Goal: Task Accomplishment & Management: Complete application form

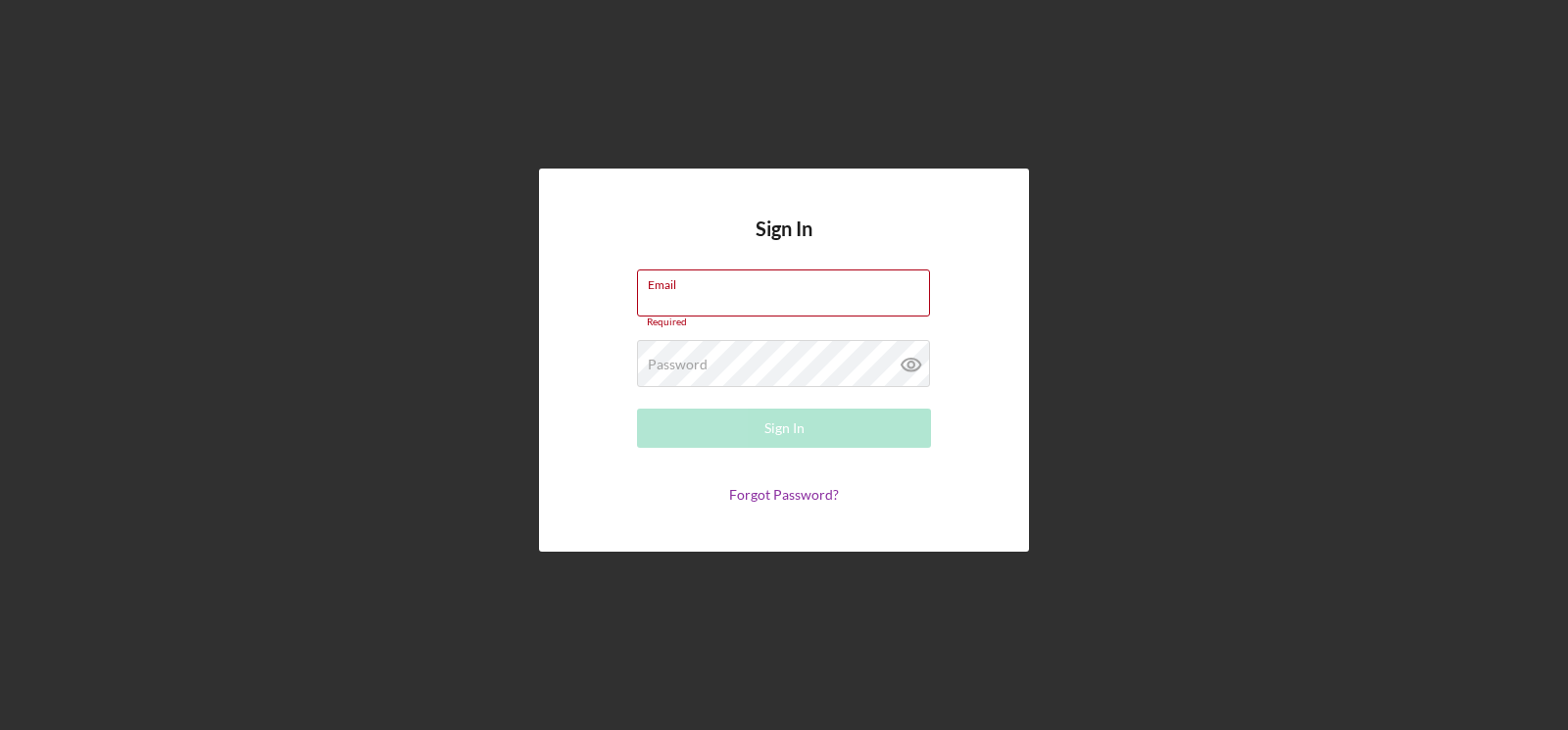
click at [817, 288] on label "Email" at bounding box center [789, 282] width 283 height 22
click at [817, 288] on input "Email" at bounding box center [783, 294] width 293 height 47
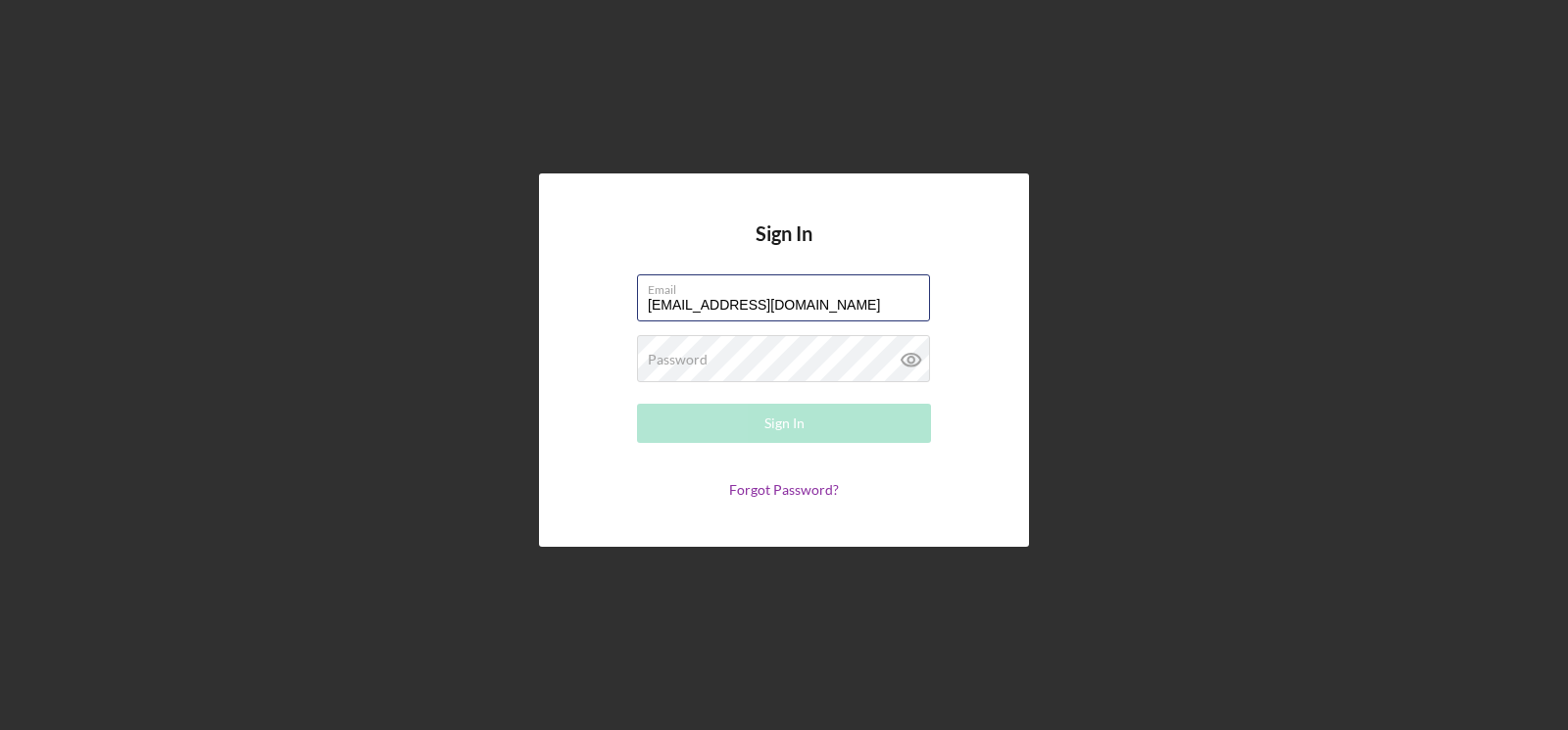
type input "[EMAIL_ADDRESS][DOMAIN_NAME]"
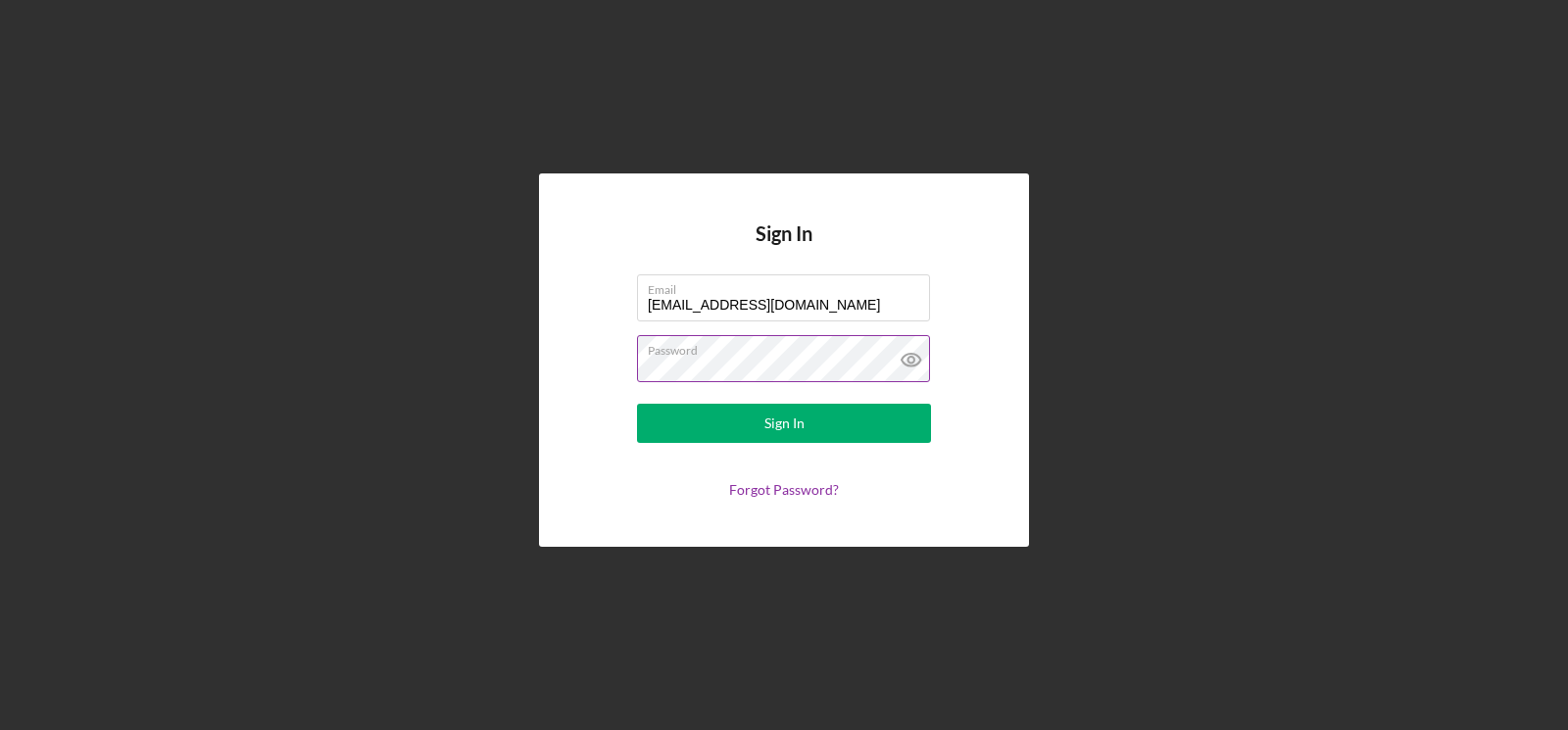
click at [637, 404] on button "Sign In" at bounding box center [784, 424] width 294 height 39
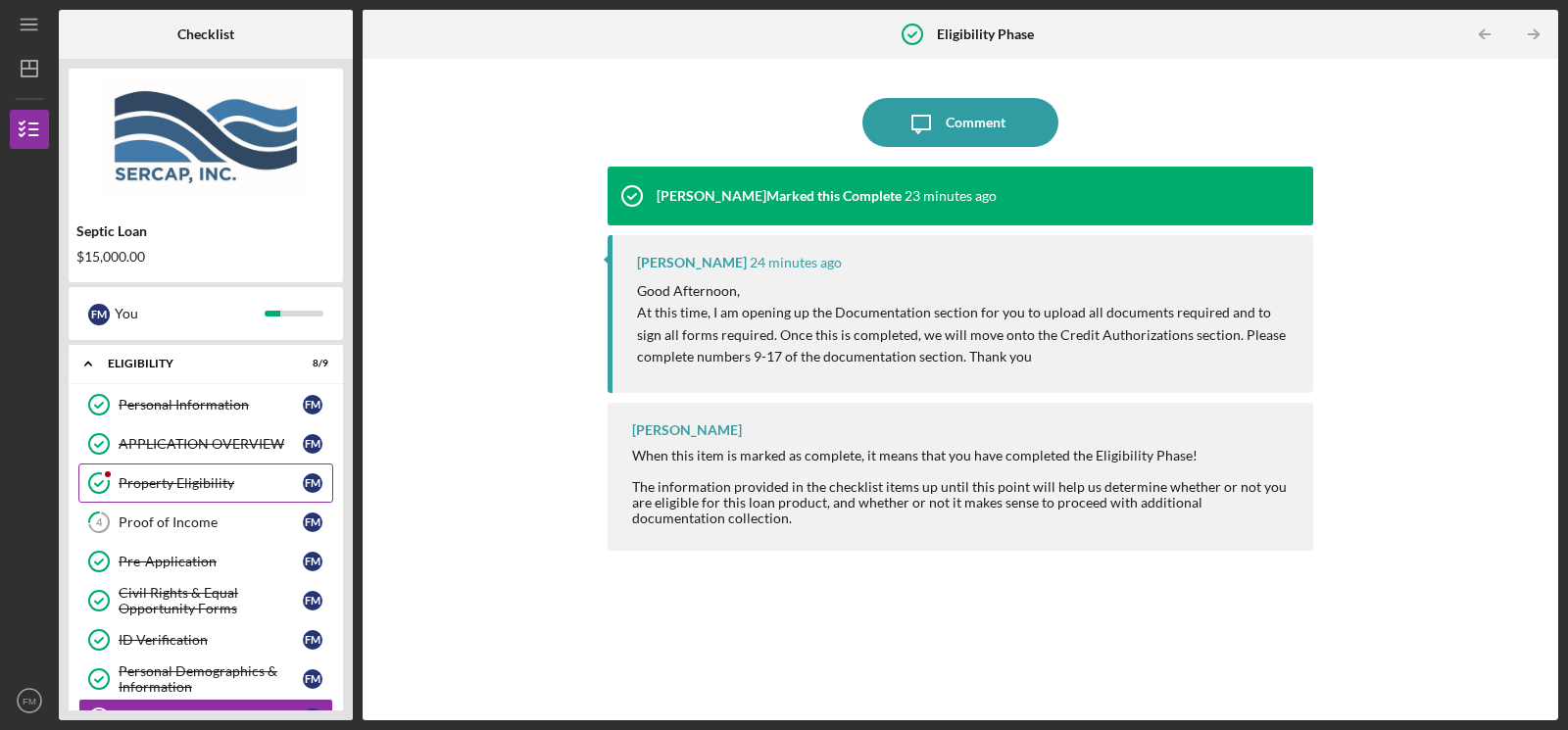
click at [227, 480] on div "Property Eligibility" at bounding box center [210, 484] width 184 height 16
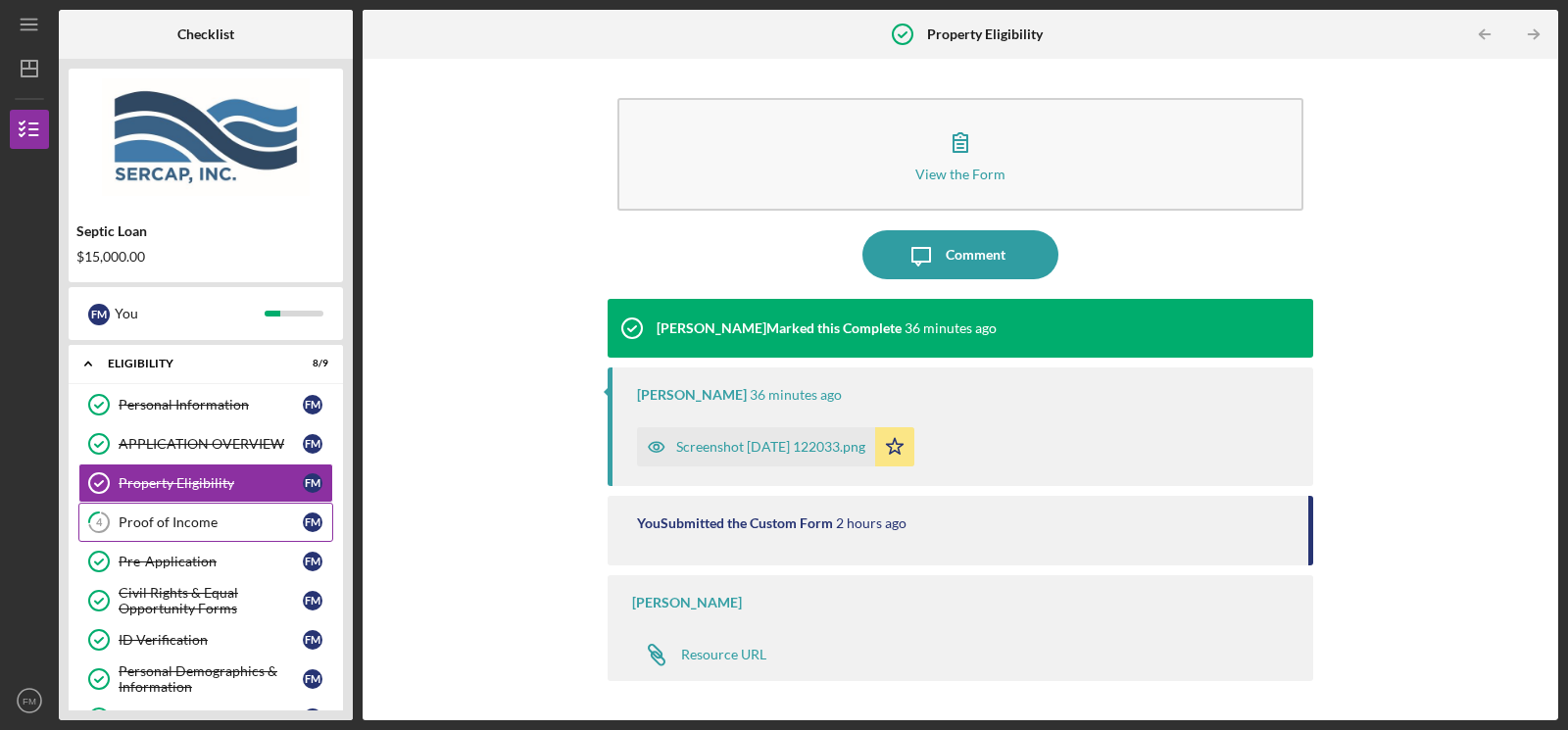
click at [188, 517] on div "Proof of Income" at bounding box center [210, 522] width 184 height 16
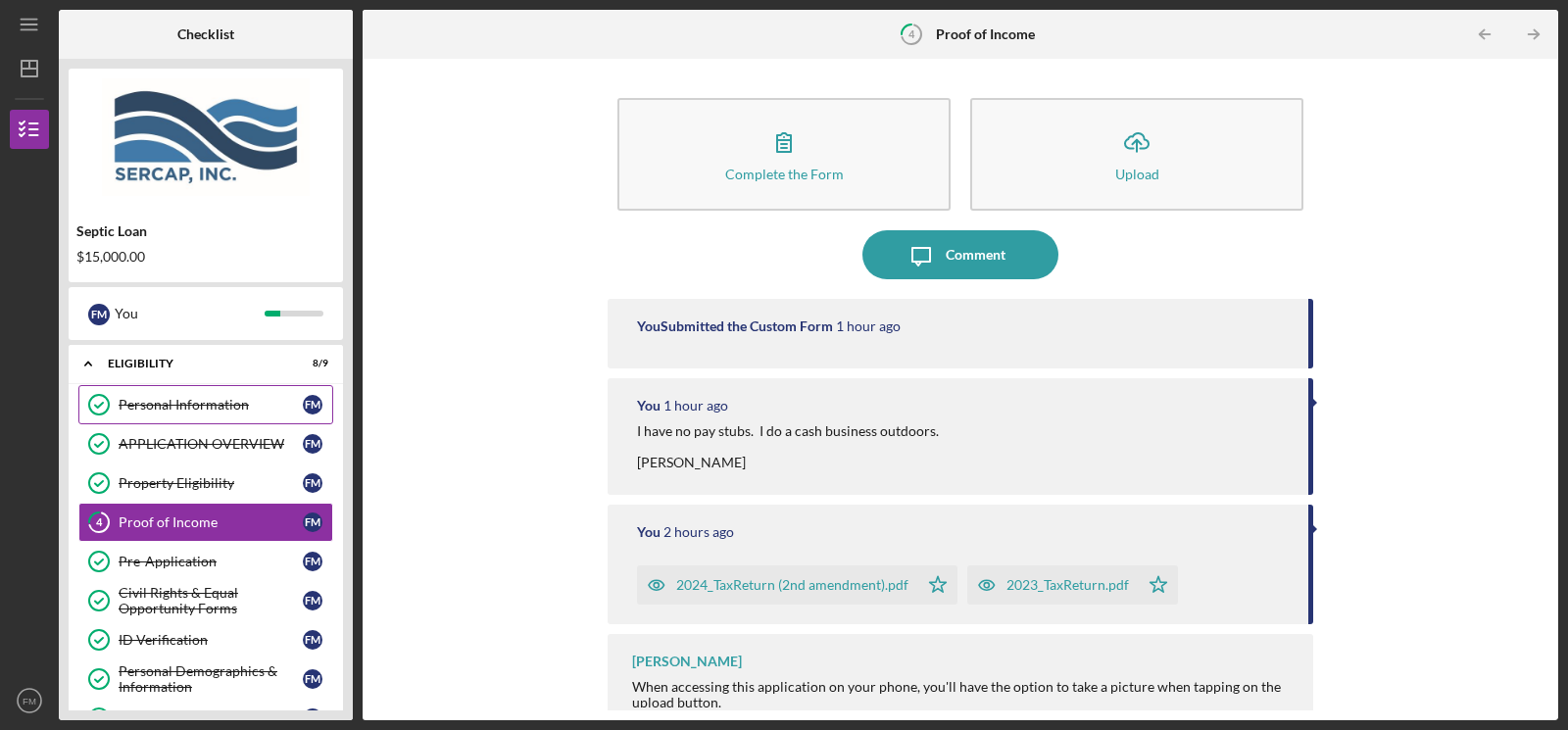
click at [219, 400] on div "Personal Information" at bounding box center [210, 405] width 184 height 16
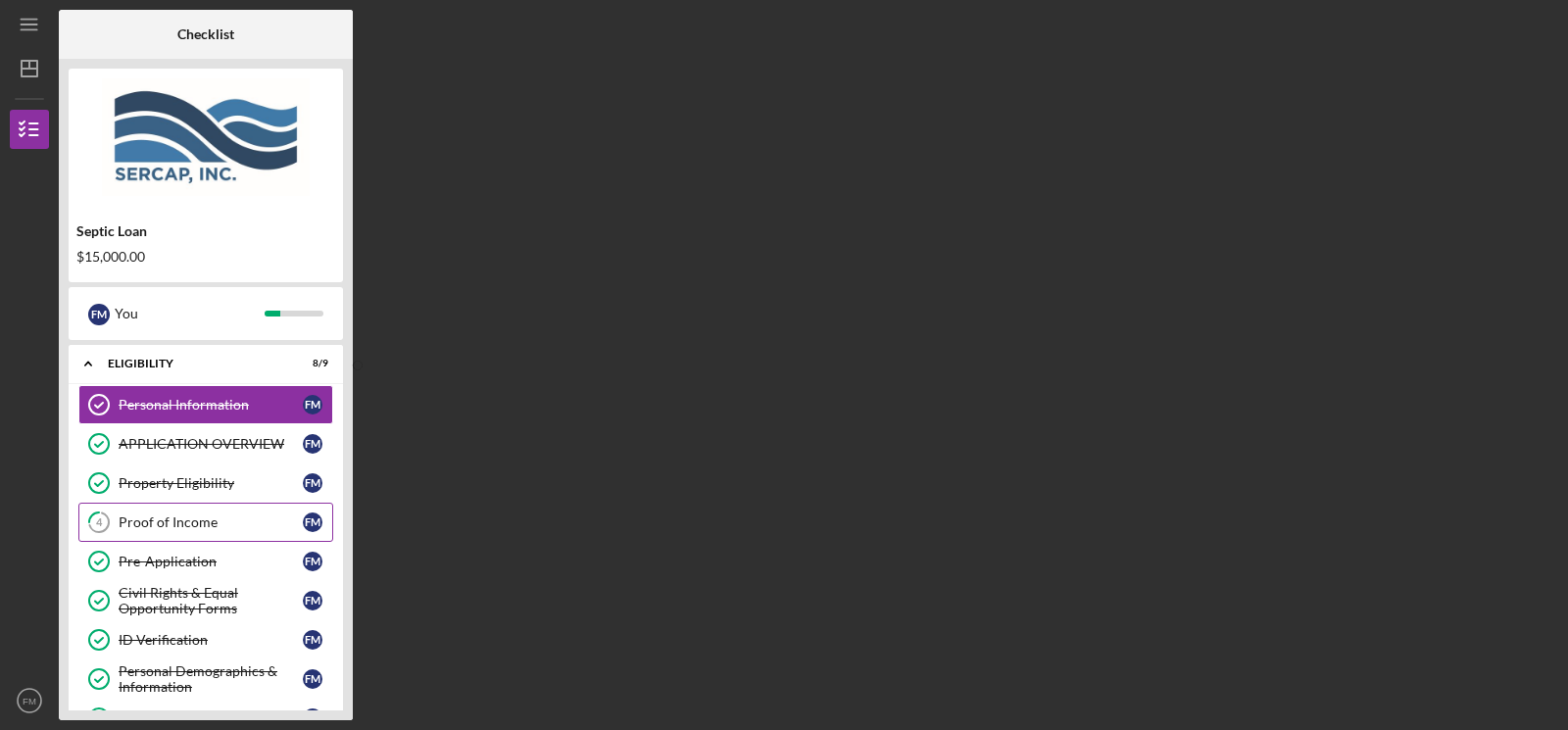
click at [198, 520] on div "Proof of Income" at bounding box center [210, 522] width 184 height 16
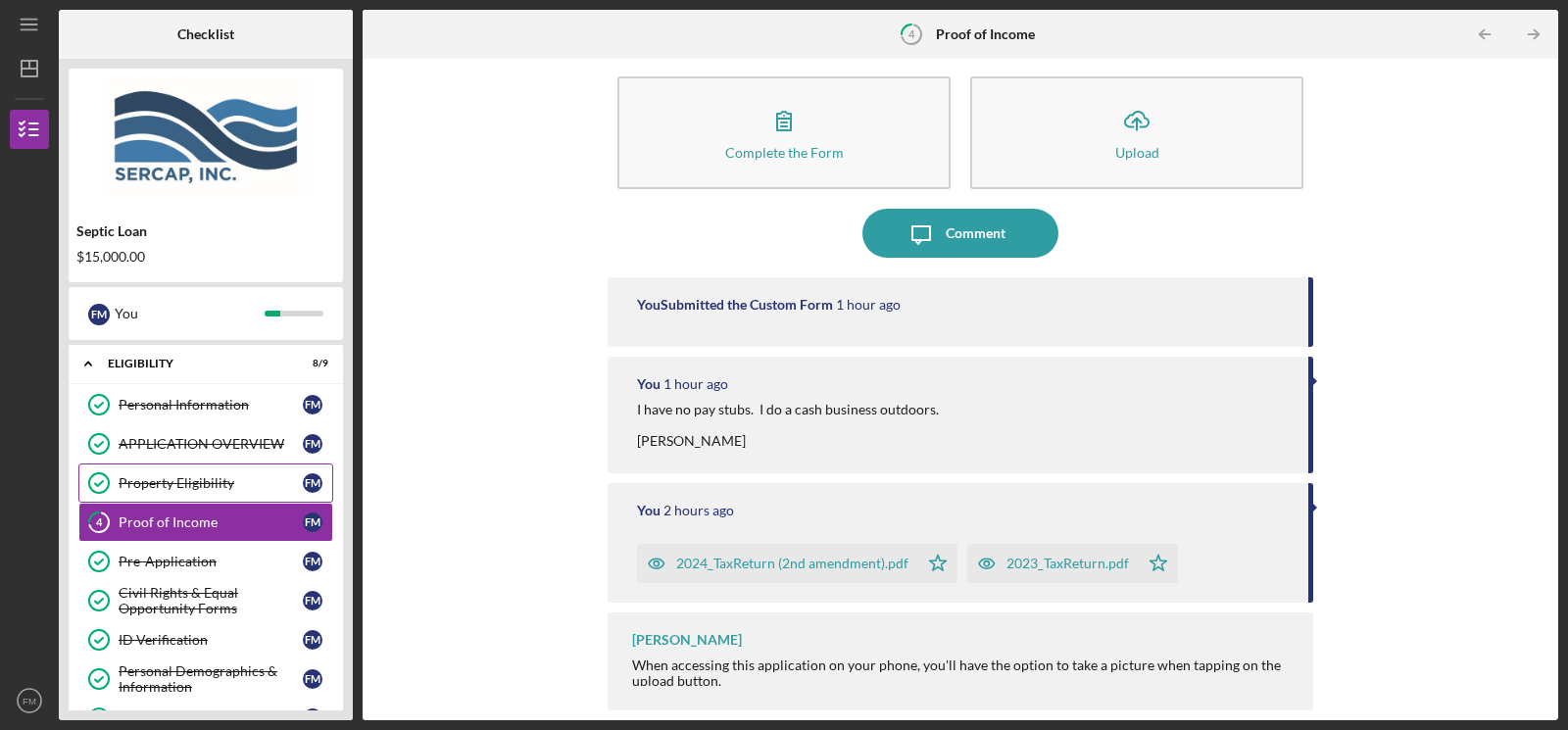
scroll to position [98, 0]
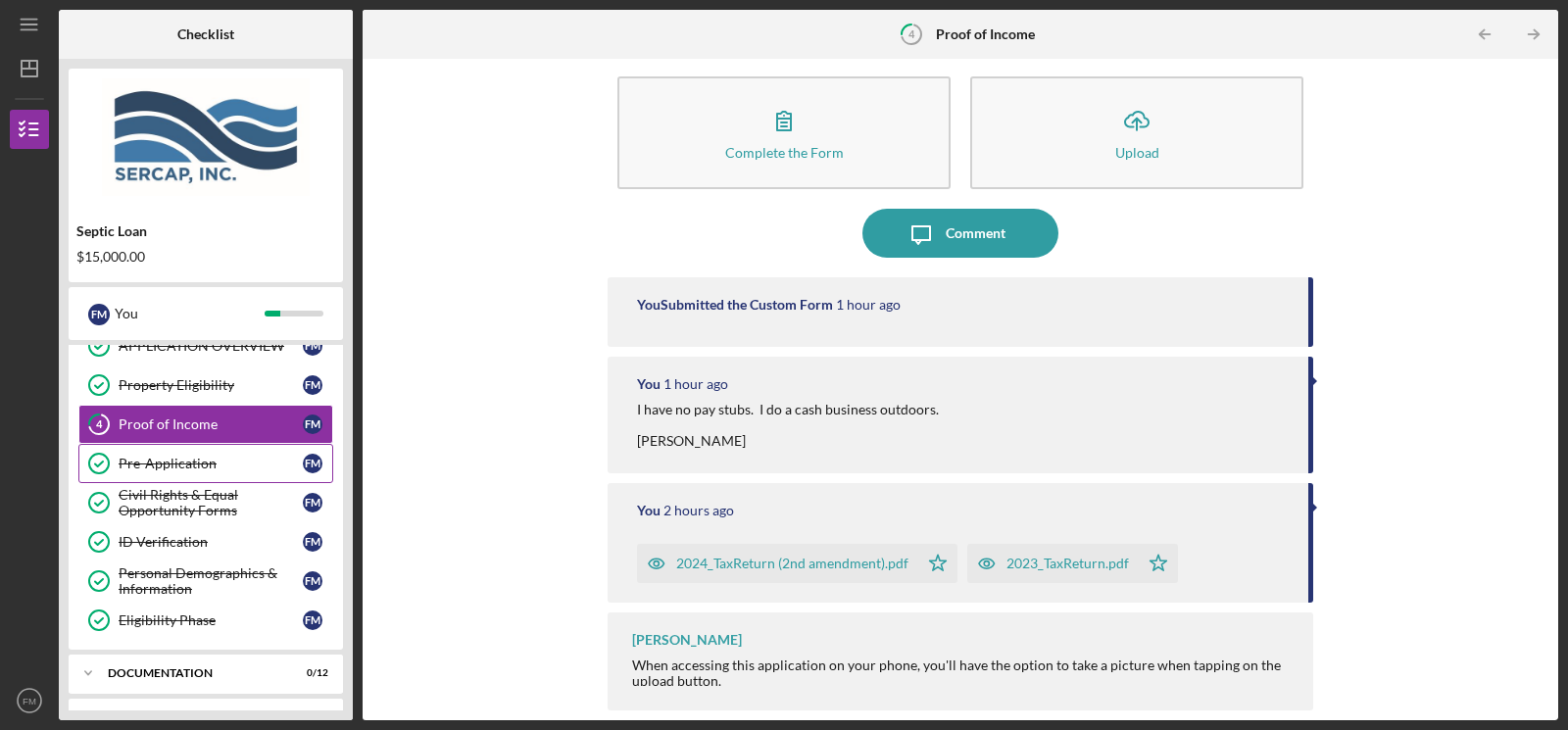
click at [193, 460] on div "Pre-Application" at bounding box center [210, 464] width 184 height 16
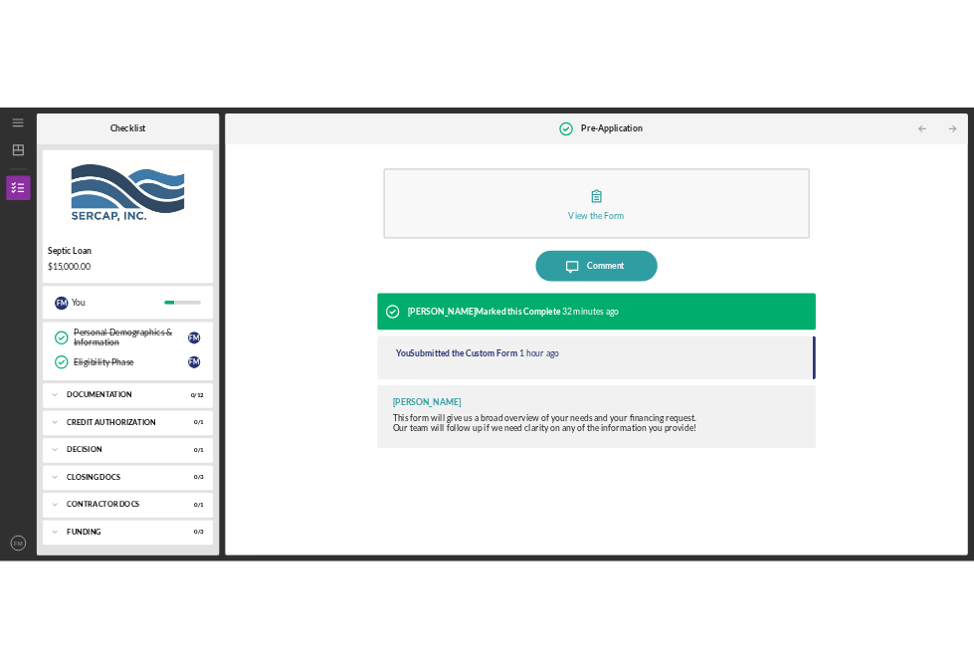
scroll to position [313, 0]
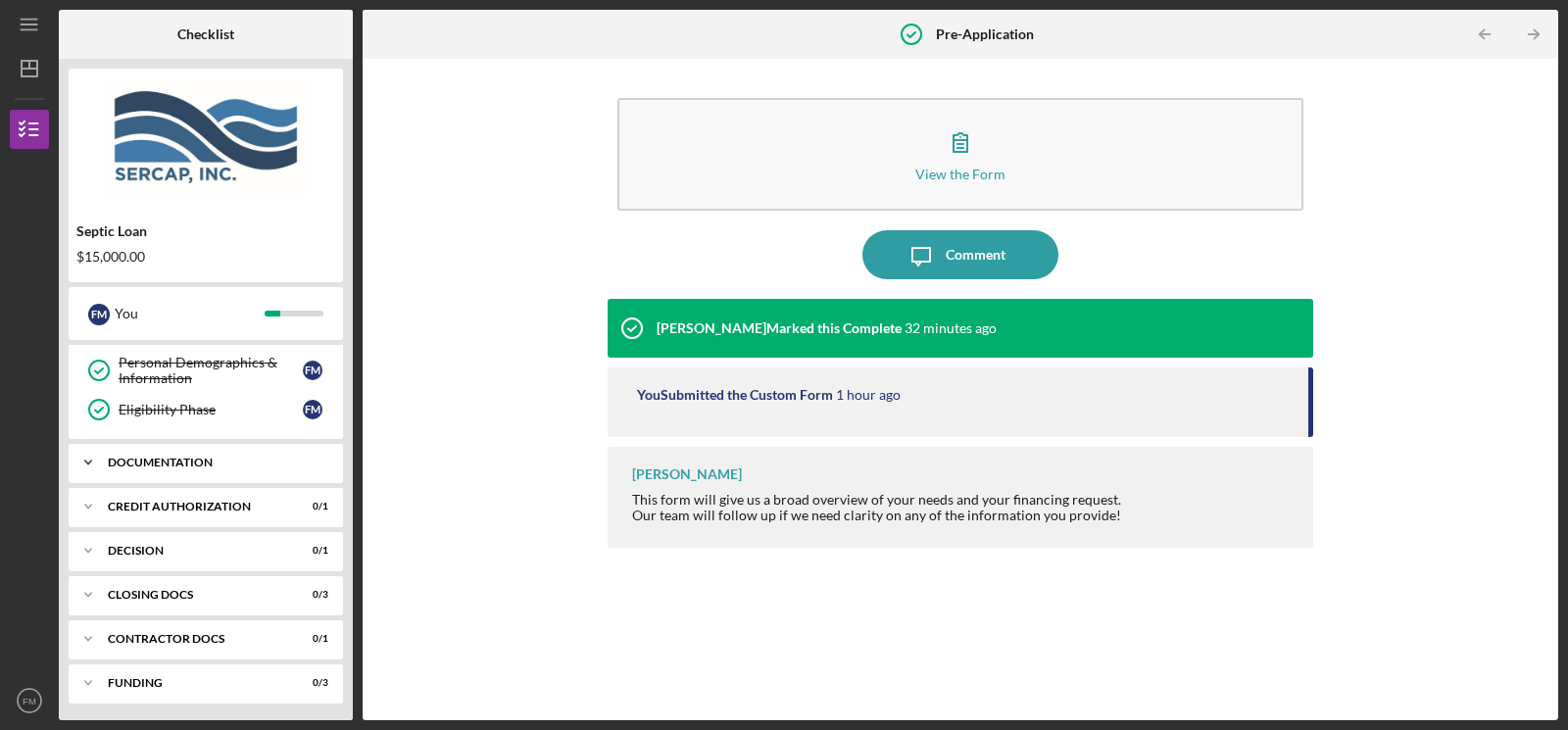
click at [209, 460] on div "Documentation" at bounding box center [213, 463] width 211 height 12
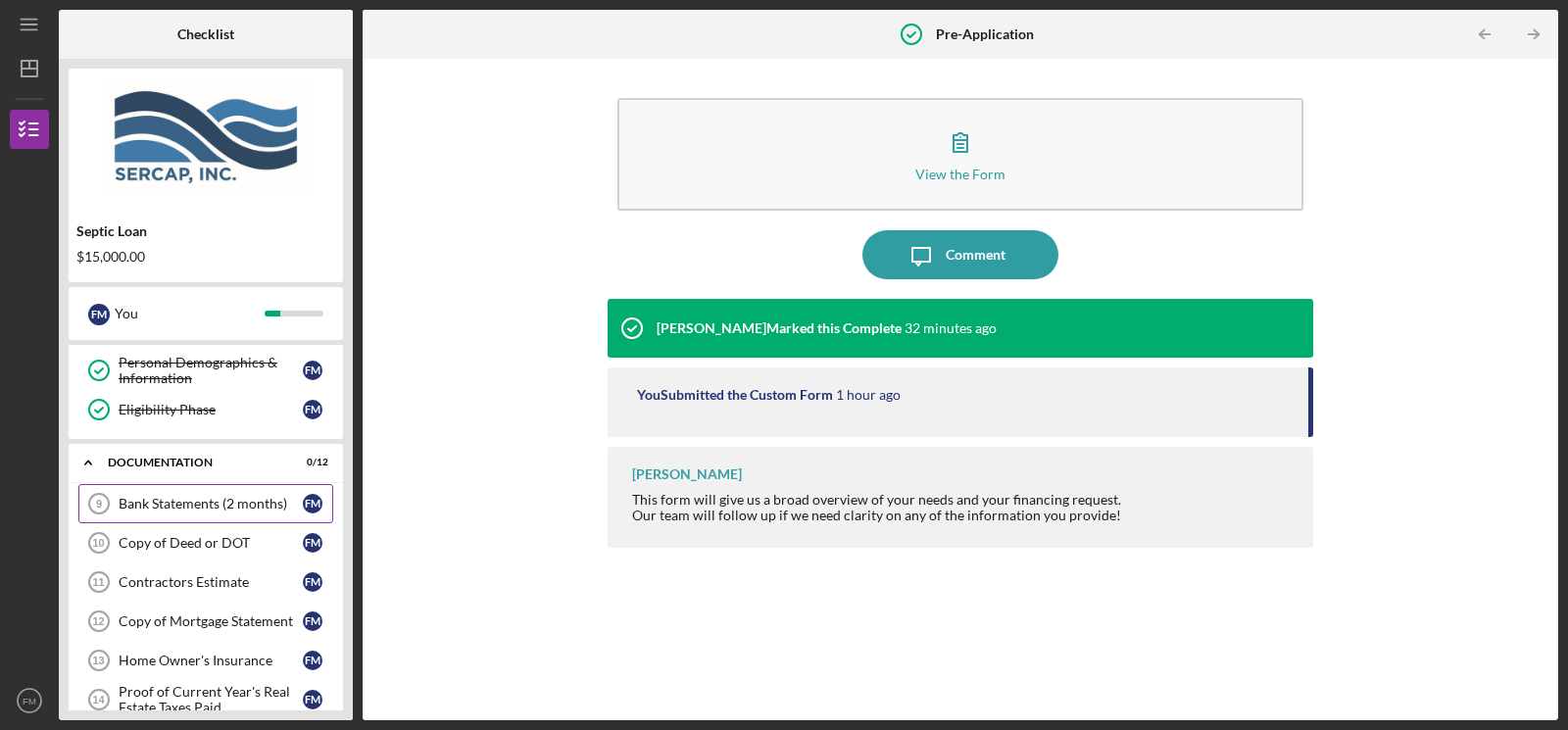
click at [218, 502] on div "Bank Statements (2 months)" at bounding box center [210, 503] width 184 height 16
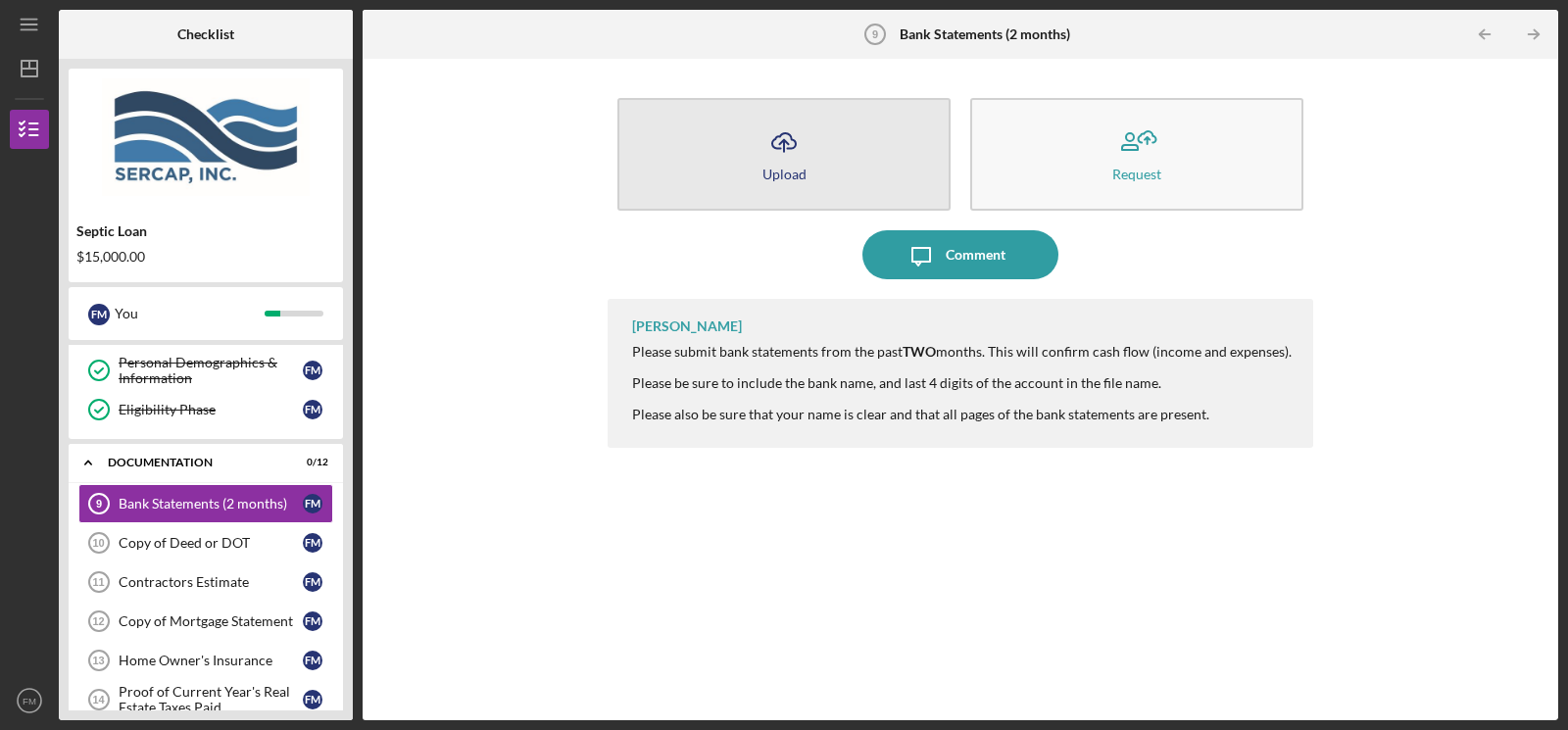
click at [831, 155] on button "Icon/Upload Upload" at bounding box center [784, 154] width 333 height 112
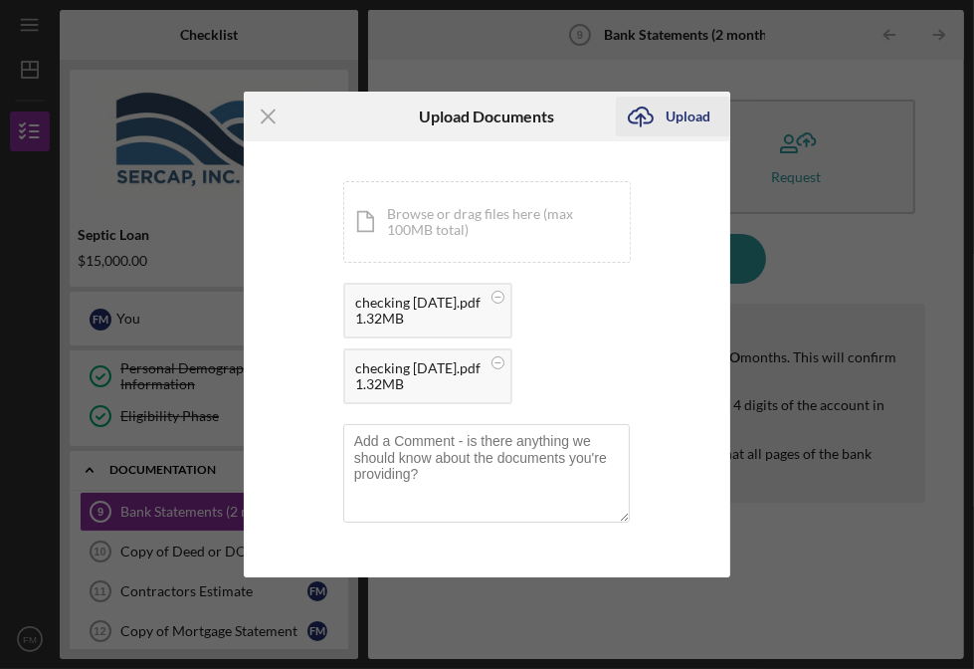
click at [677, 125] on div "Upload" at bounding box center [688, 117] width 45 height 40
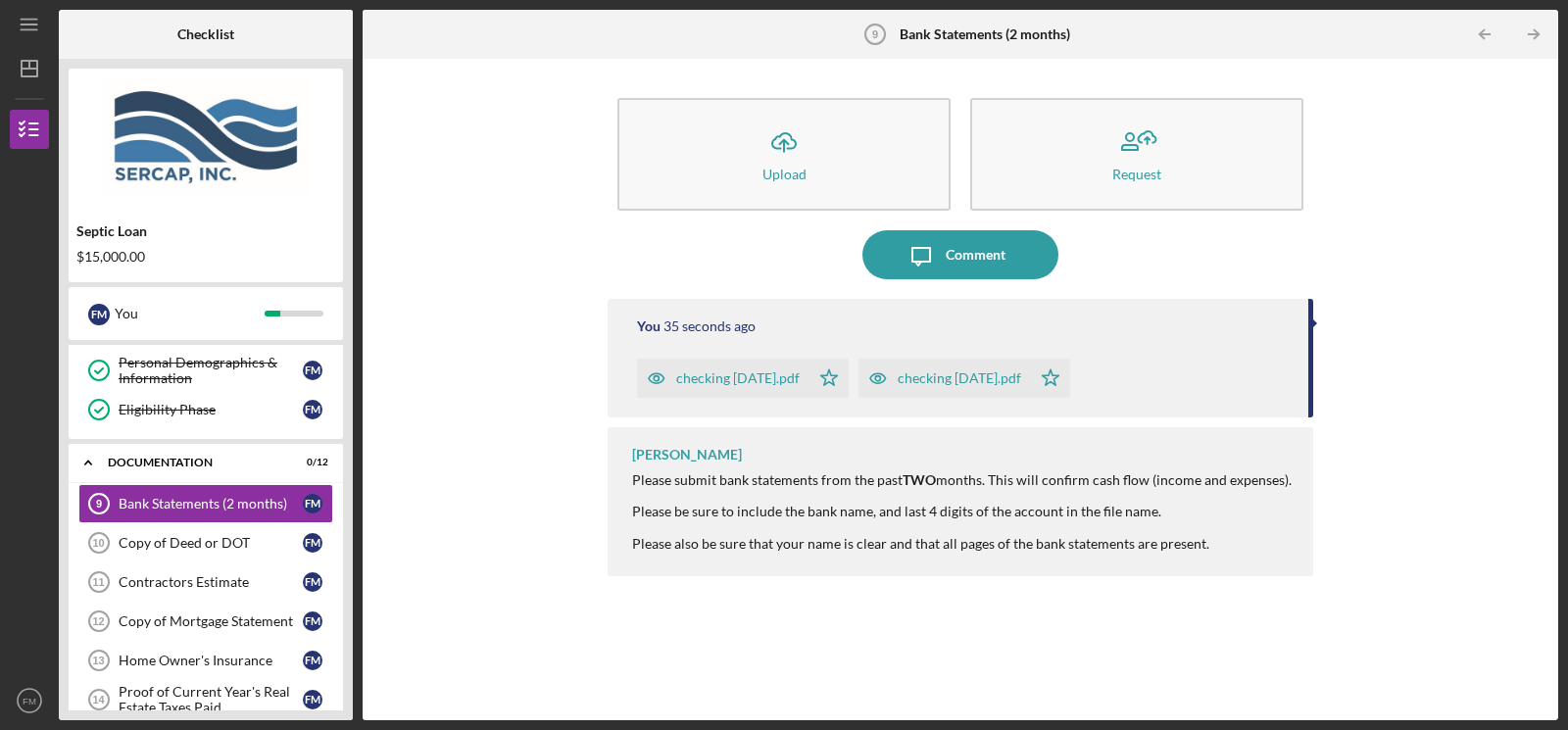
click at [743, 386] on div "checking [DATE].pdf" at bounding box center [738, 378] width 123 height 16
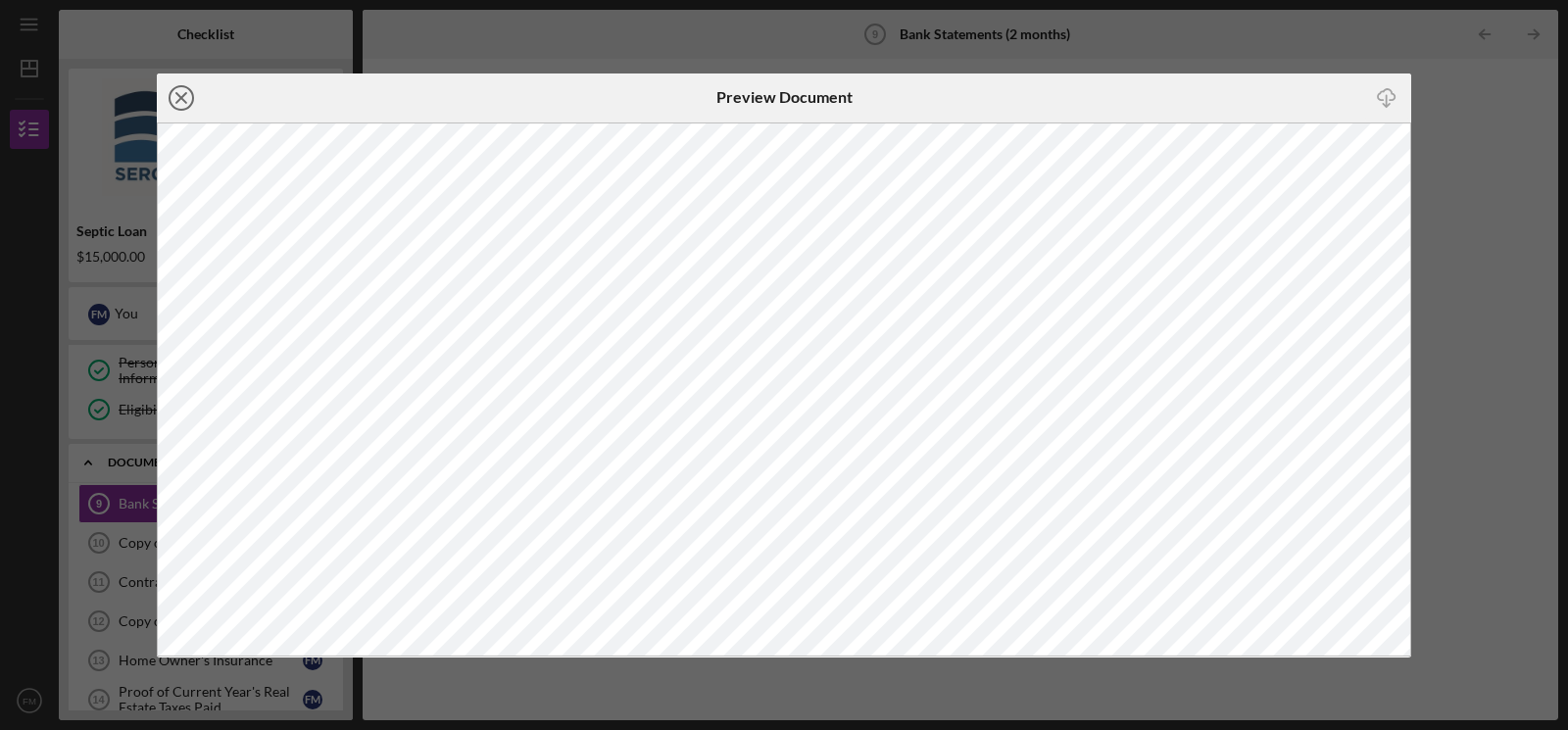
click at [178, 99] on icon "Icon/Close" at bounding box center [181, 99] width 49 height 49
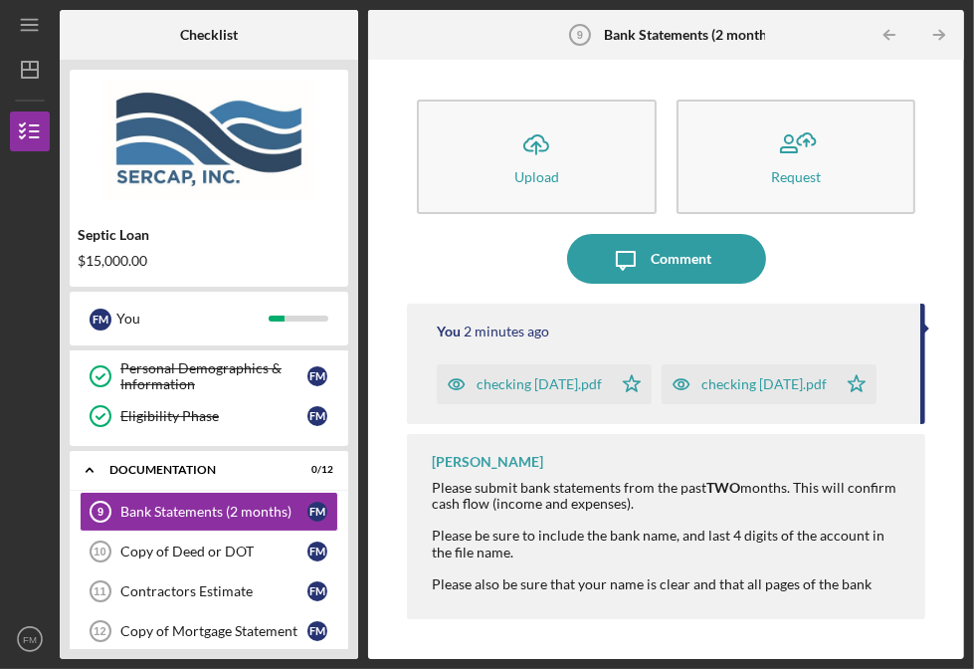
click at [926, 330] on div at bounding box center [926, 328] width 5 height 10
click at [924, 338] on div "You 2 minutes ago checking 9-26-25.pdf Icon/Star checking 8-26-25.pdf Icon/Star" at bounding box center [666, 363] width 518 height 120
click at [834, 331] on div "You 2 minutes ago" at bounding box center [669, 331] width 464 height 16
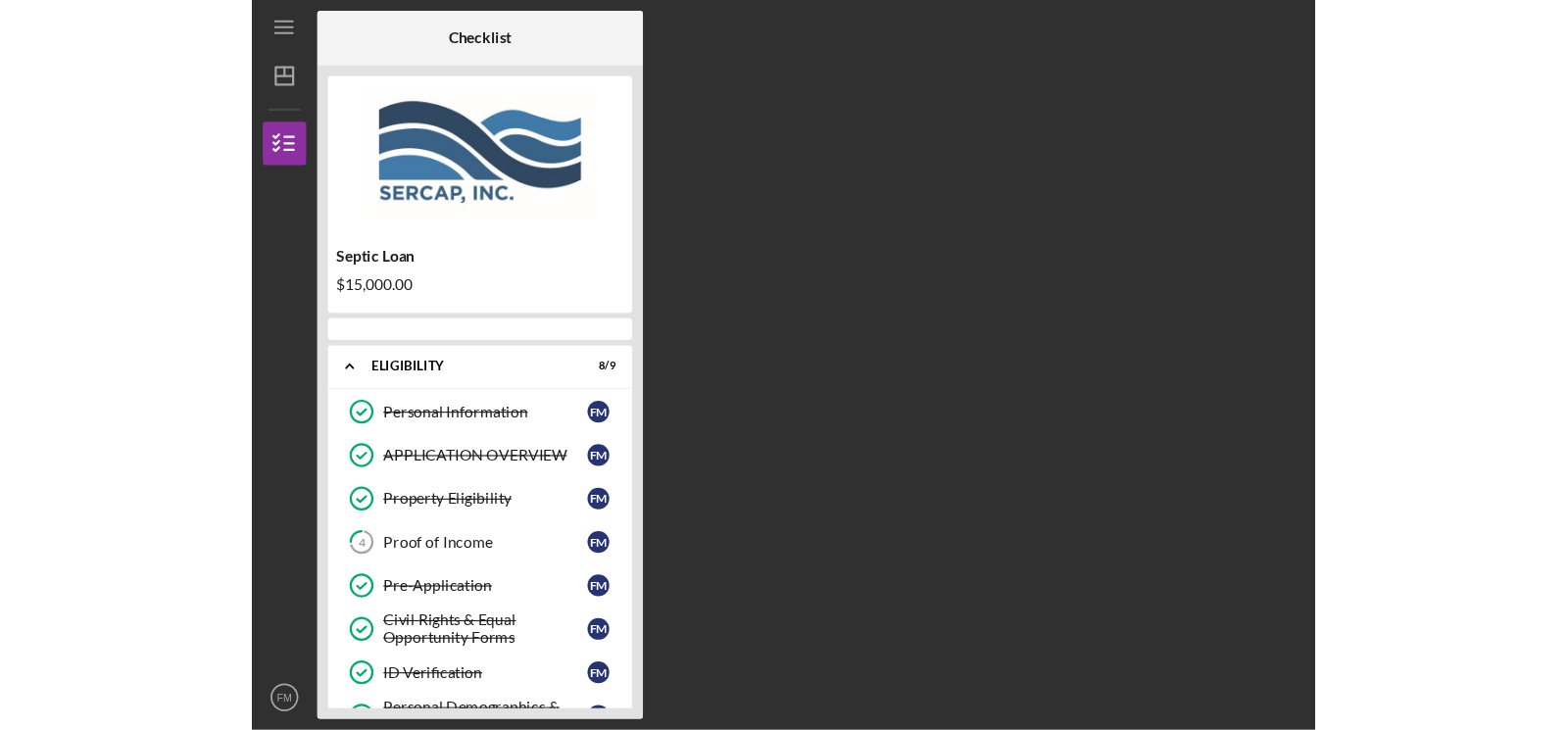
scroll to position [299, 0]
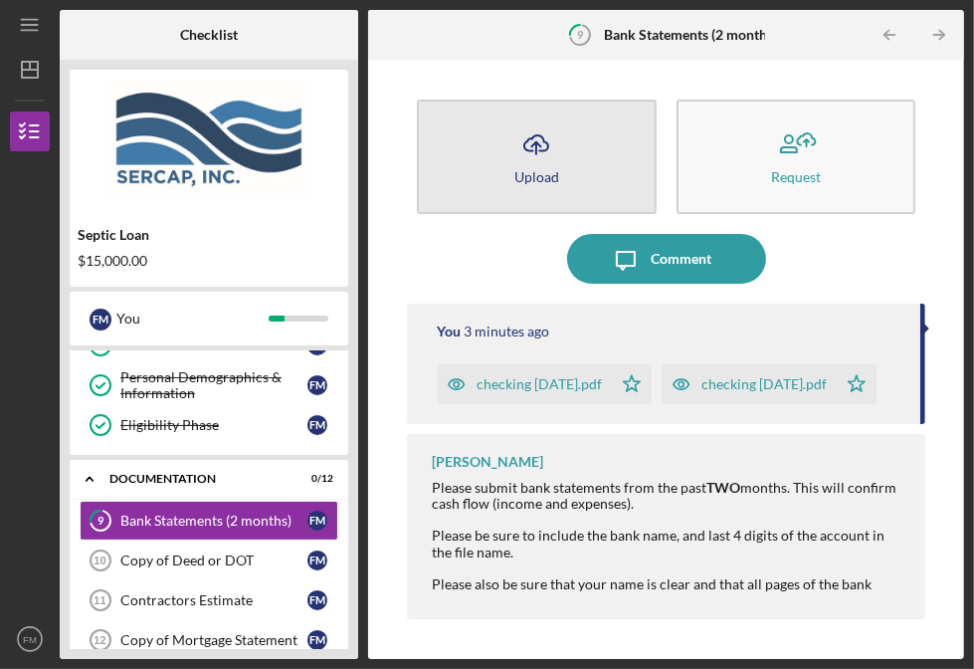
click at [490, 142] on button "Icon/Upload Upload" at bounding box center [537, 156] width 240 height 114
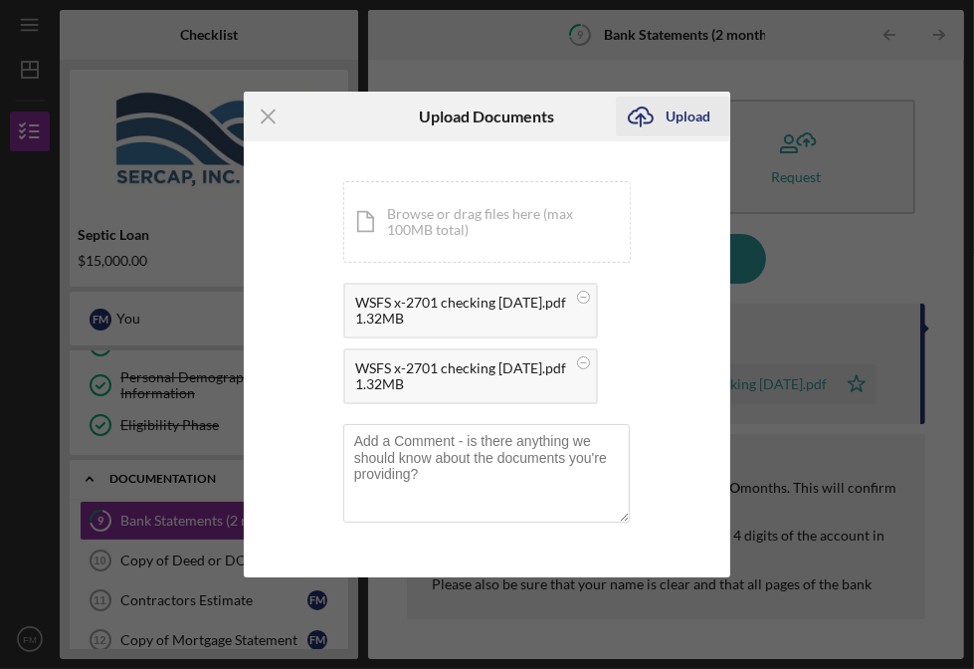
click at [670, 115] on div "Upload" at bounding box center [688, 117] width 45 height 40
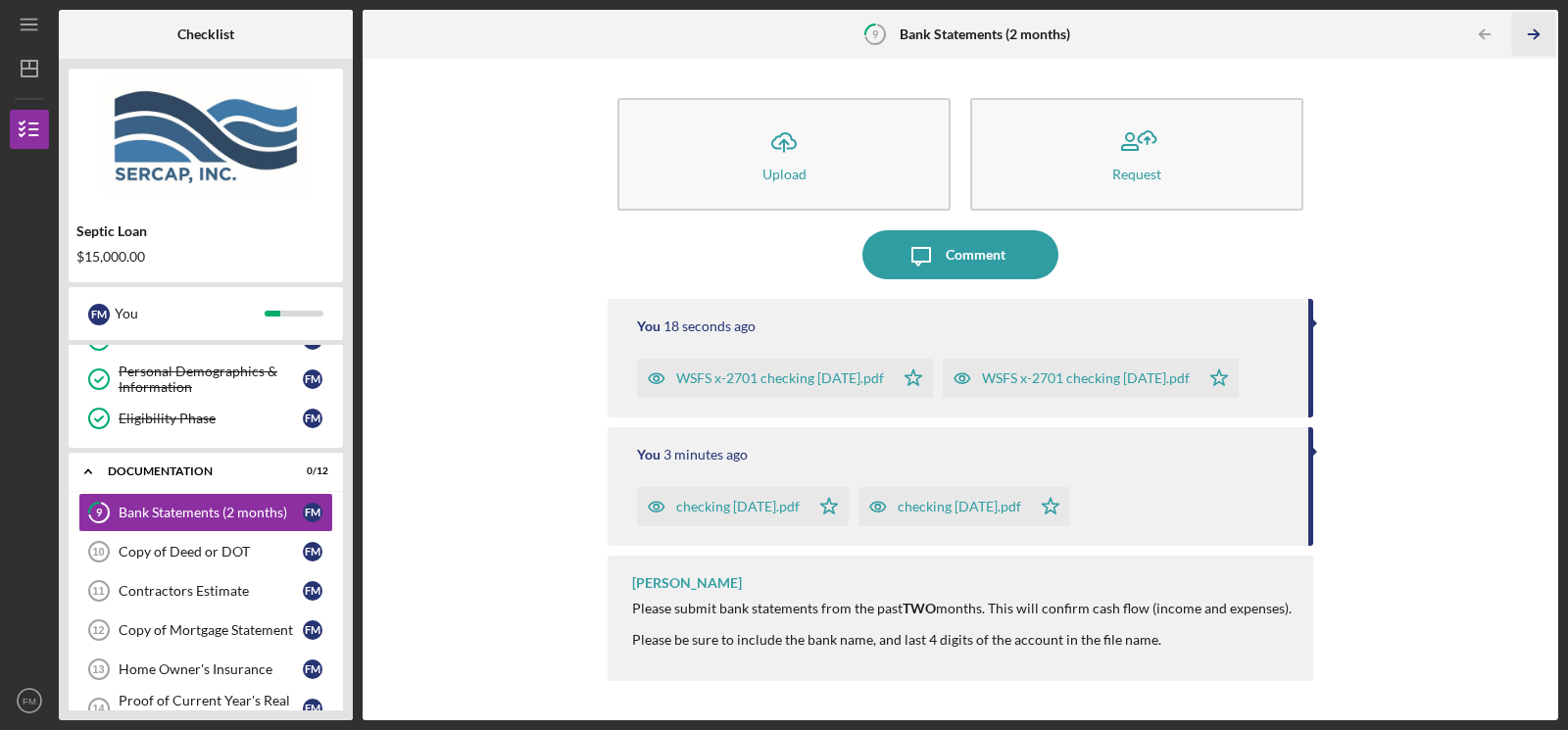
click at [958, 33] on icon "Icon/Table Pagination Arrow" at bounding box center [1534, 34] width 44 height 44
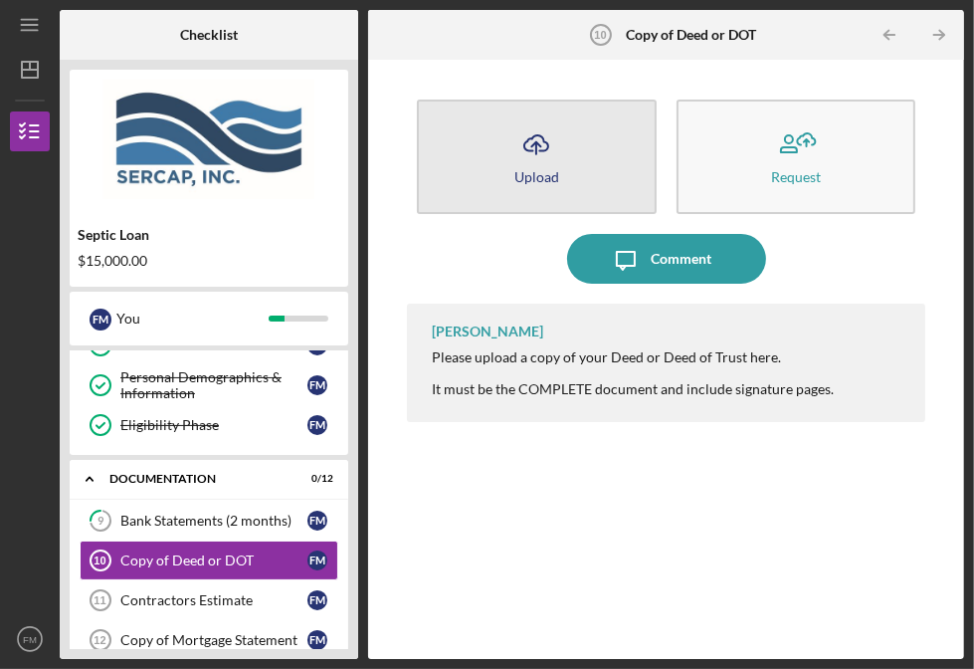
click at [510, 169] on button "Icon/Upload Upload" at bounding box center [537, 156] width 240 height 114
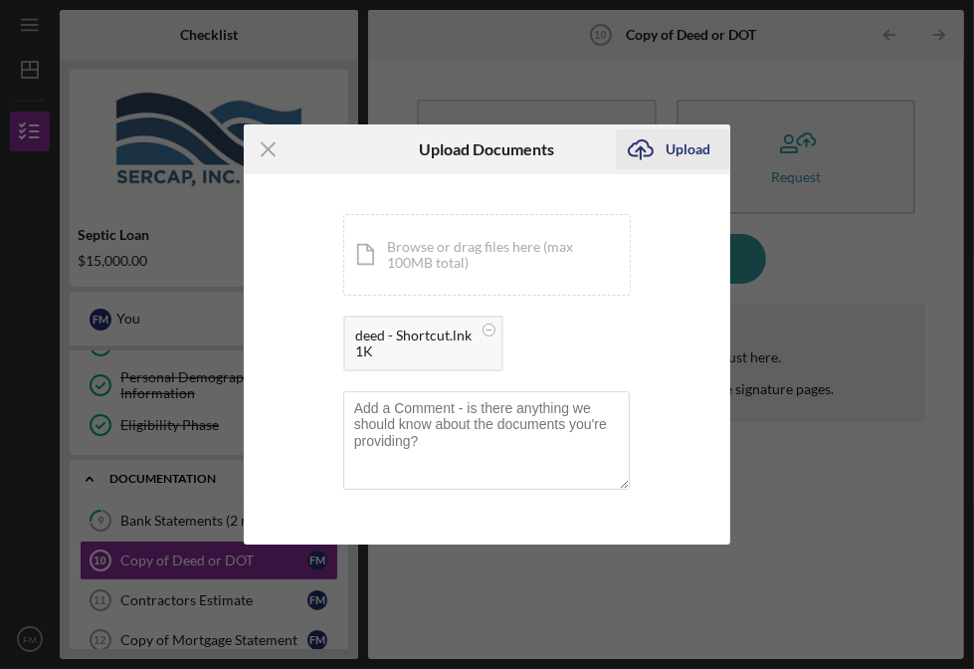
click at [662, 152] on icon "Icon/Upload" at bounding box center [641, 149] width 50 height 50
click at [664, 145] on icon "Icon/Upload" at bounding box center [641, 149] width 50 height 50
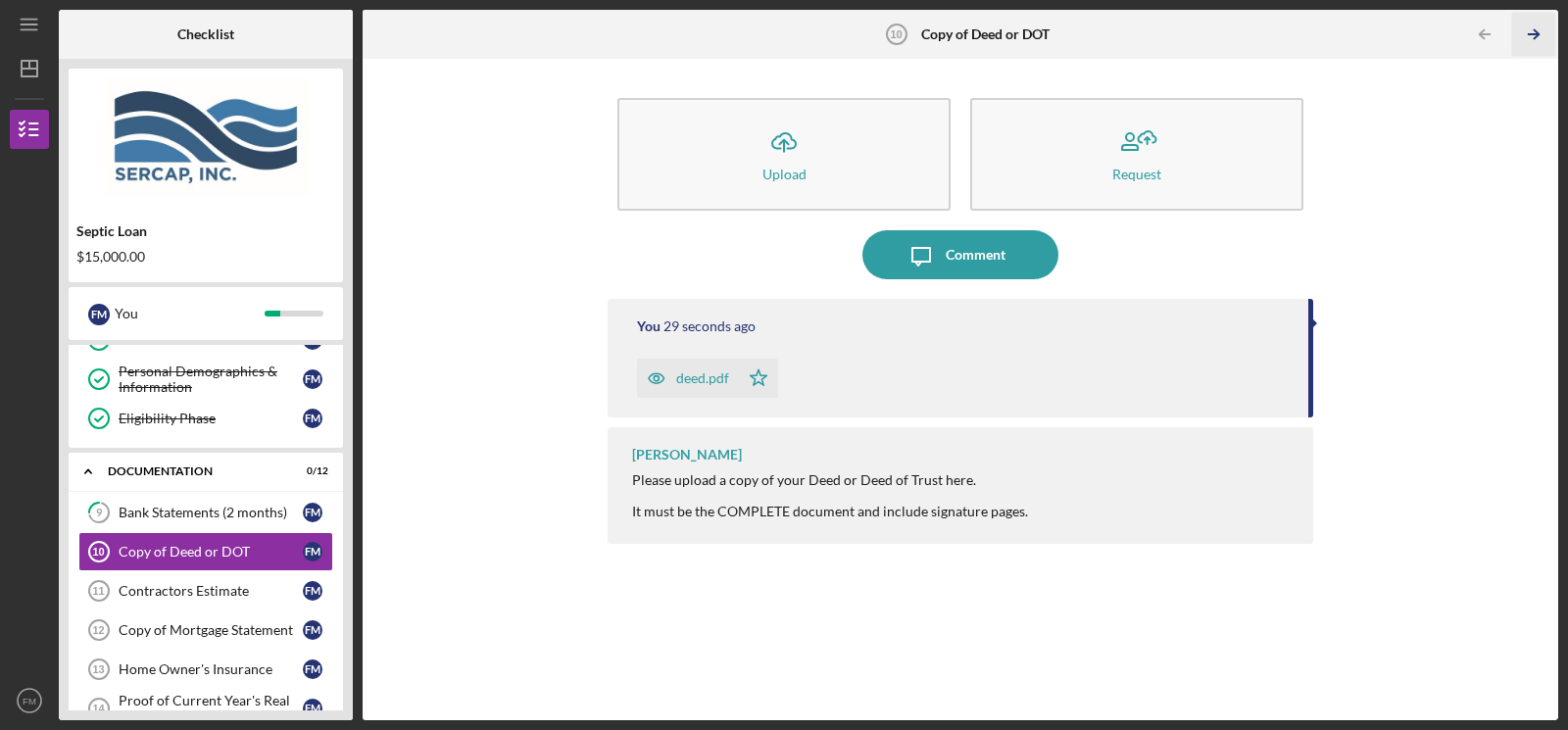
click at [958, 28] on icon "Icon/Table Pagination Arrow" at bounding box center [1534, 34] width 44 height 44
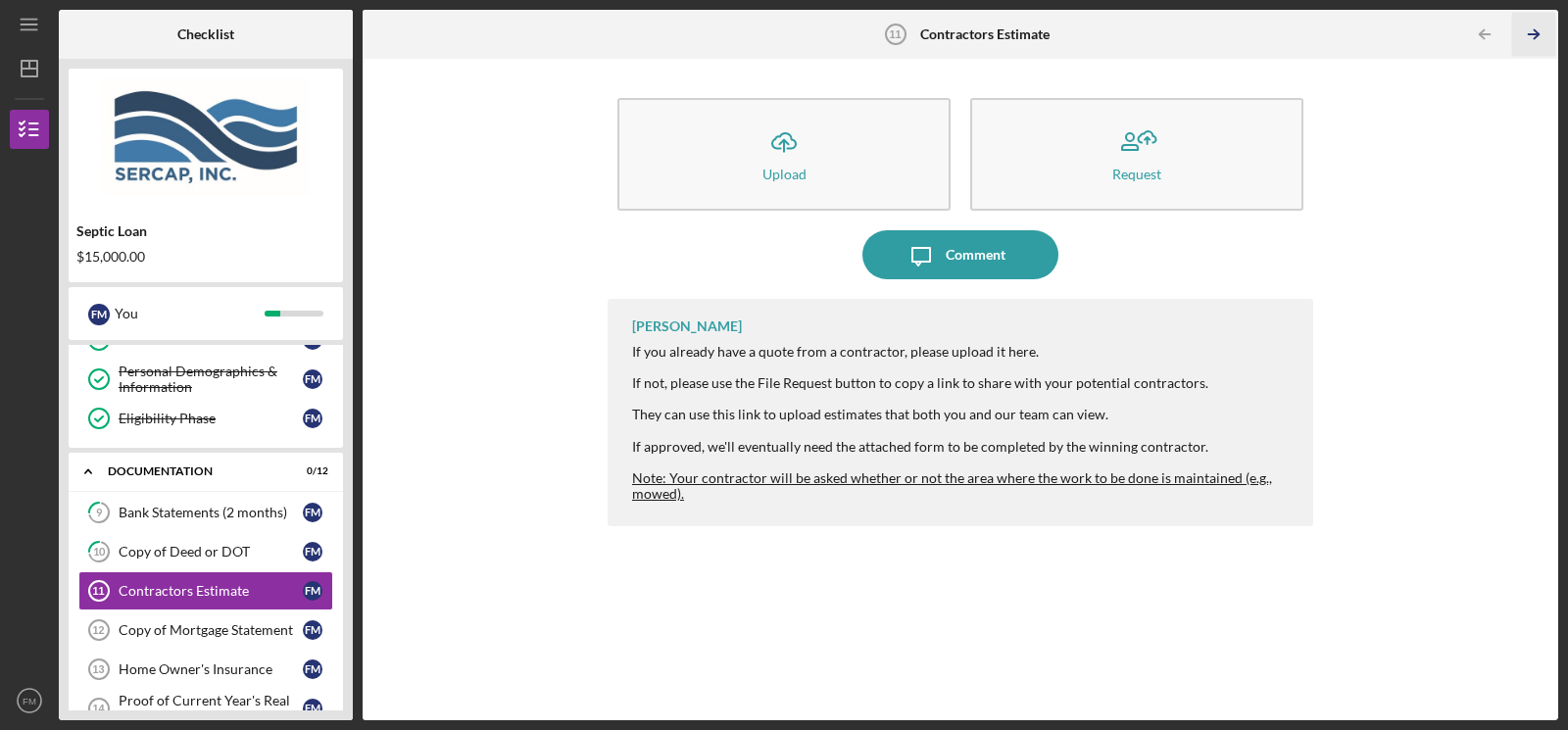
click at [958, 28] on icon "Icon/Table Pagination Arrow" at bounding box center [1534, 34] width 44 height 44
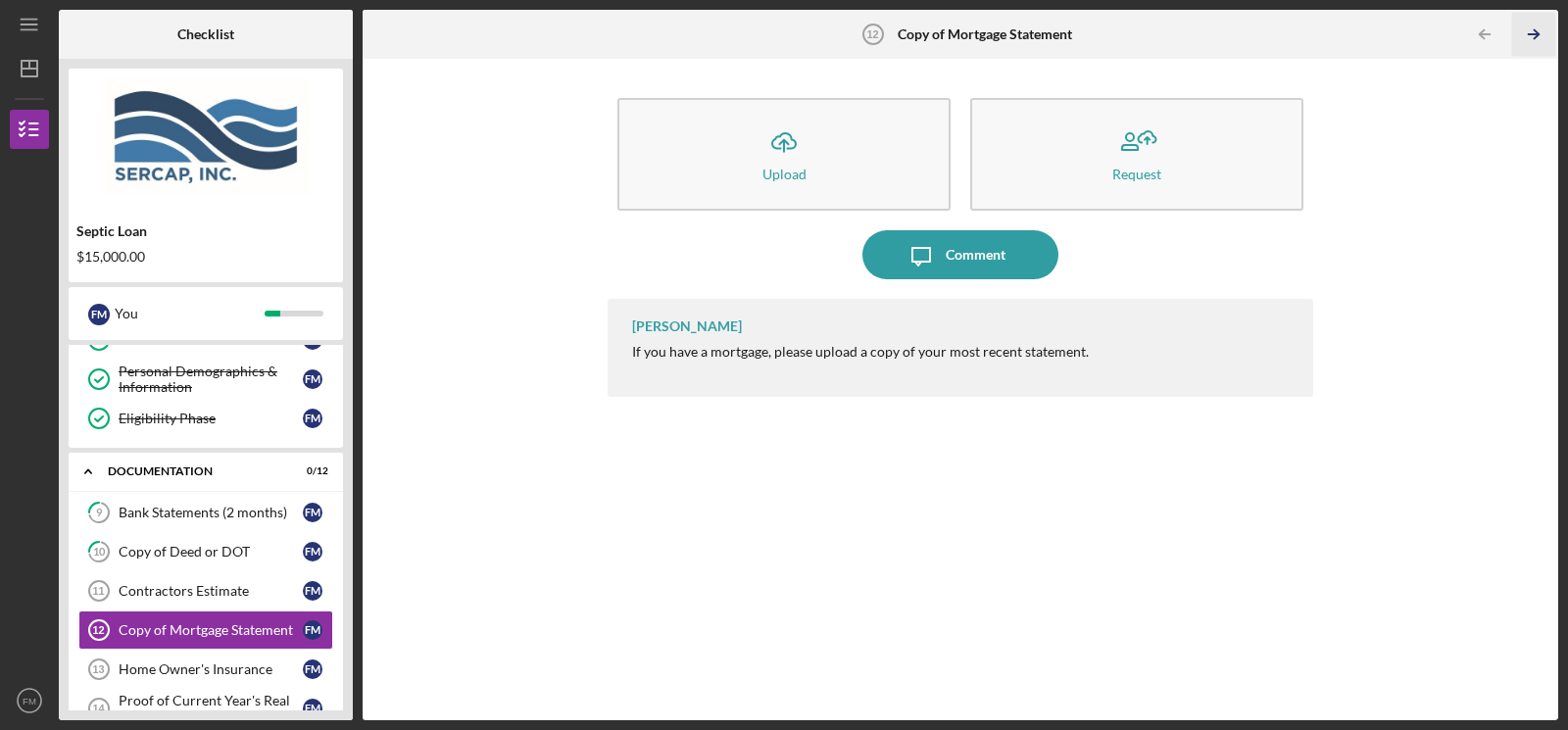
click at [958, 33] on icon "Icon/Table Pagination Arrow" at bounding box center [1534, 34] width 44 height 44
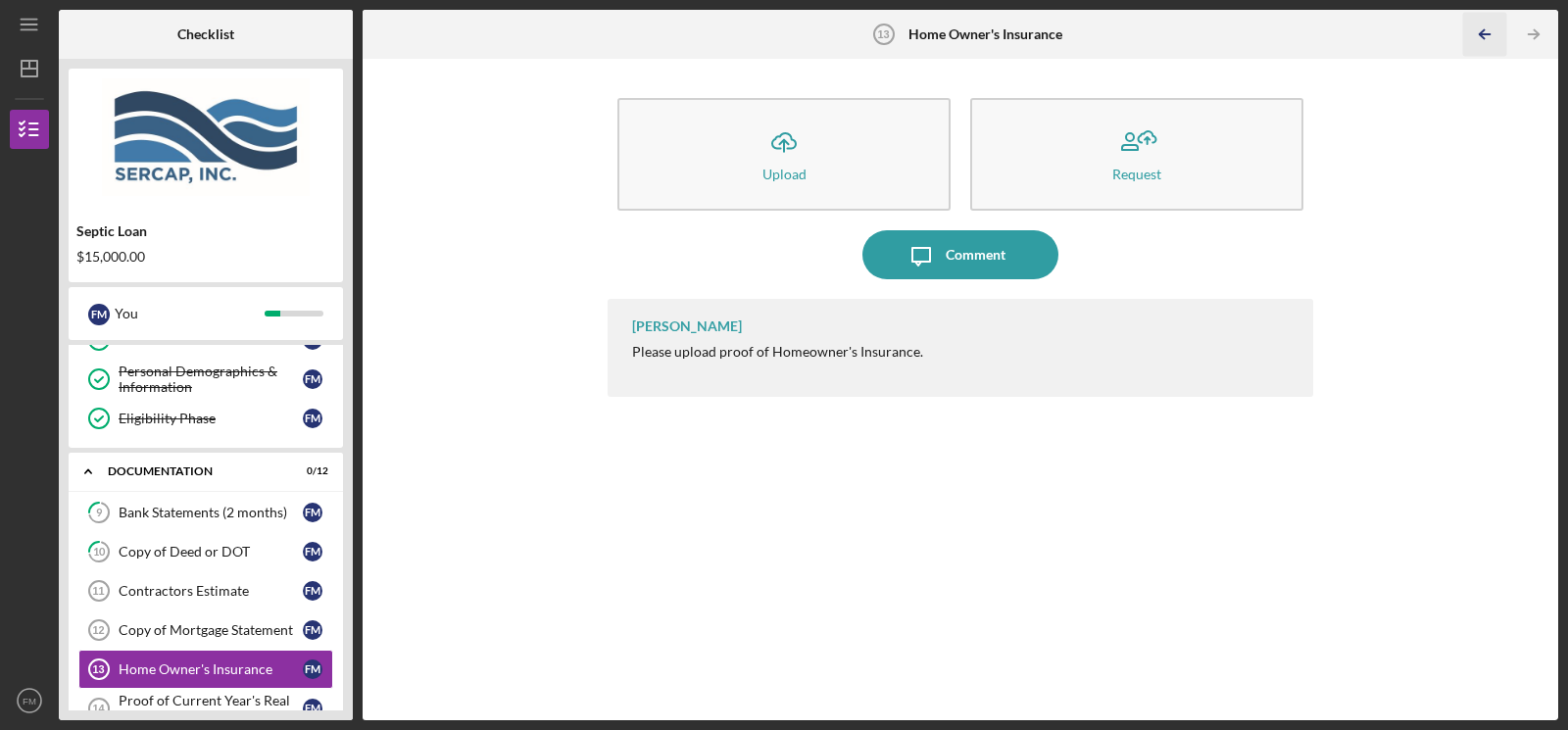
click at [958, 30] on icon "Icon/Table Pagination Arrow" at bounding box center [1484, 34] width 44 height 44
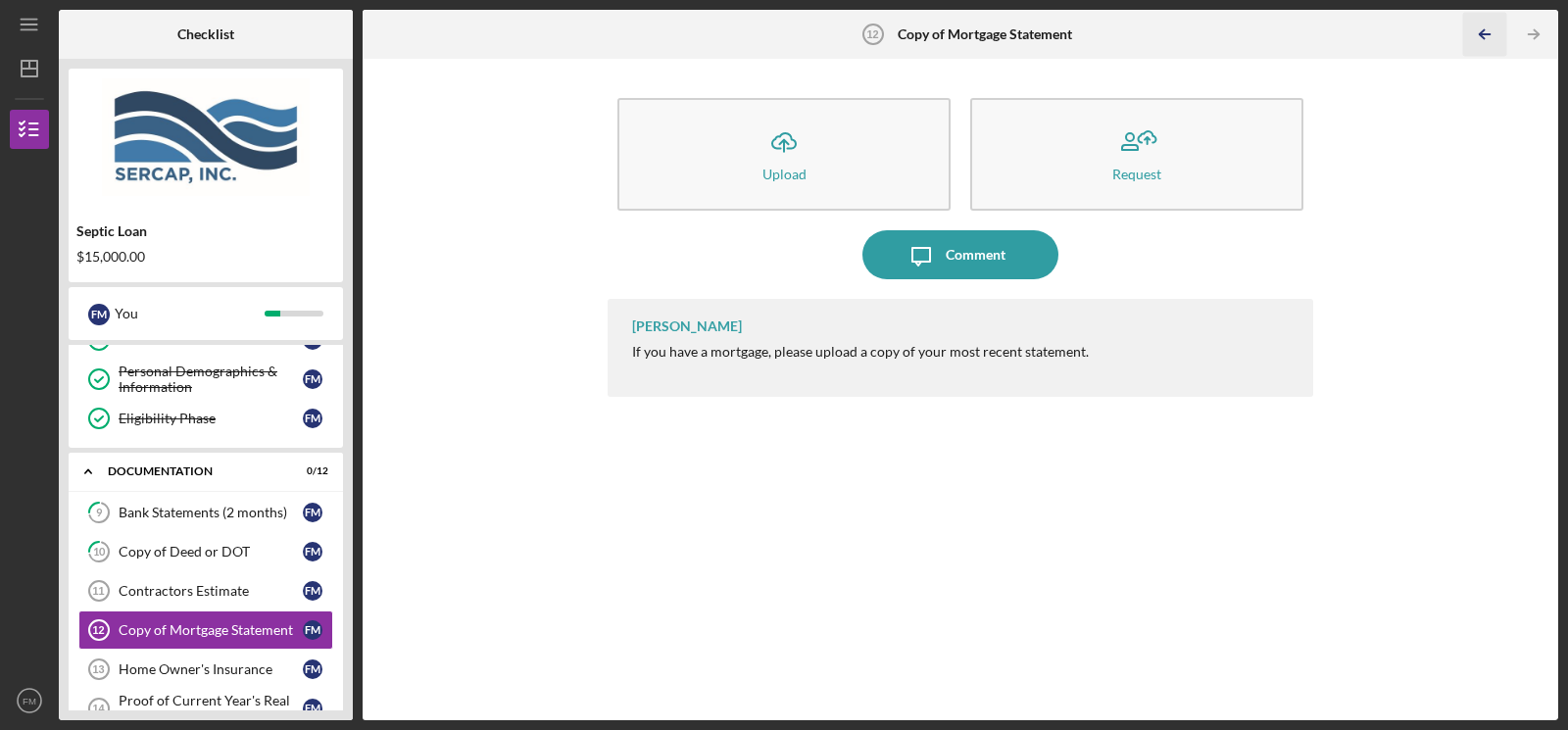
click at [958, 31] on icon "Icon/Table Pagination Arrow" at bounding box center [1484, 34] width 44 height 44
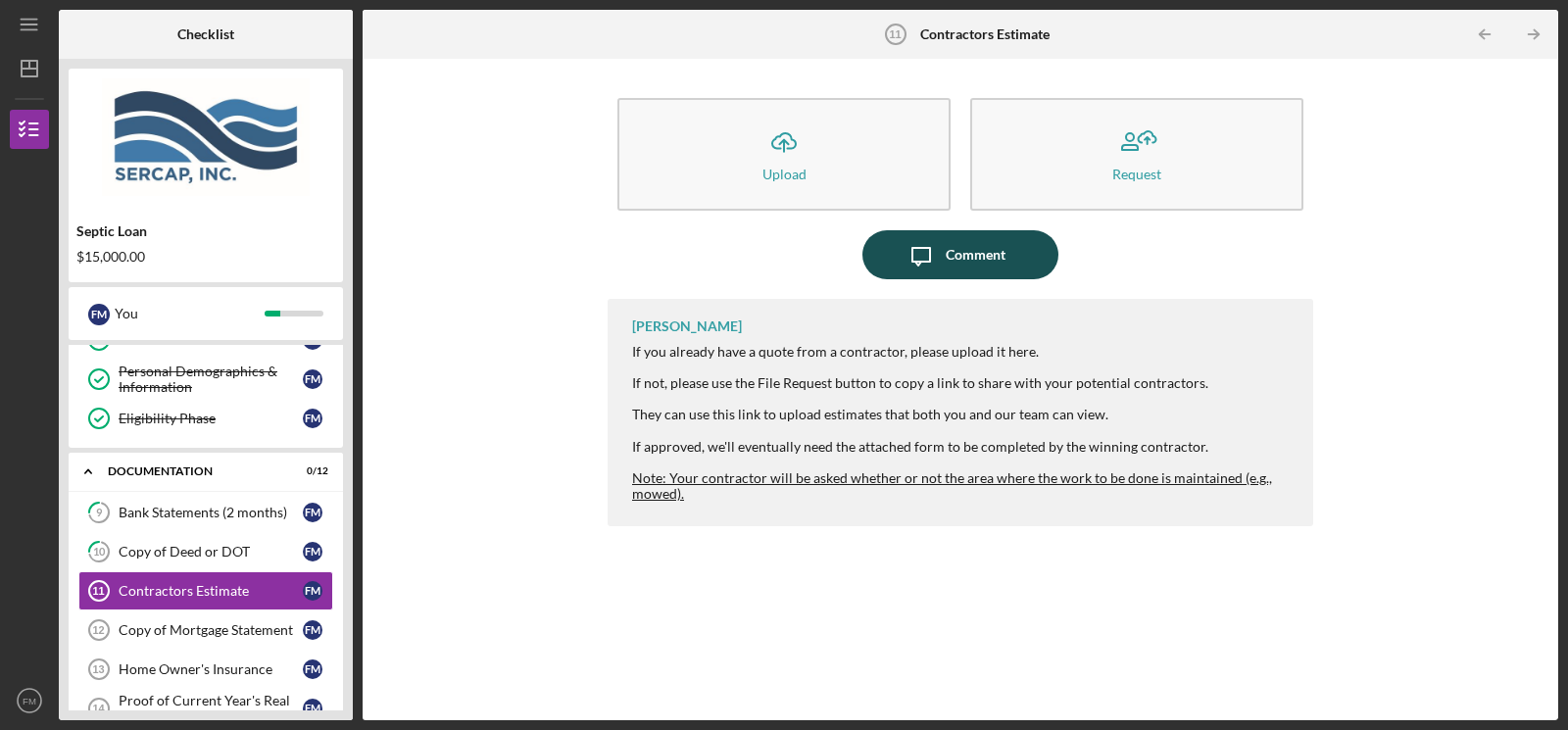
click at [958, 250] on div "Comment" at bounding box center [975, 255] width 60 height 49
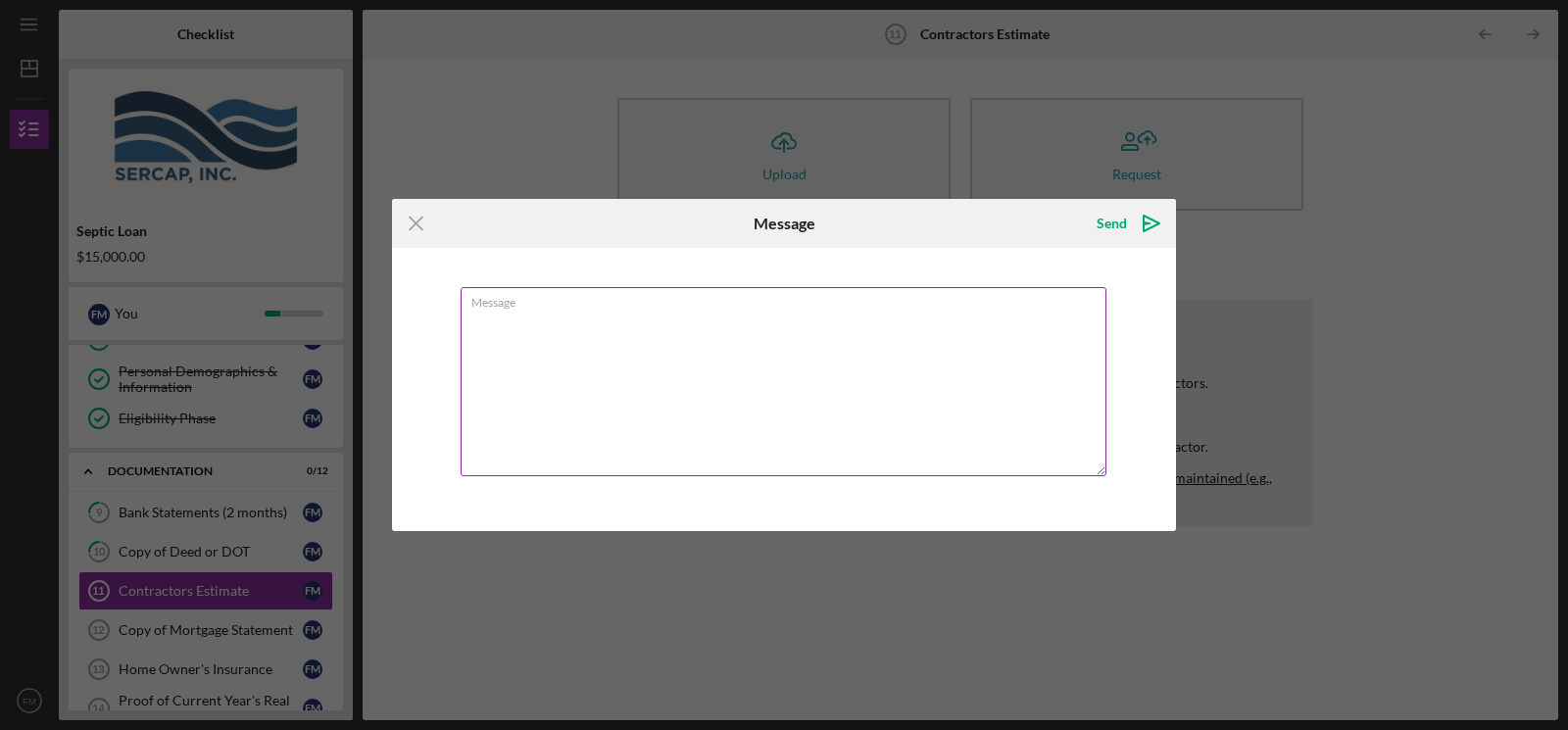
click at [958, 313] on textarea "Message" at bounding box center [784, 382] width 646 height 189
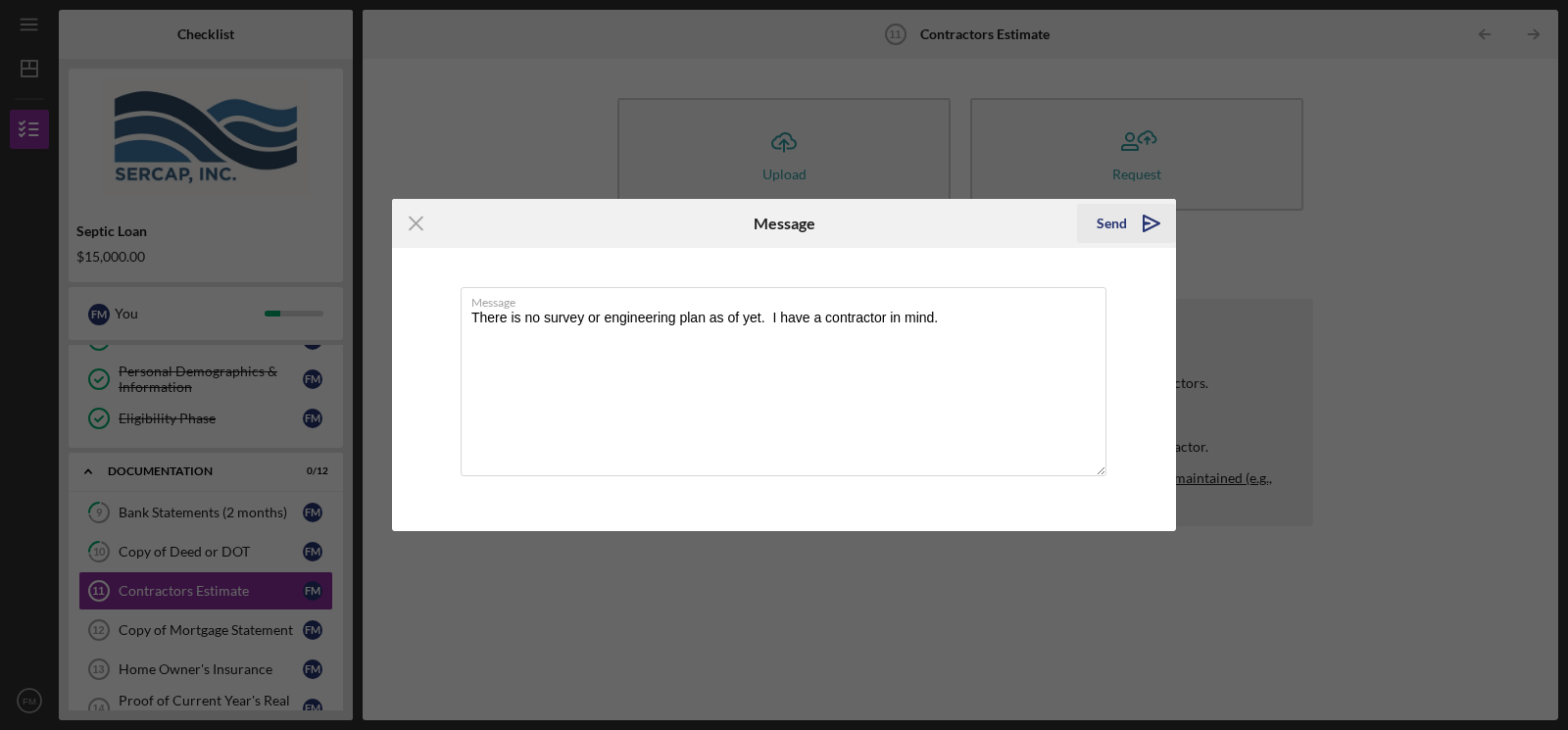
type textarea "There is no survey or engineering plan as of yet. I have a contractor in mind."
click at [958, 230] on div "Send" at bounding box center [1111, 224] width 31 height 39
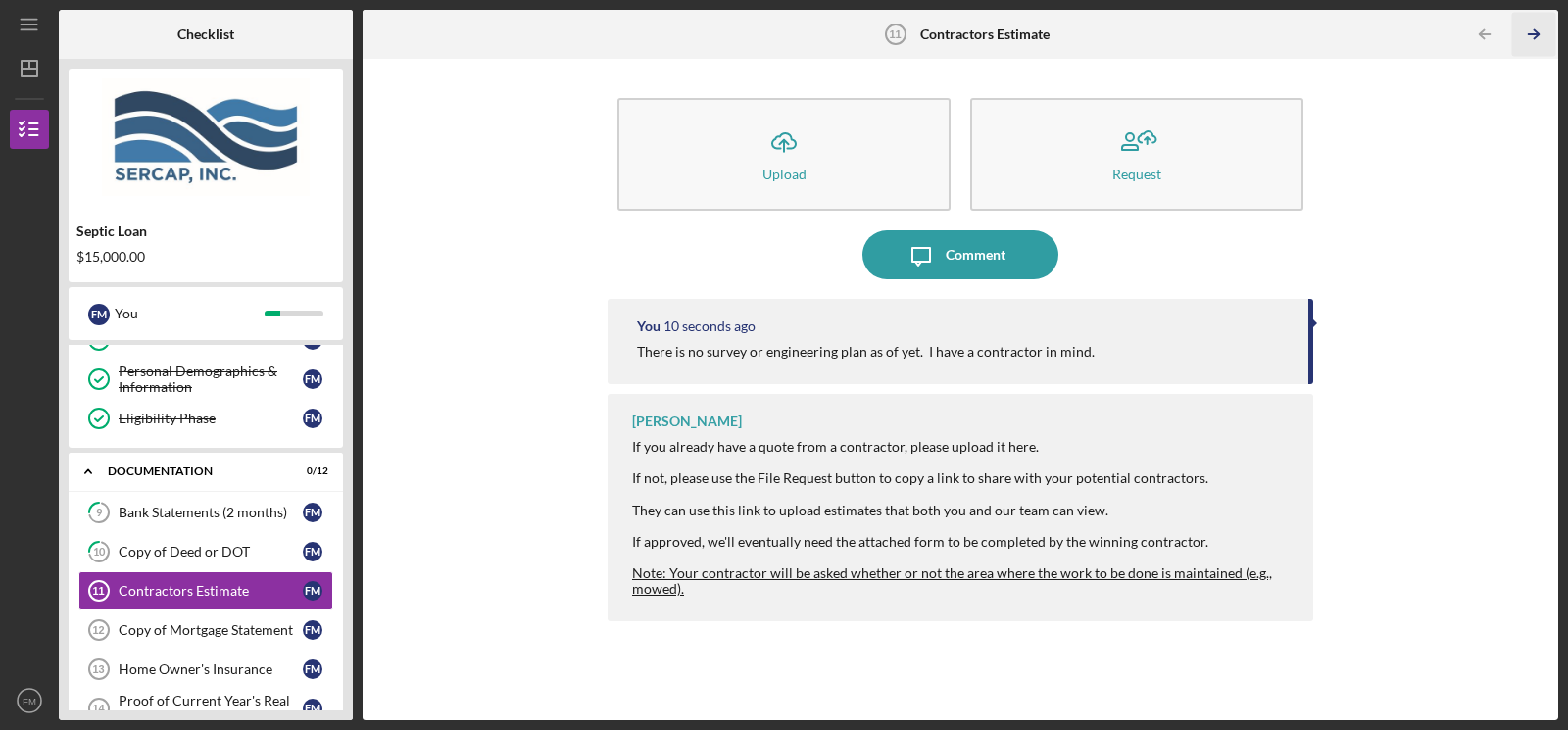
click at [958, 38] on polyline "button" at bounding box center [1535, 34] width 5 height 9
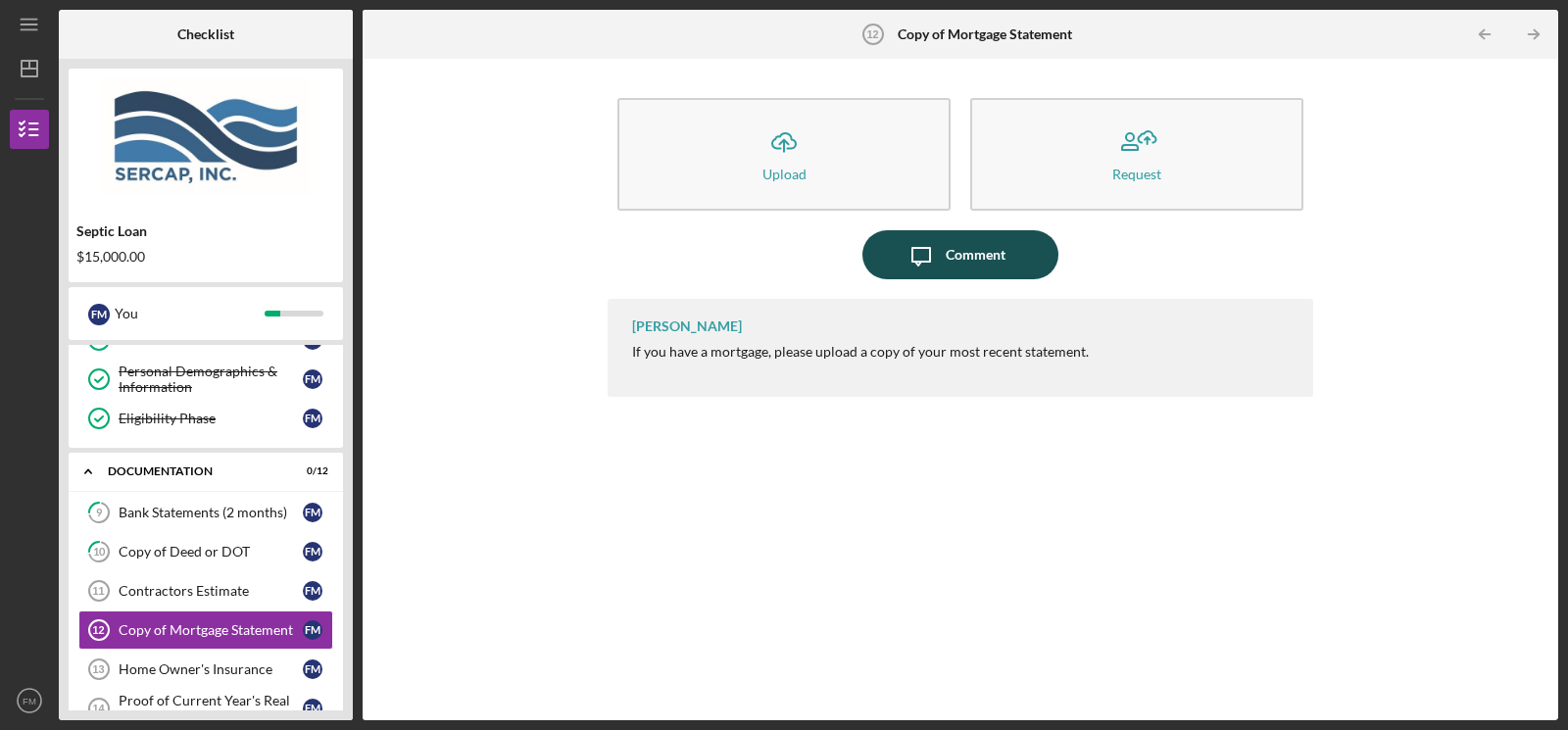
click at [947, 256] on div "Comment" at bounding box center [975, 255] width 60 height 49
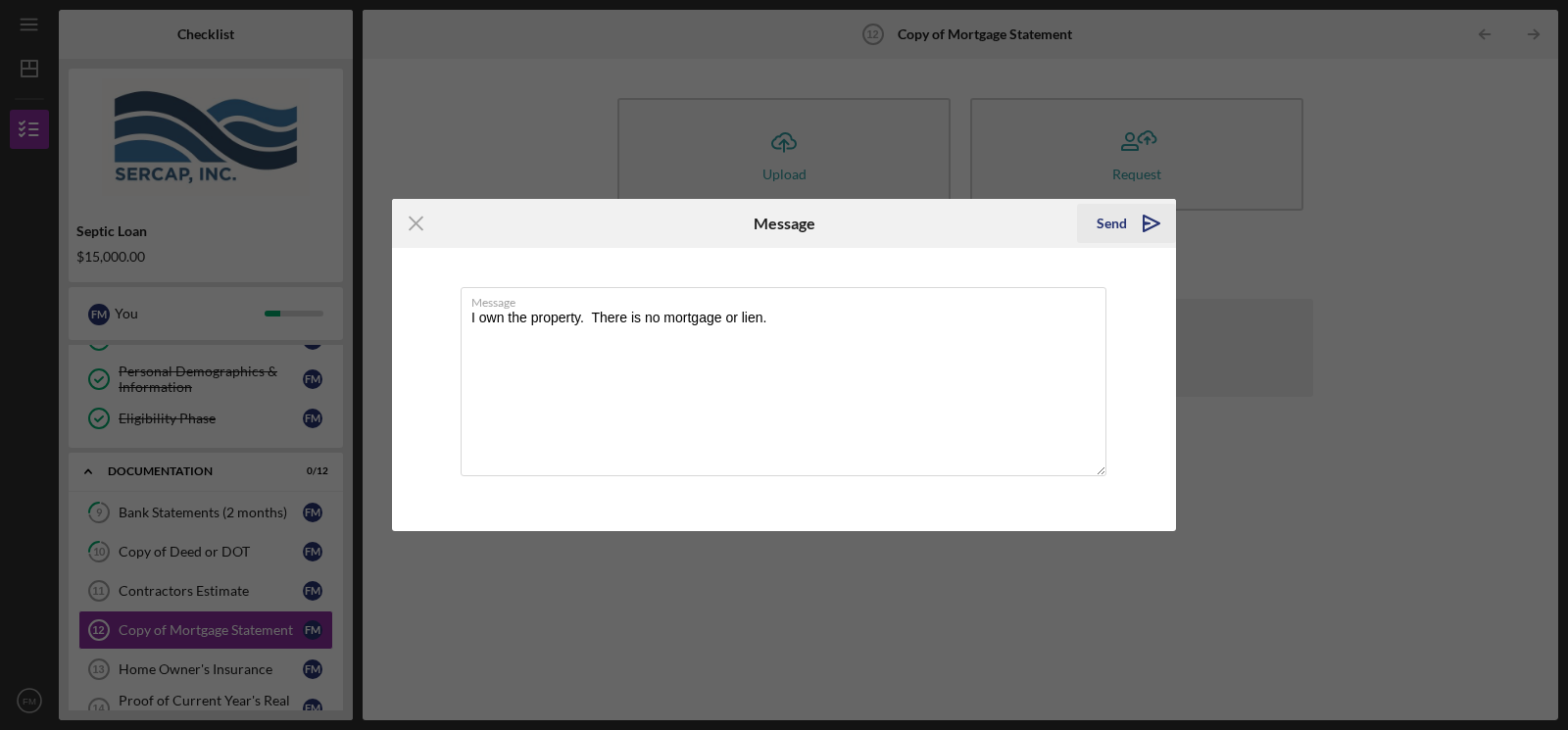
type textarea "I own the property. There is no mortgage or lien."
click at [958, 229] on div "Send" at bounding box center [1111, 224] width 31 height 39
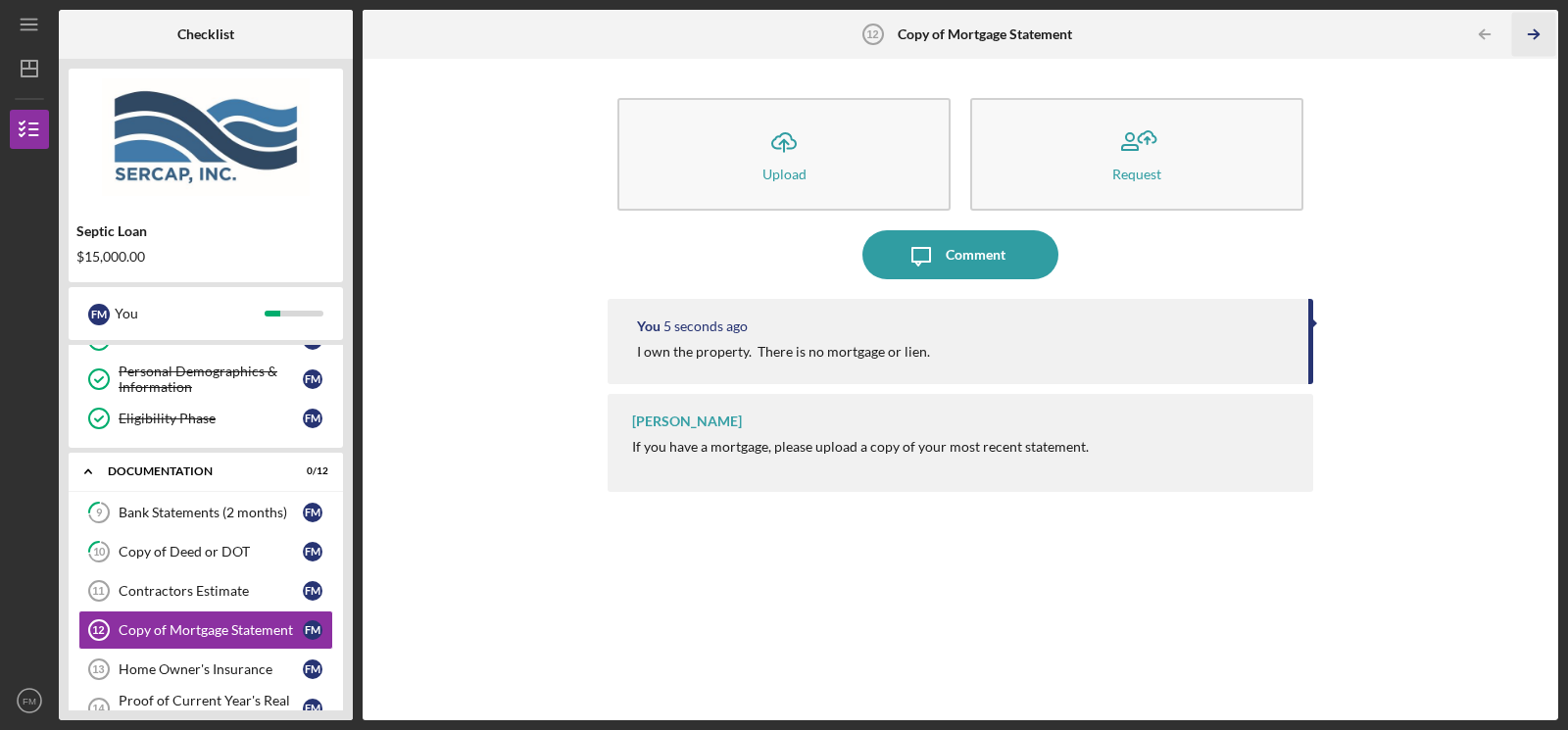
click at [958, 31] on icon "Icon/Table Pagination Arrow" at bounding box center [1534, 34] width 44 height 44
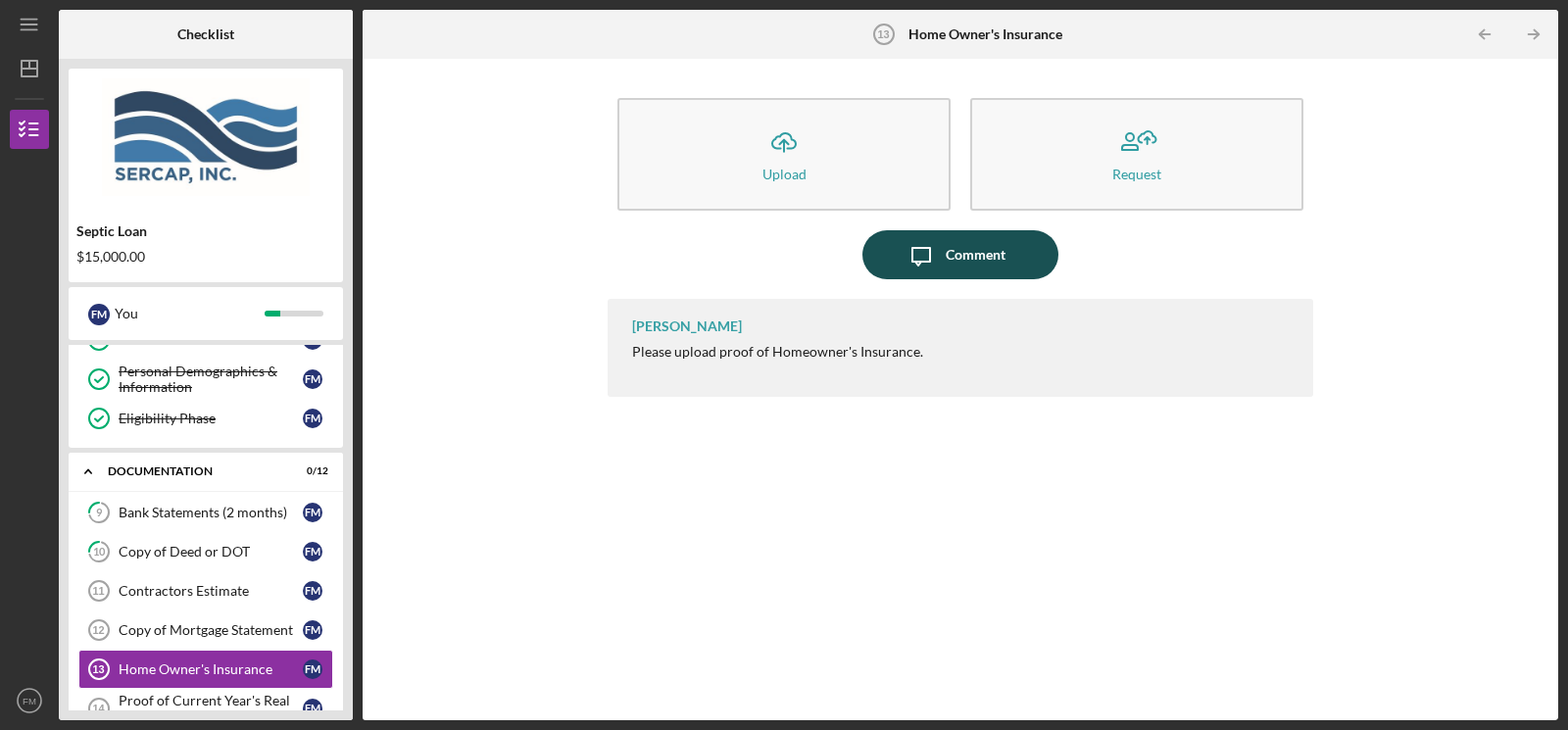
click at [958, 259] on div "Comment" at bounding box center [975, 255] width 60 height 49
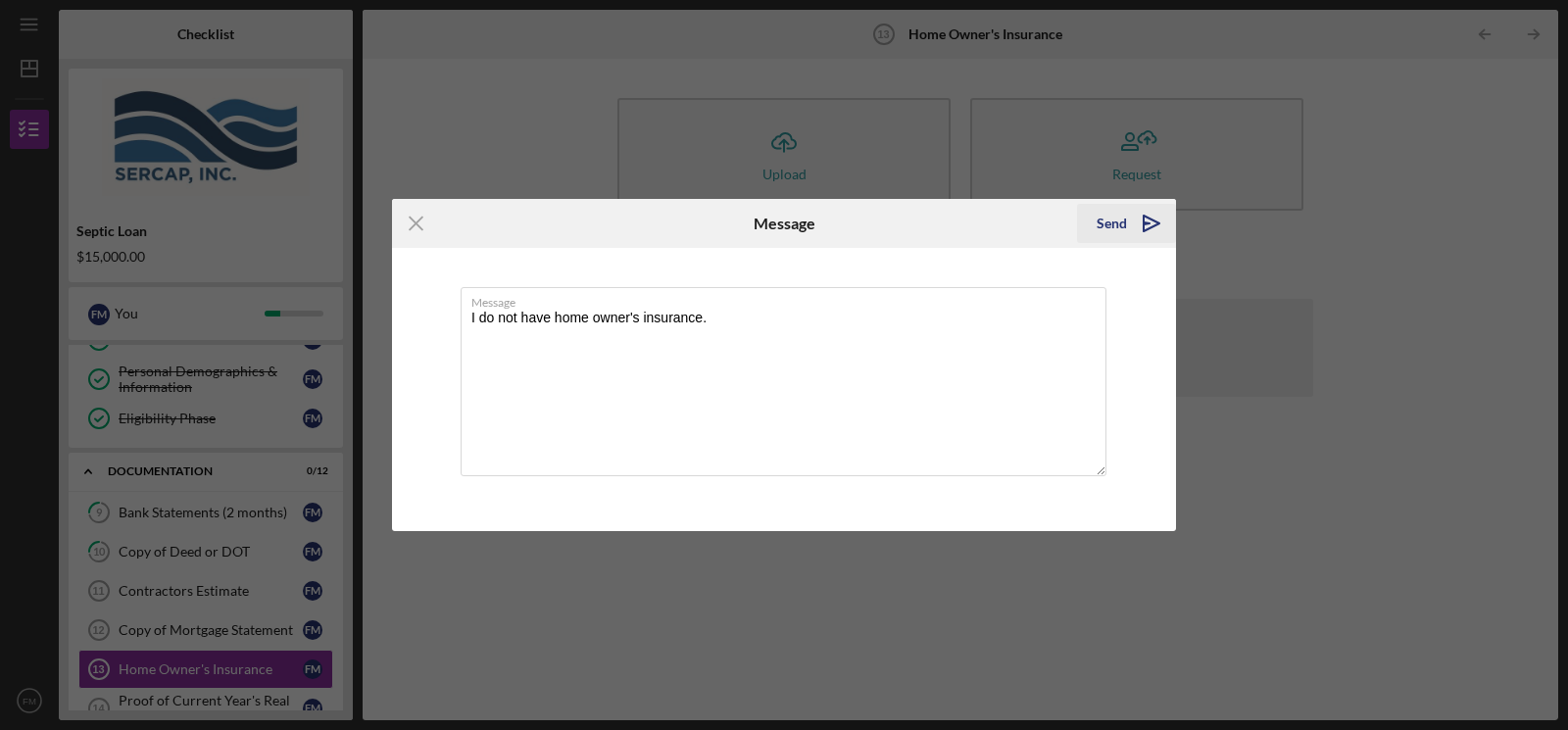
type textarea "I do not have home owner's insurance."
drag, startPoint x: 1132, startPoint y: 234, endPoint x: 1152, endPoint y: 231, distance: 20.2
click at [958, 232] on icon "Icon/icon-invite-send" at bounding box center [1151, 224] width 49 height 49
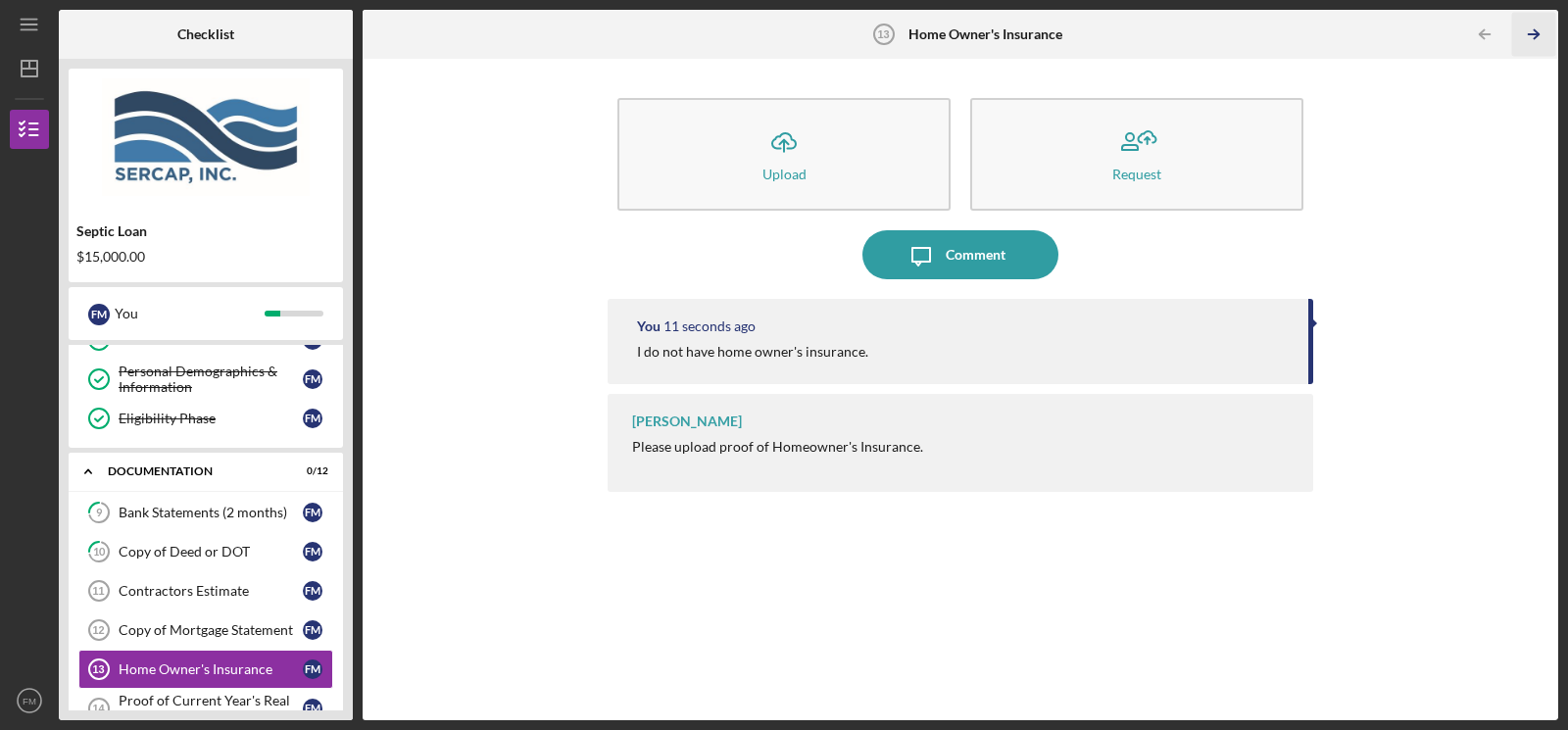
click at [958, 37] on icon "Icon/Table Pagination Arrow" at bounding box center [1534, 34] width 44 height 44
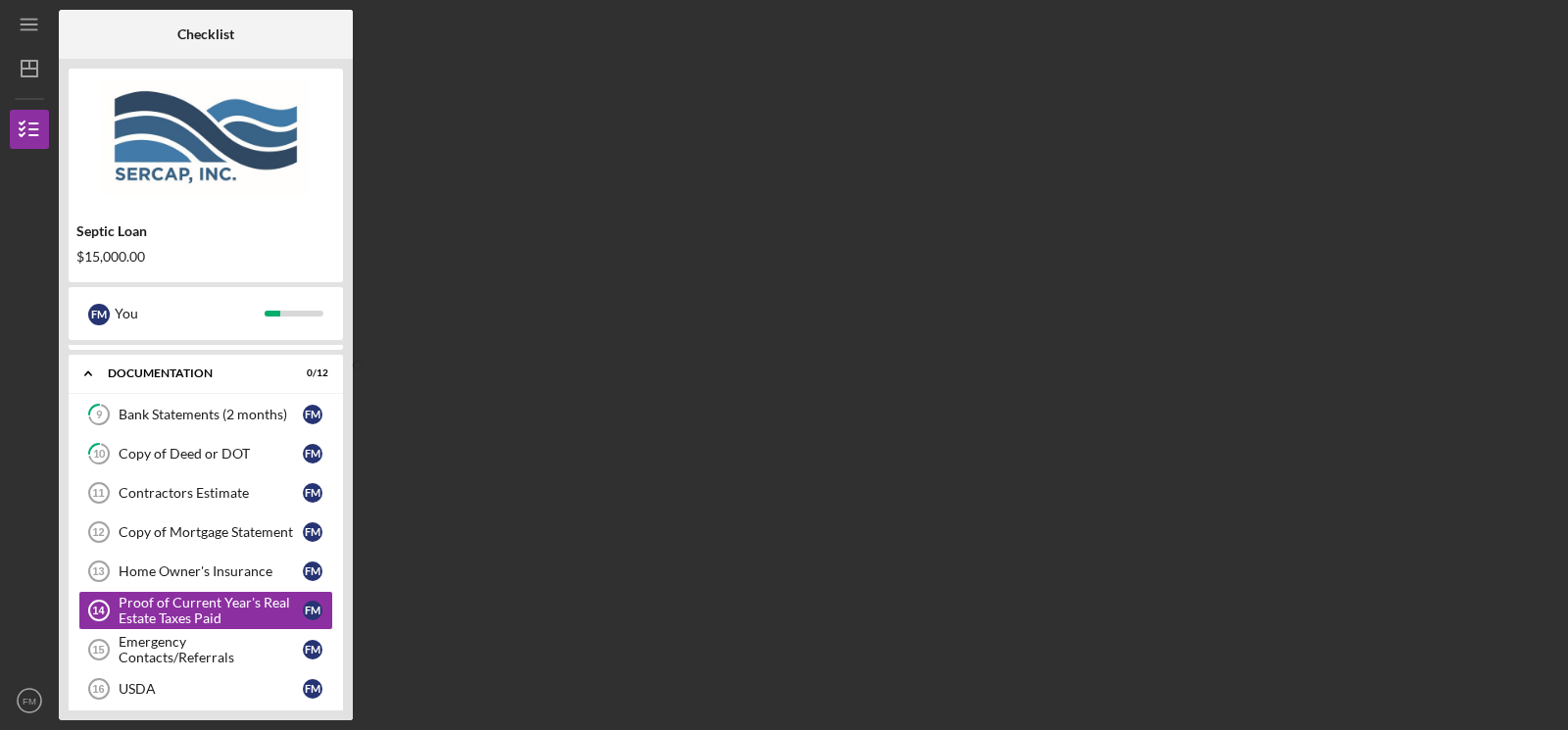
scroll to position [496, 0]
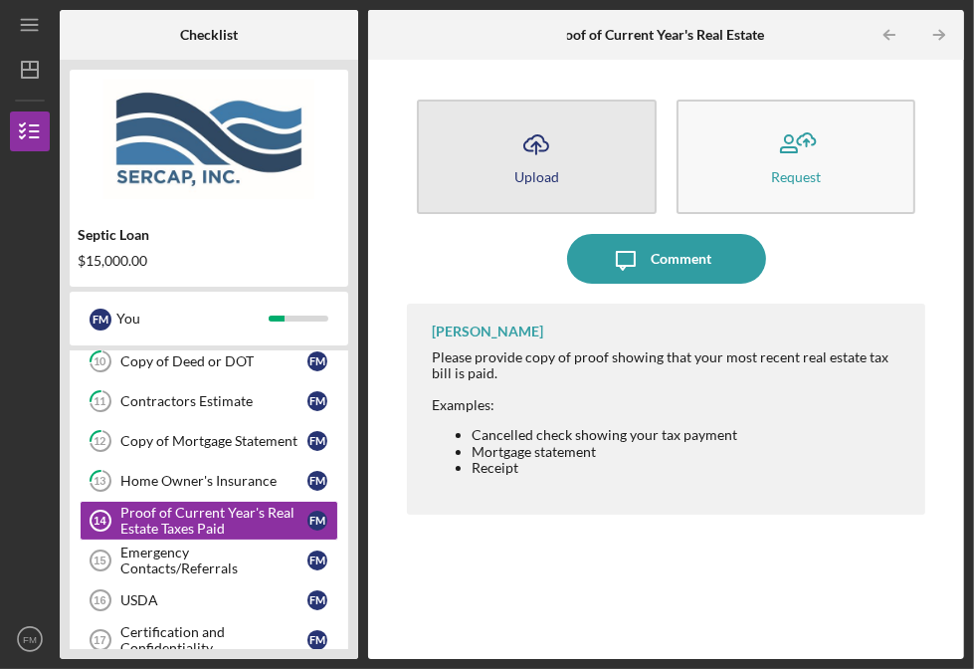
click at [543, 143] on icon "Icon/Upload" at bounding box center [536, 144] width 50 height 50
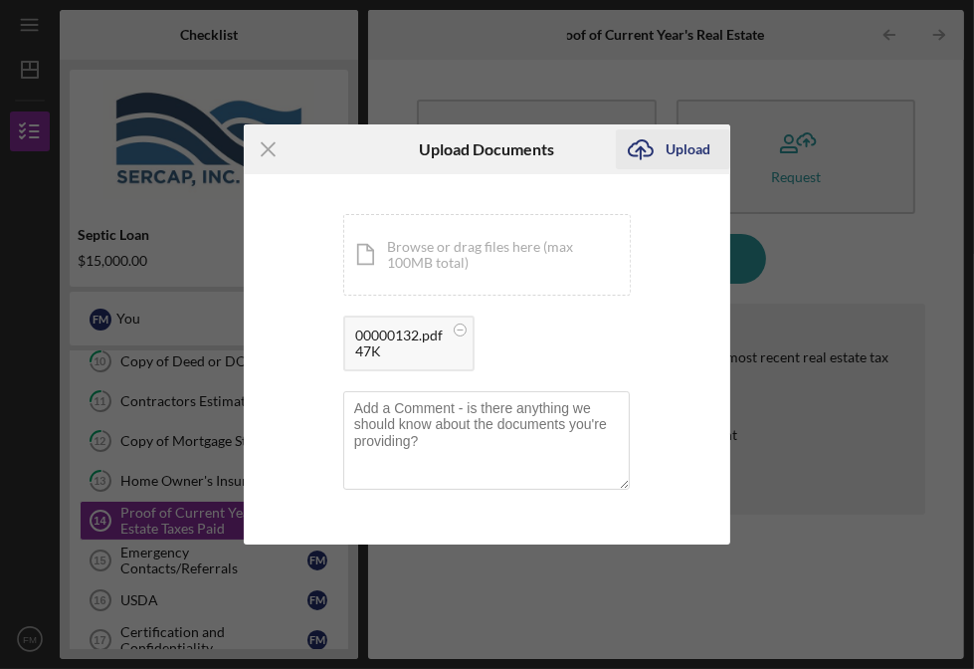
click at [671, 153] on div "Upload" at bounding box center [688, 149] width 45 height 40
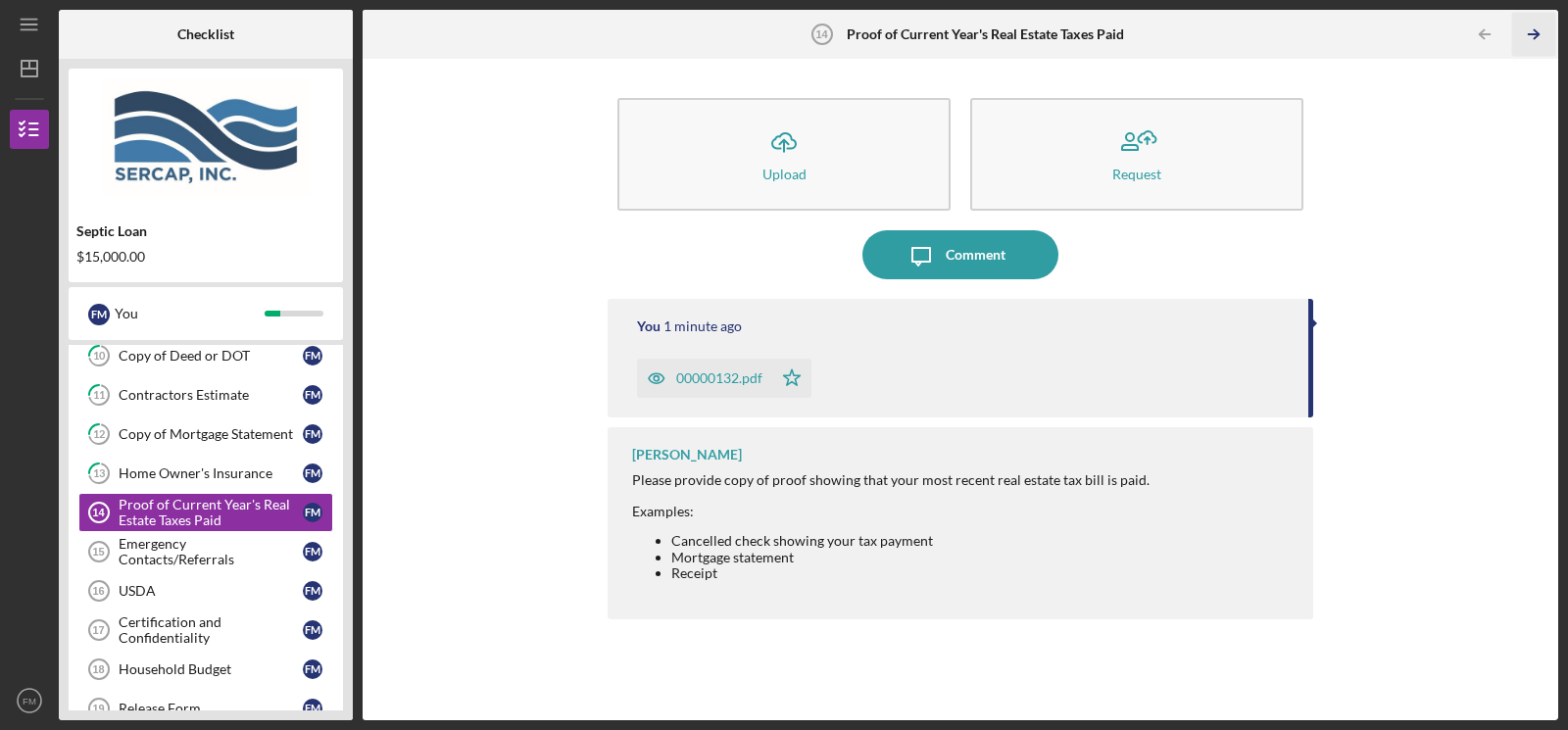
click at [958, 33] on polyline "button" at bounding box center [1535, 34] width 5 height 9
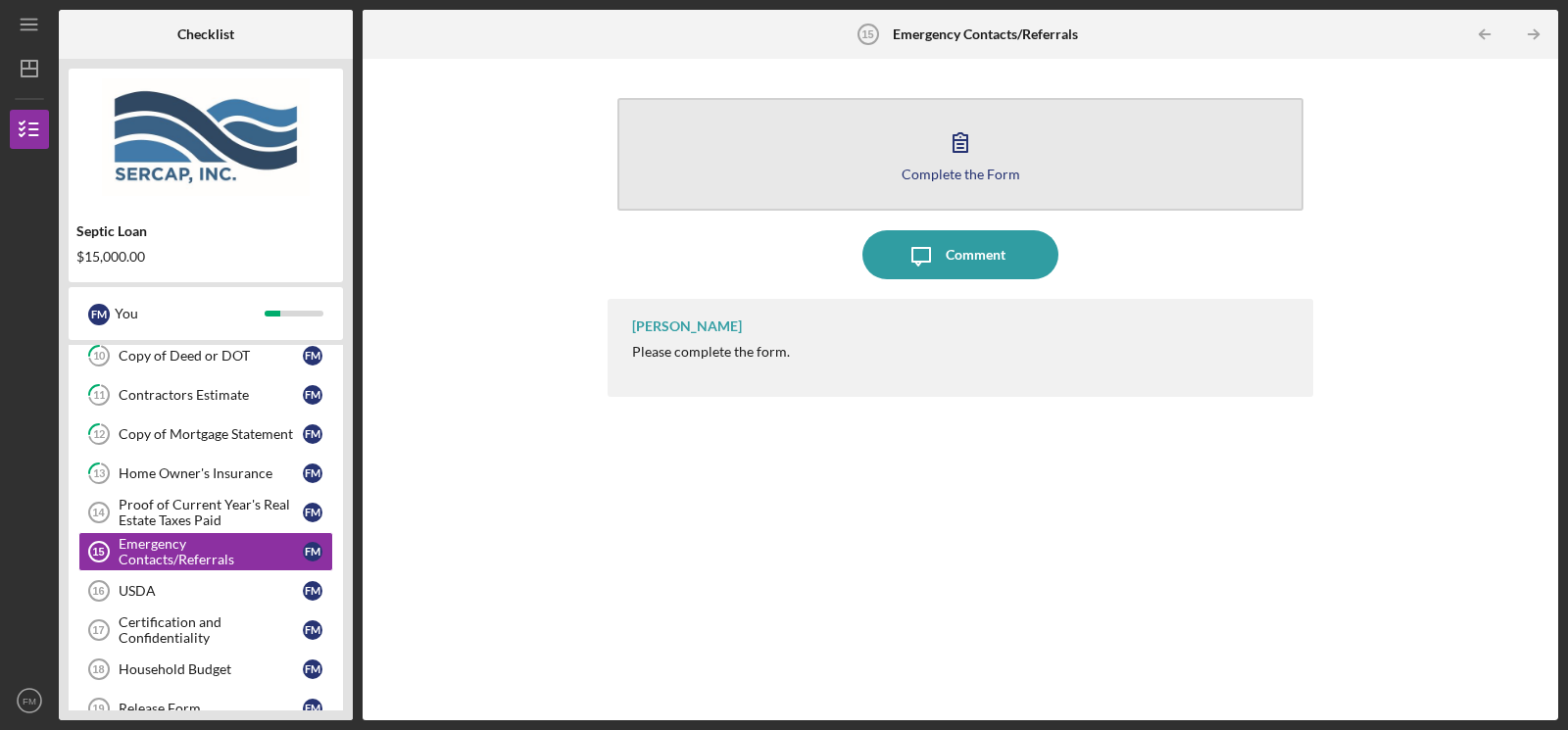
click at [958, 157] on icon "button" at bounding box center [960, 142] width 49 height 49
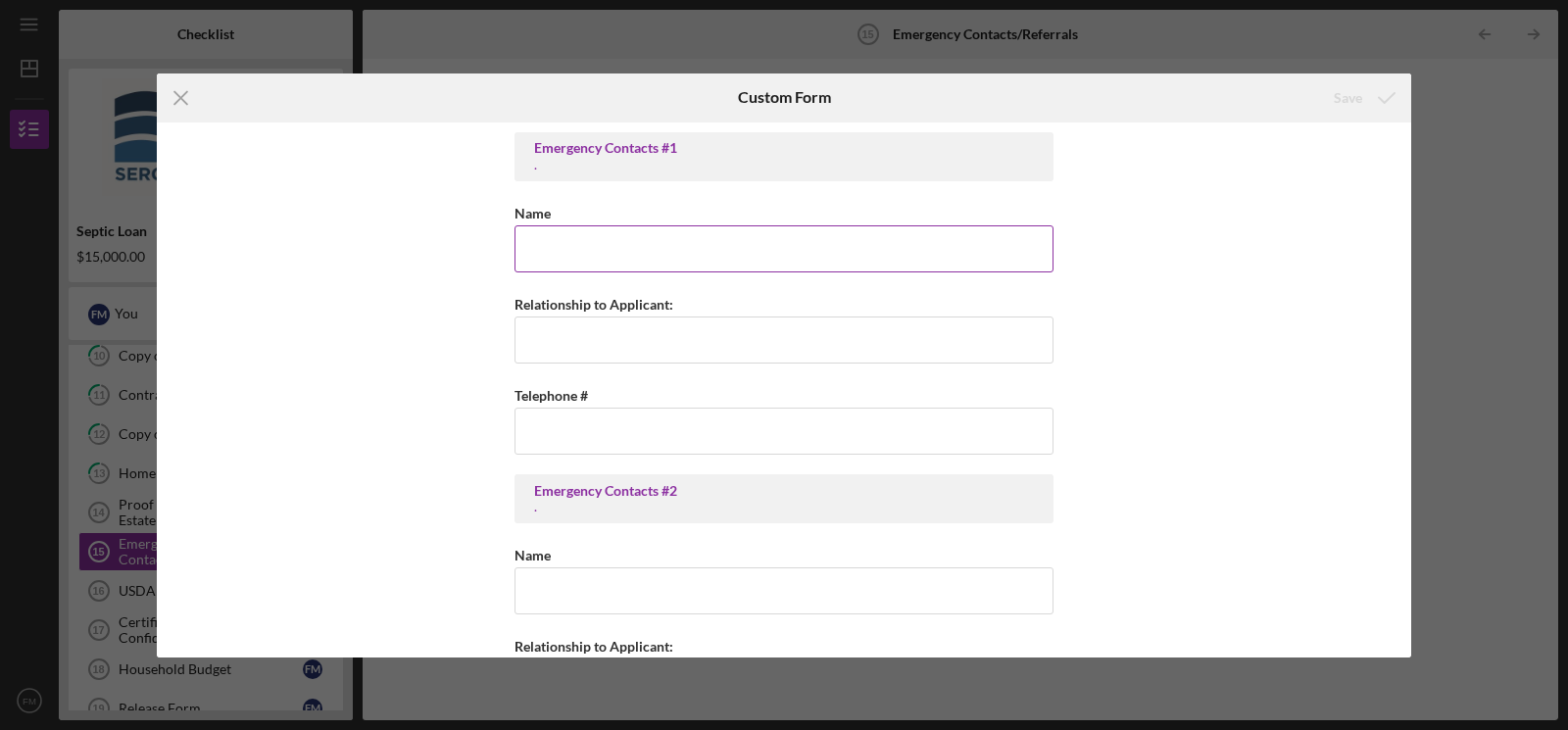
click at [804, 239] on input "Name" at bounding box center [783, 249] width 539 height 47
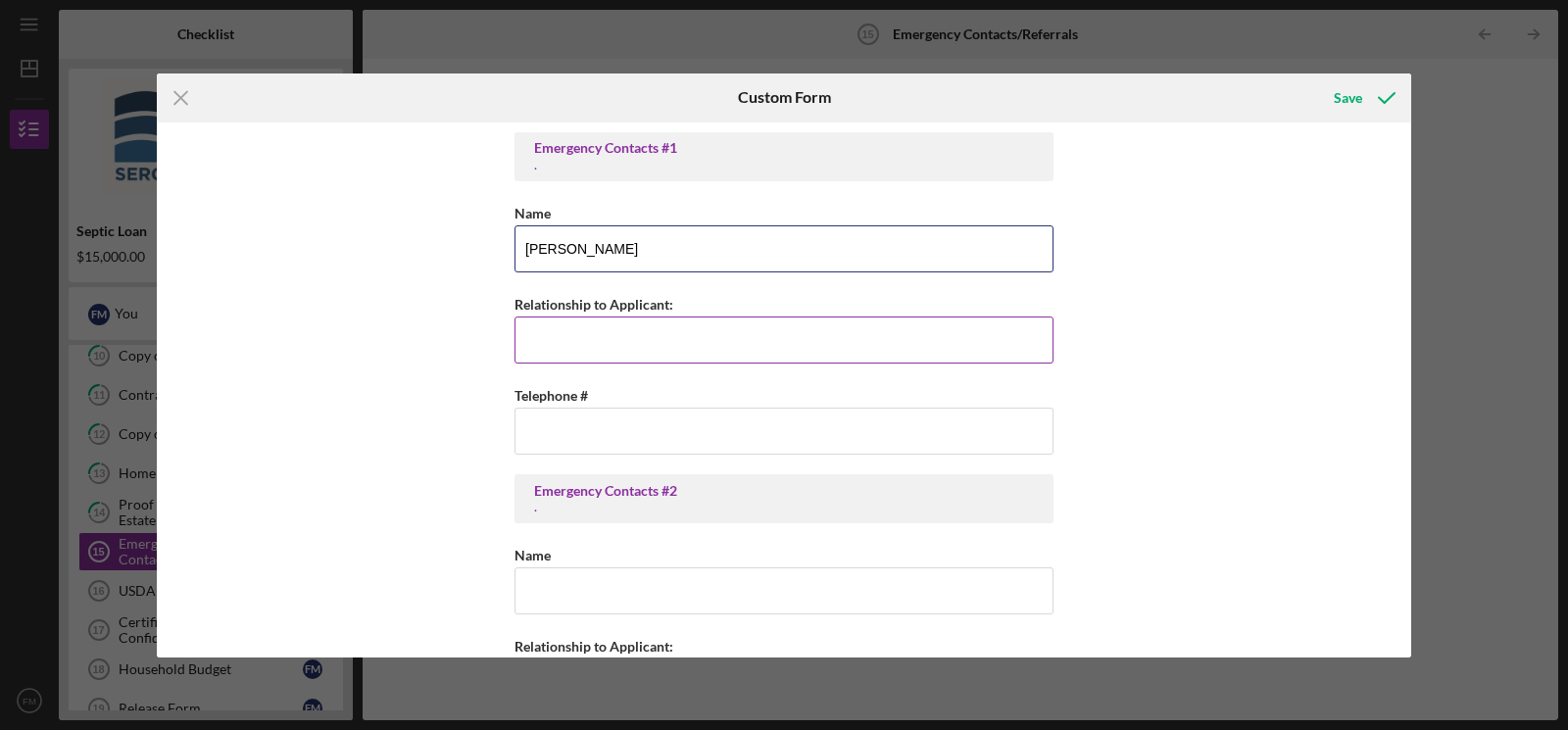
type input "[PERSON_NAME]"
click at [695, 343] on input "Relationship to Applicant:" at bounding box center [783, 340] width 539 height 47
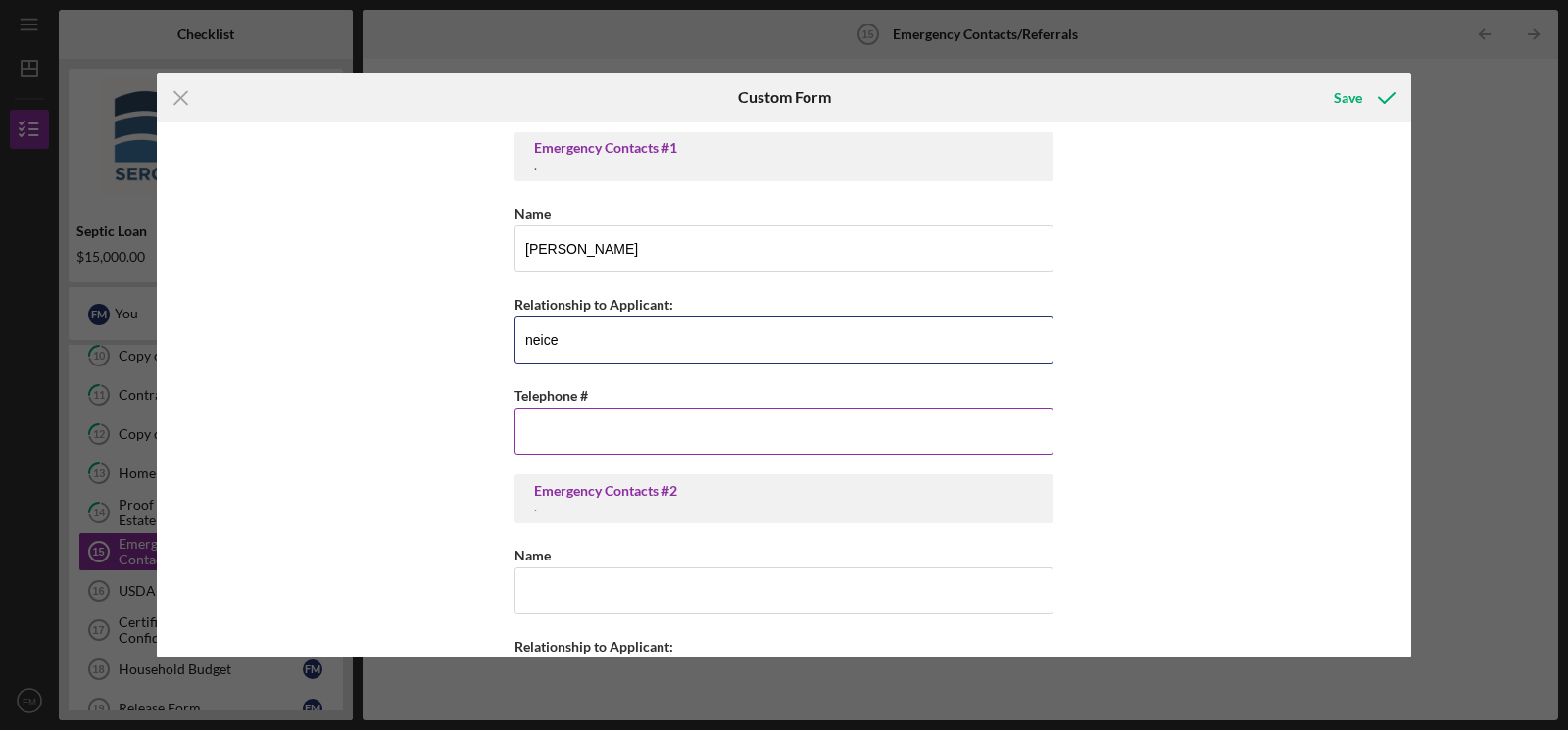
type input "neice"
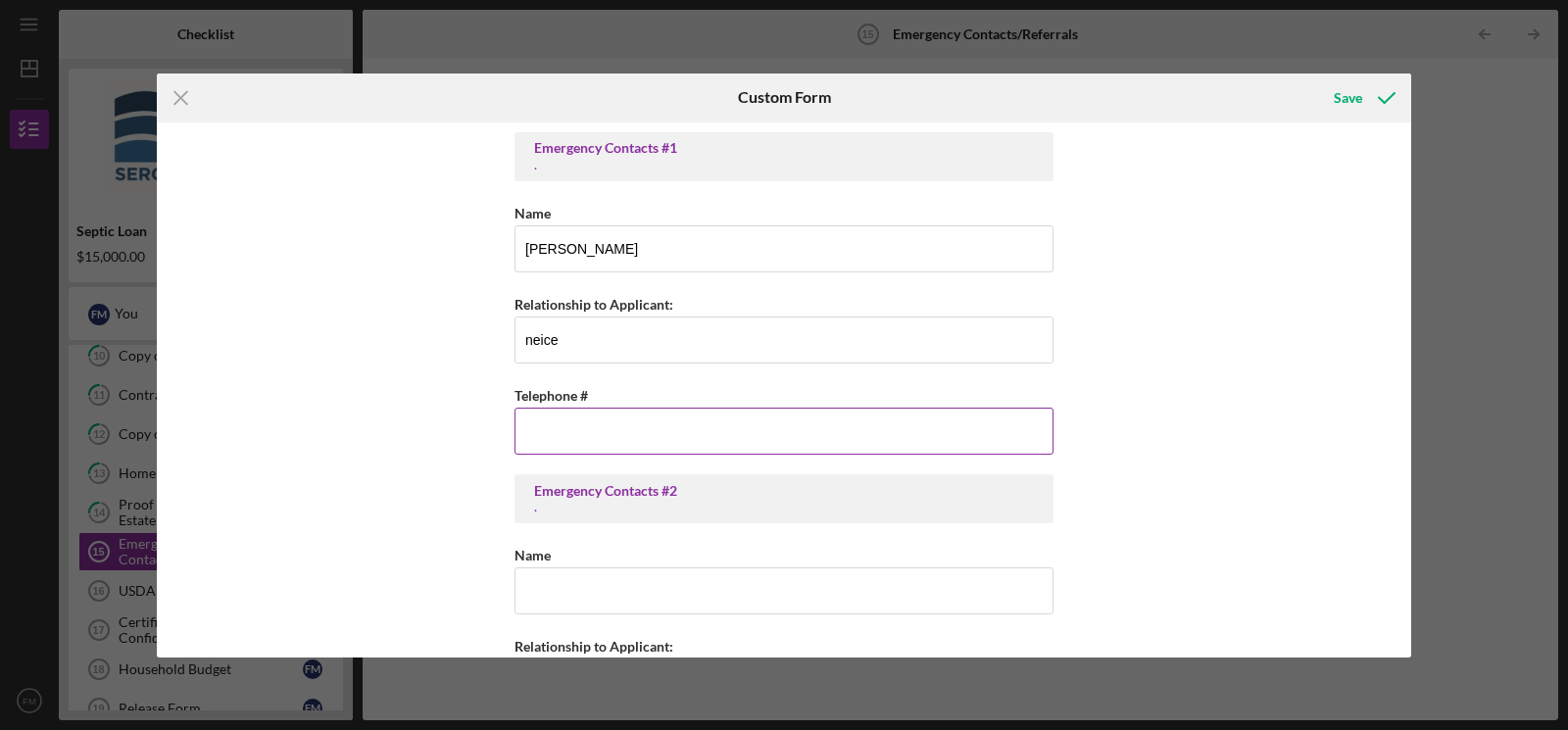
click at [665, 430] on input "Telephone #" at bounding box center [783, 431] width 539 height 47
type input "[PHONE_NUMBER]"
click at [459, 443] on div "Emergency Contacts #1 . Name [PERSON_NAME] Relationship to Applicant: neice Tel…" at bounding box center [784, 389] width 1255 height 535
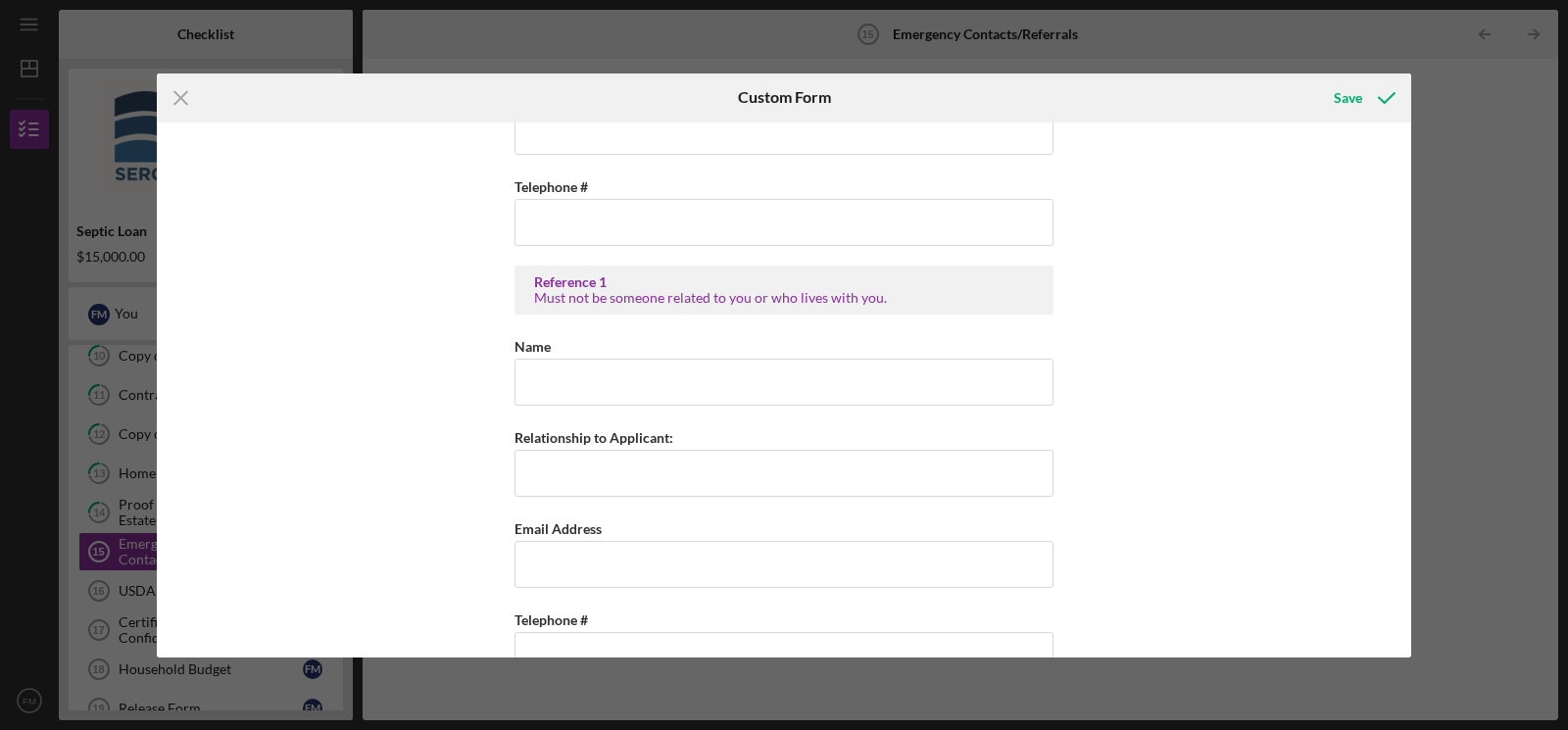
scroll to position [544, 0]
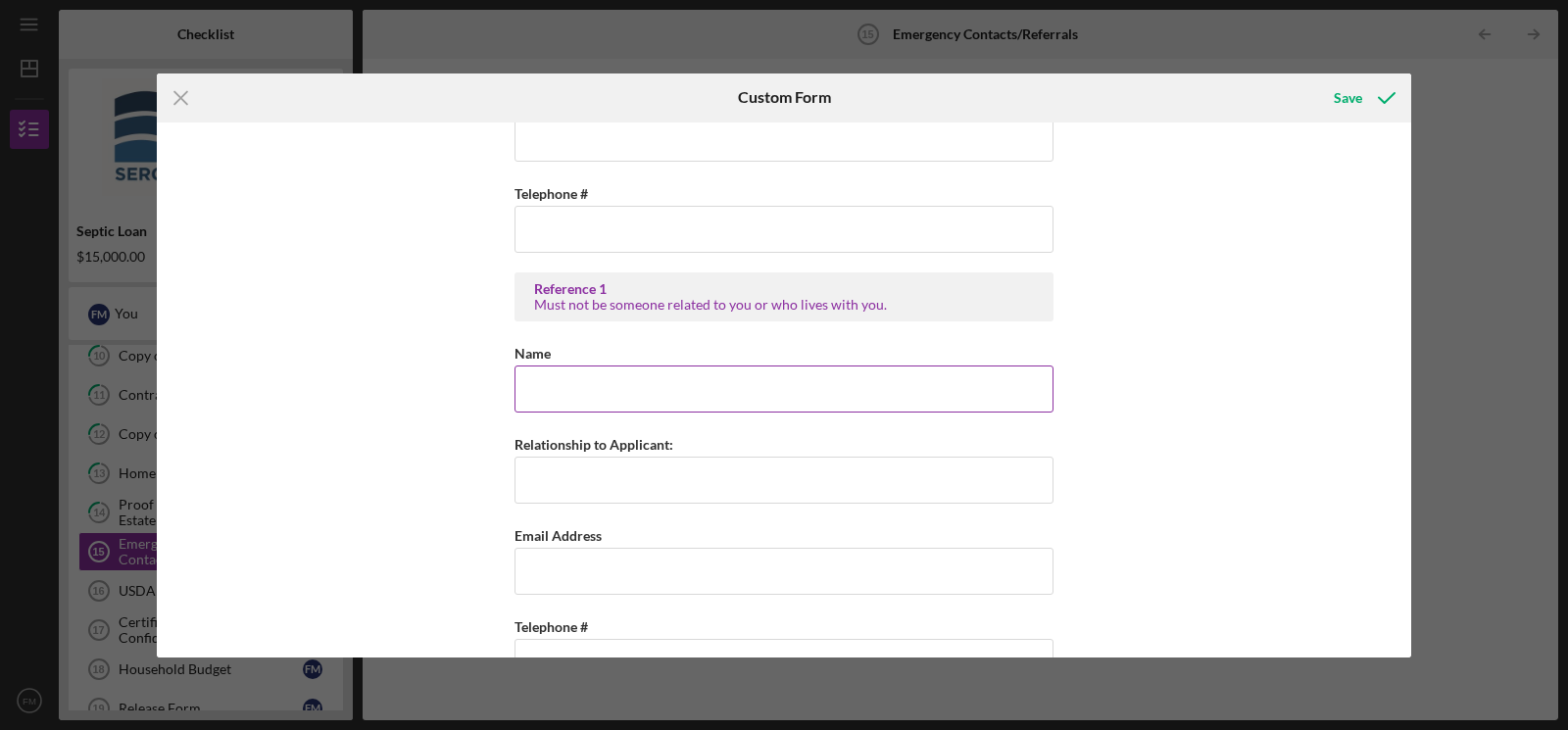
click at [620, 385] on input "Name" at bounding box center [783, 389] width 539 height 47
type input "[PERSON_NAME]"
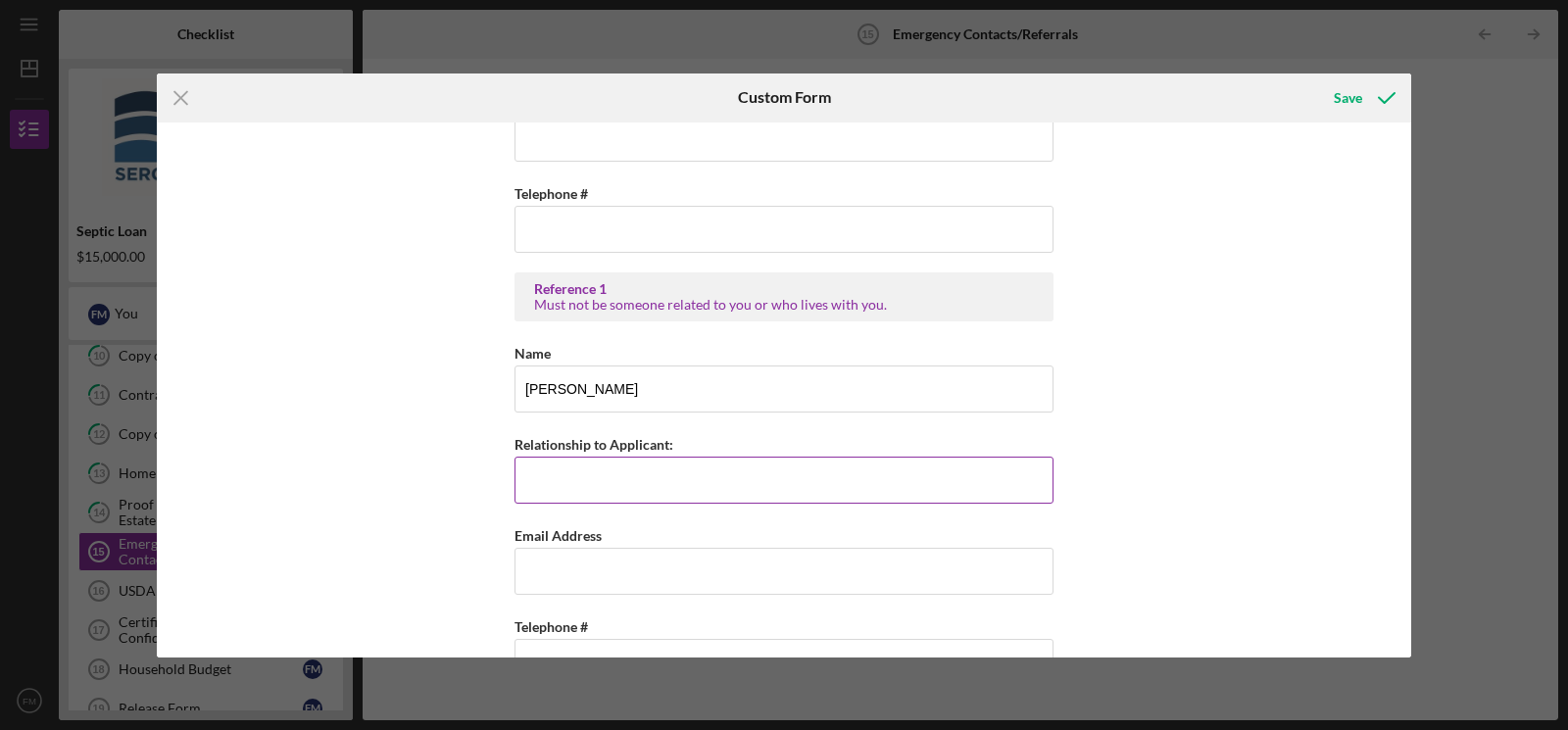
click at [641, 480] on input "Relationship to Applicant:" at bounding box center [783, 481] width 539 height 47
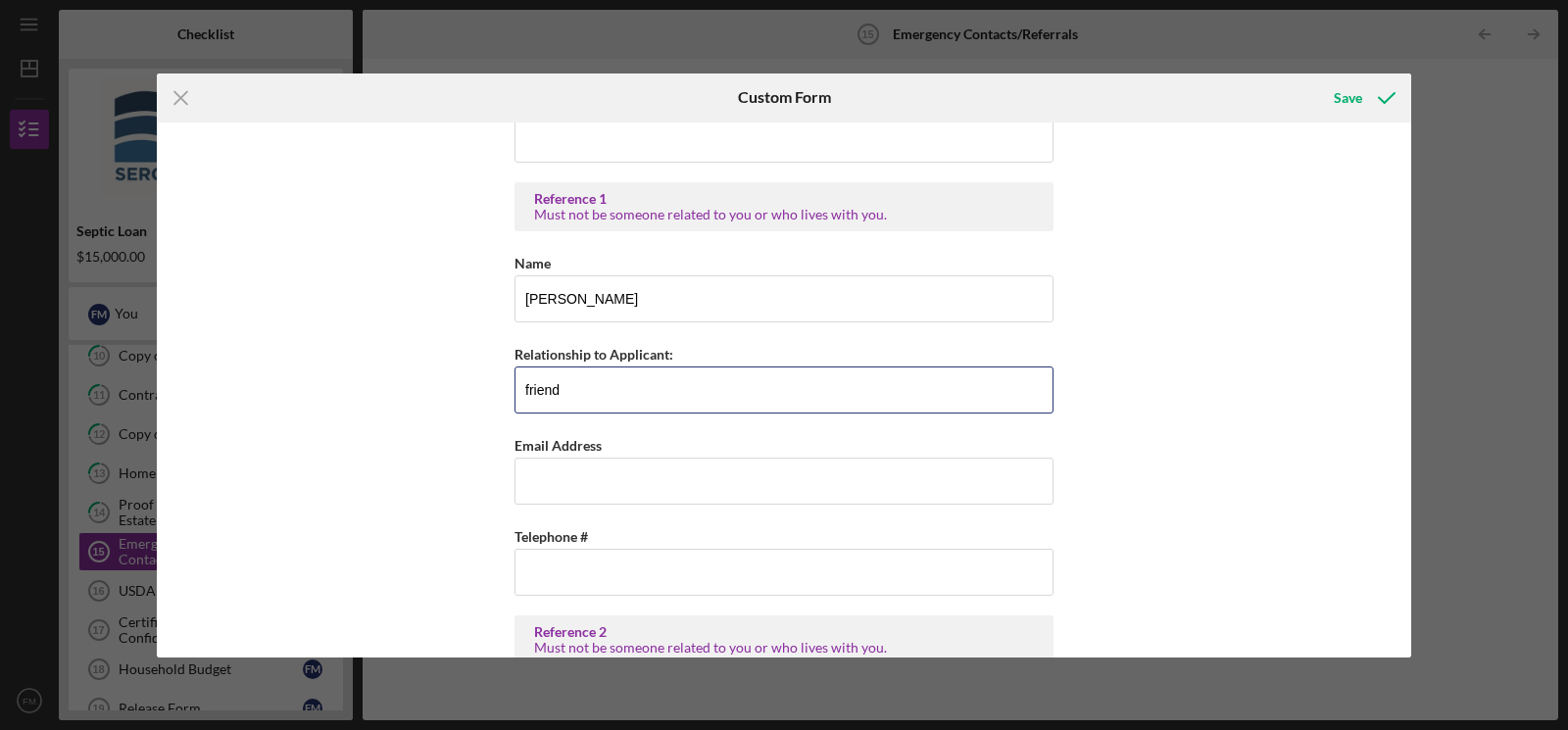
scroll to position [740, 0]
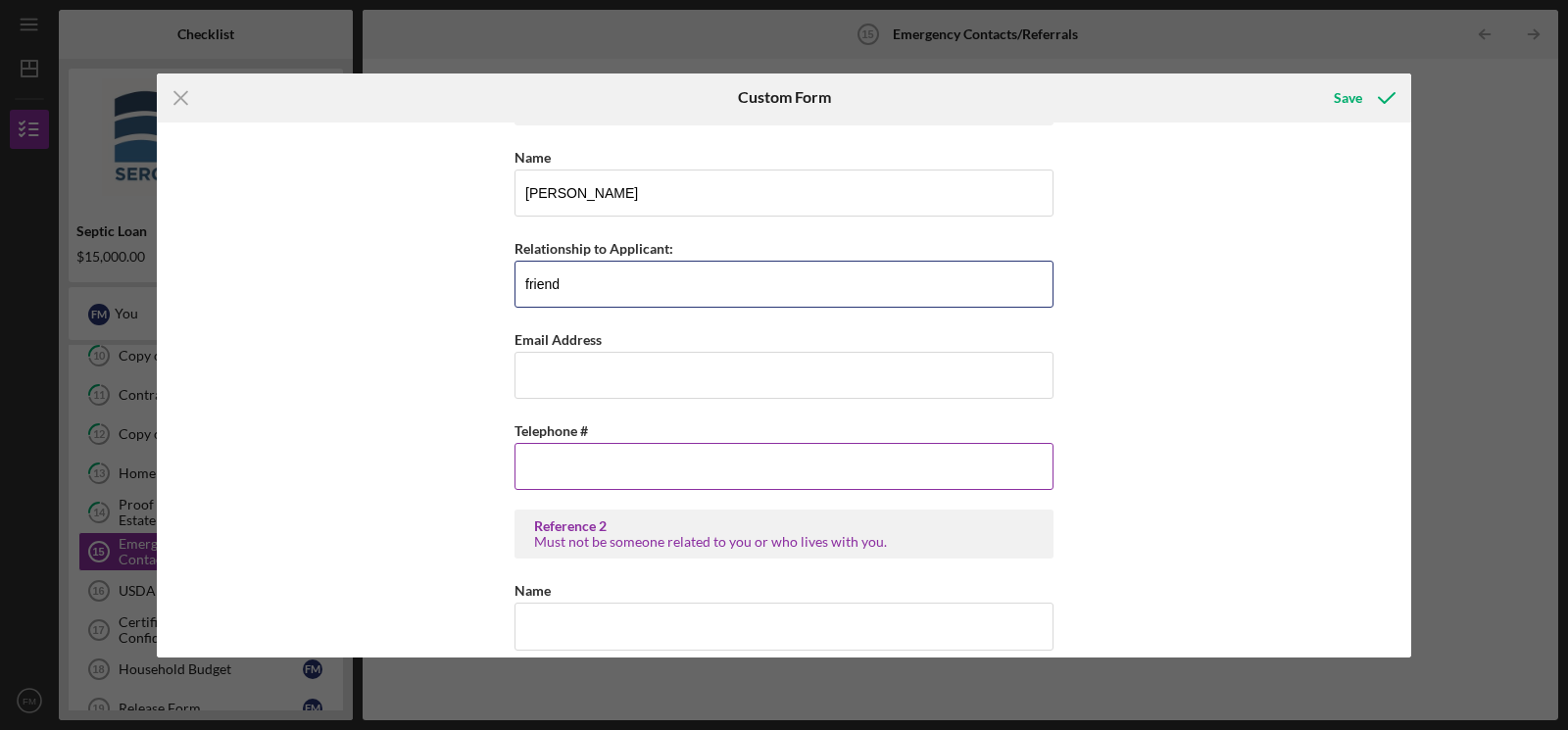
type input "friend"
click at [870, 468] on input "Telephone #" at bounding box center [783, 467] width 539 height 47
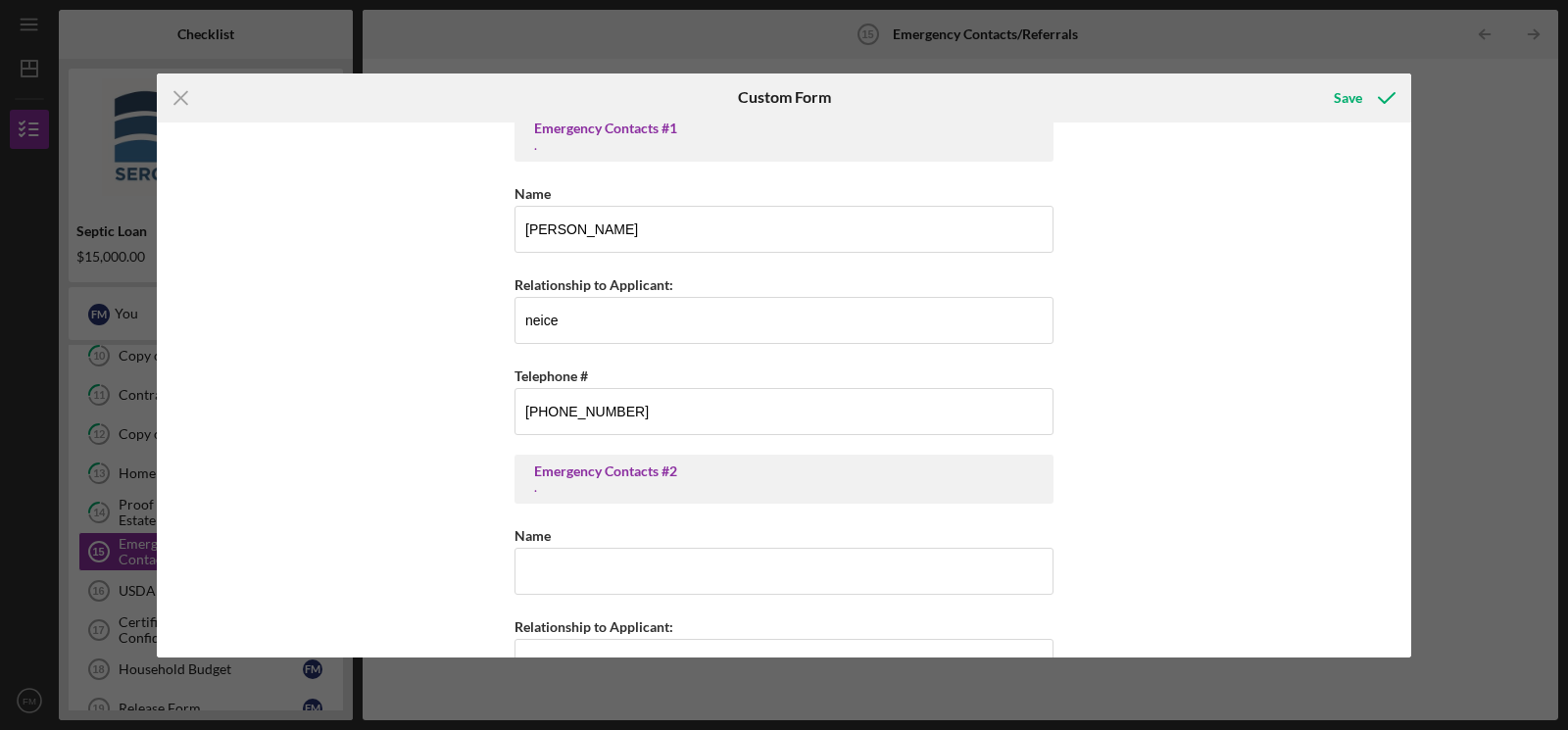
scroll to position [0, 0]
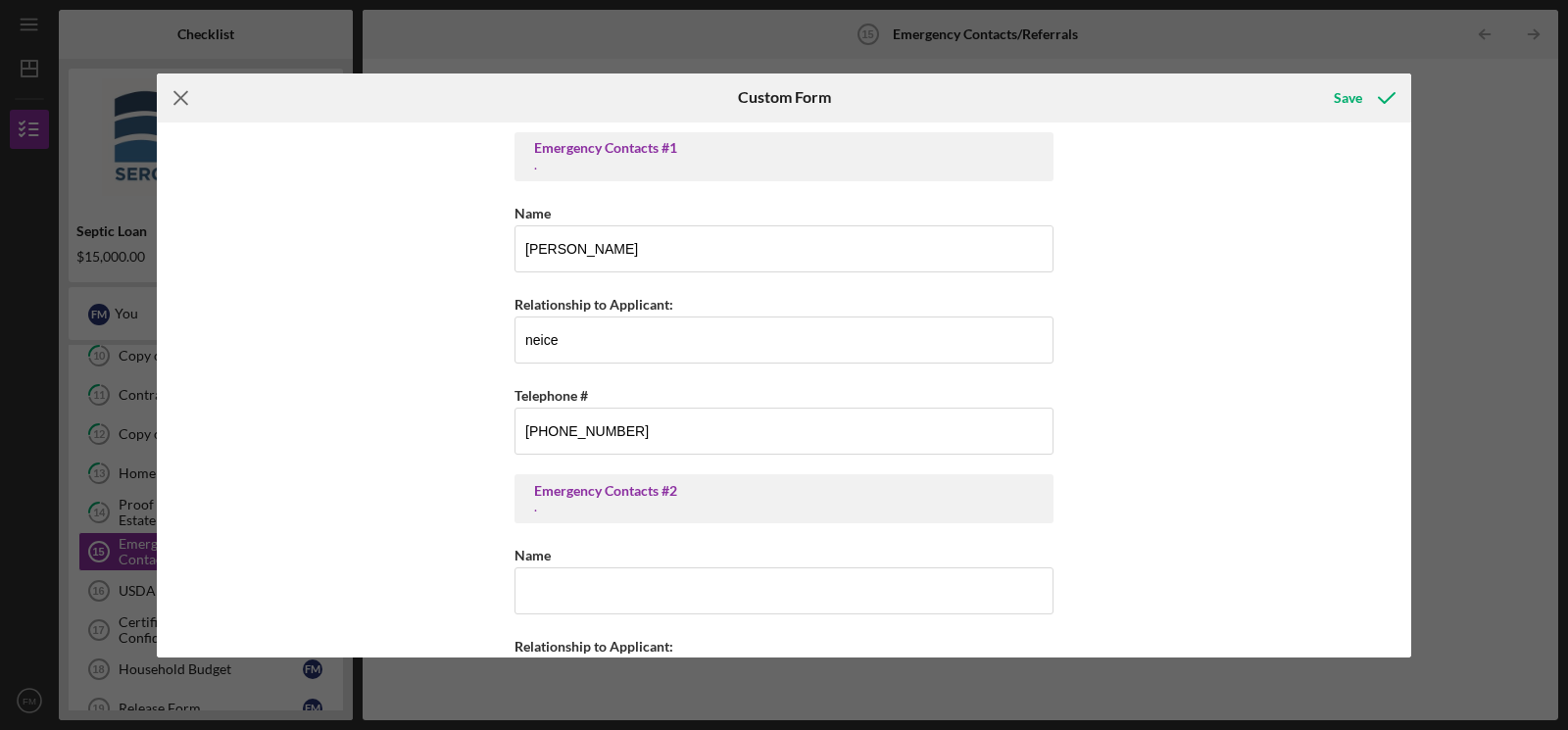
click at [178, 95] on line at bounding box center [180, 98] width 13 height 13
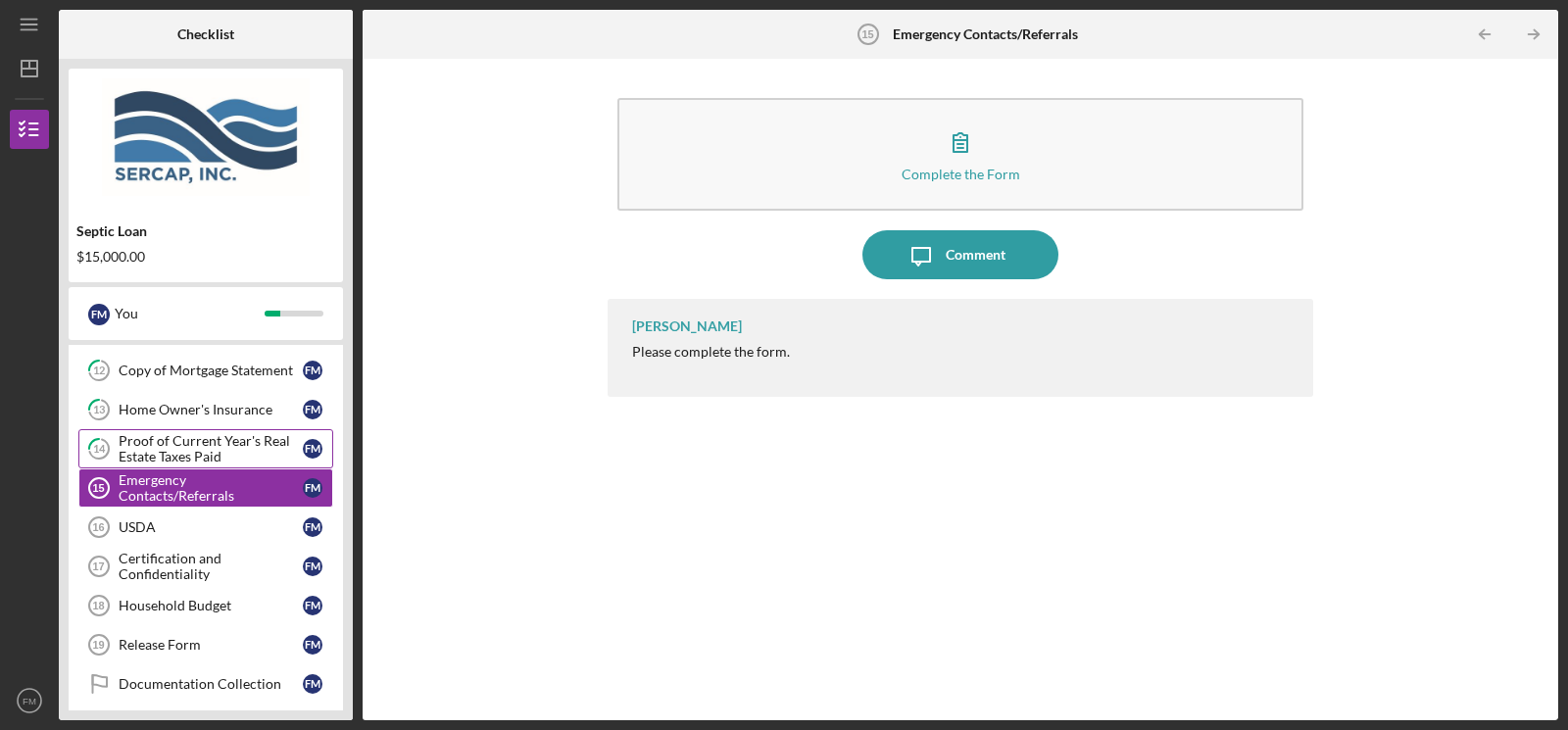
scroll to position [594, 0]
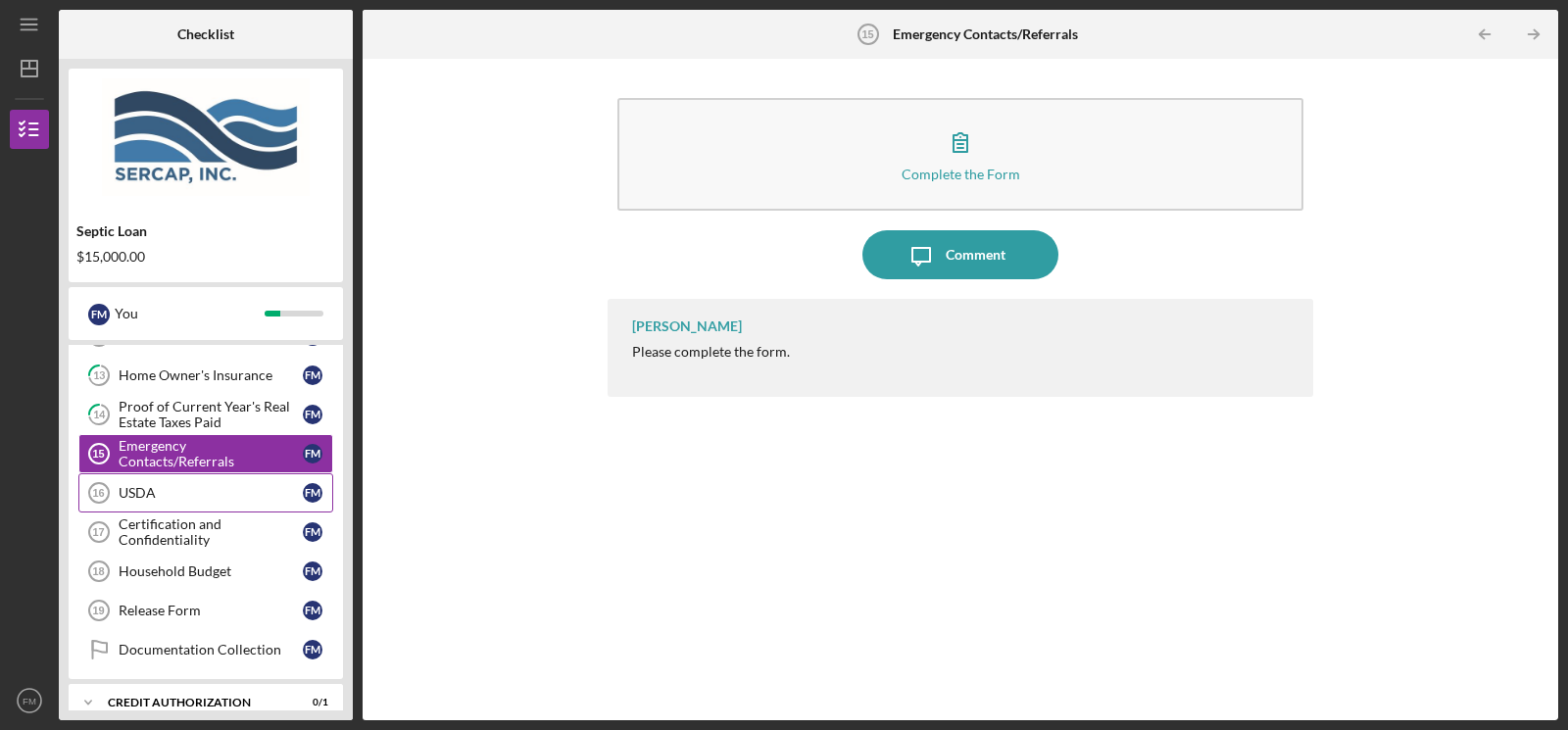
click at [225, 486] on div "USDA" at bounding box center [210, 494] width 184 height 16
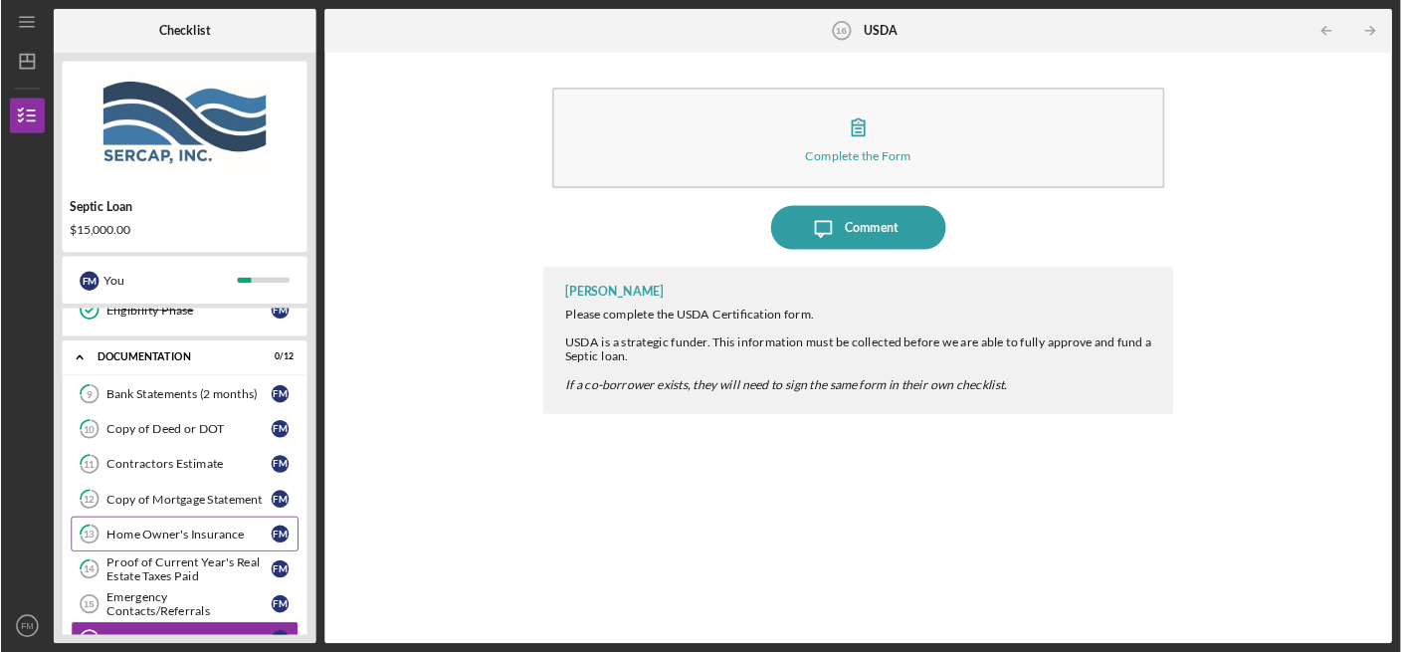
scroll to position [503, 0]
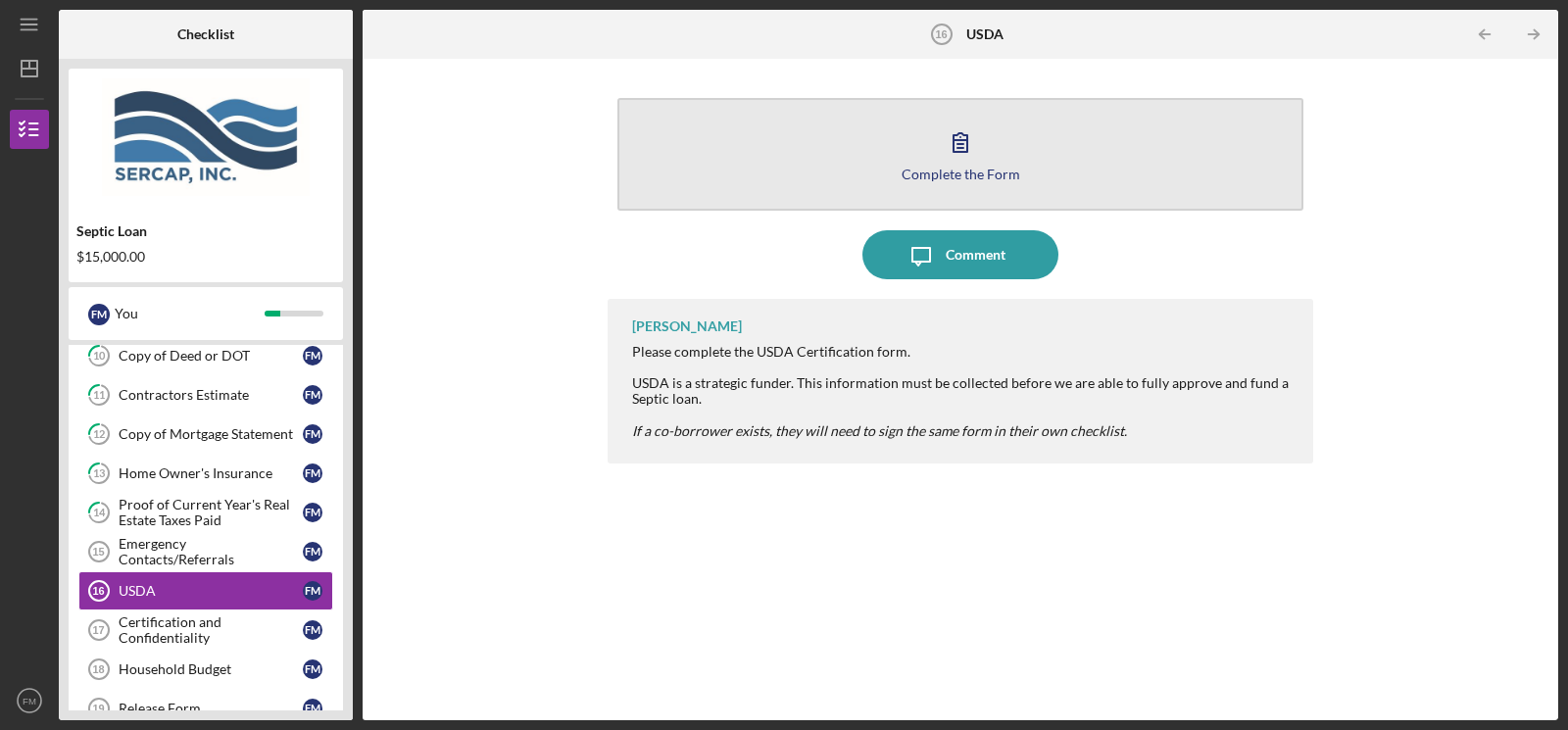
click at [958, 158] on icon "button" at bounding box center [960, 142] width 49 height 49
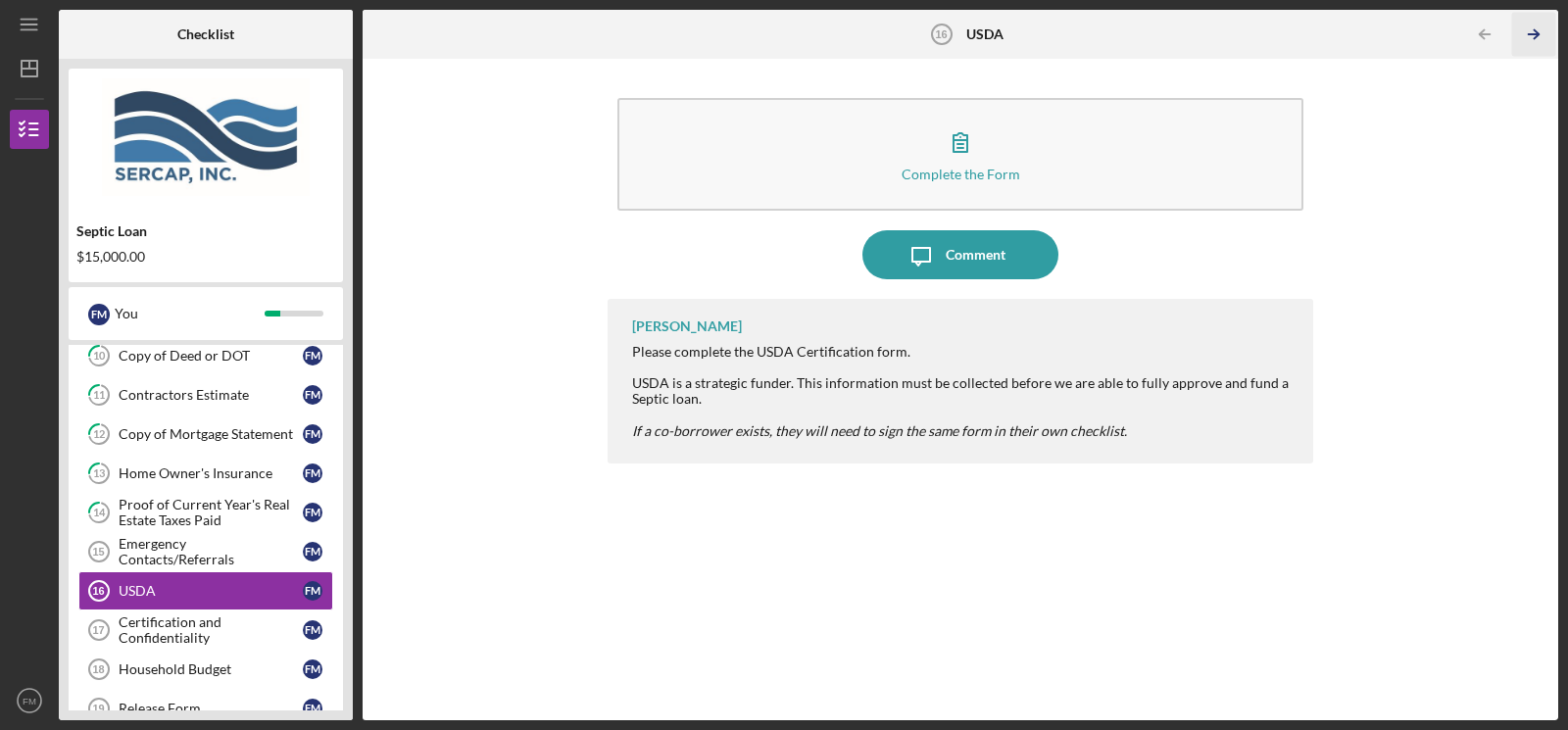
click at [958, 32] on icon "Icon/Table Pagination Arrow" at bounding box center [1534, 34] width 44 height 44
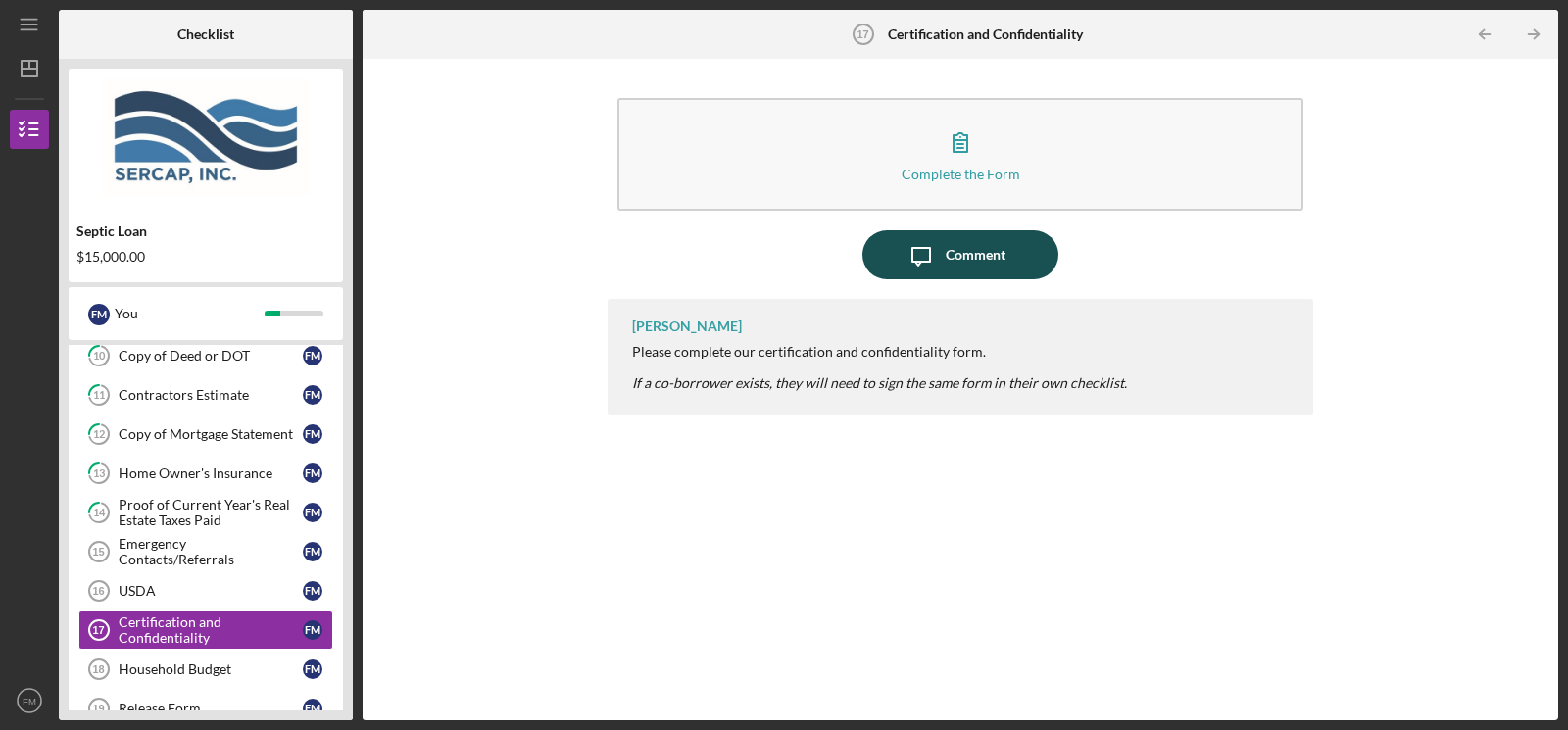
click at [958, 259] on div "Comment" at bounding box center [975, 255] width 60 height 49
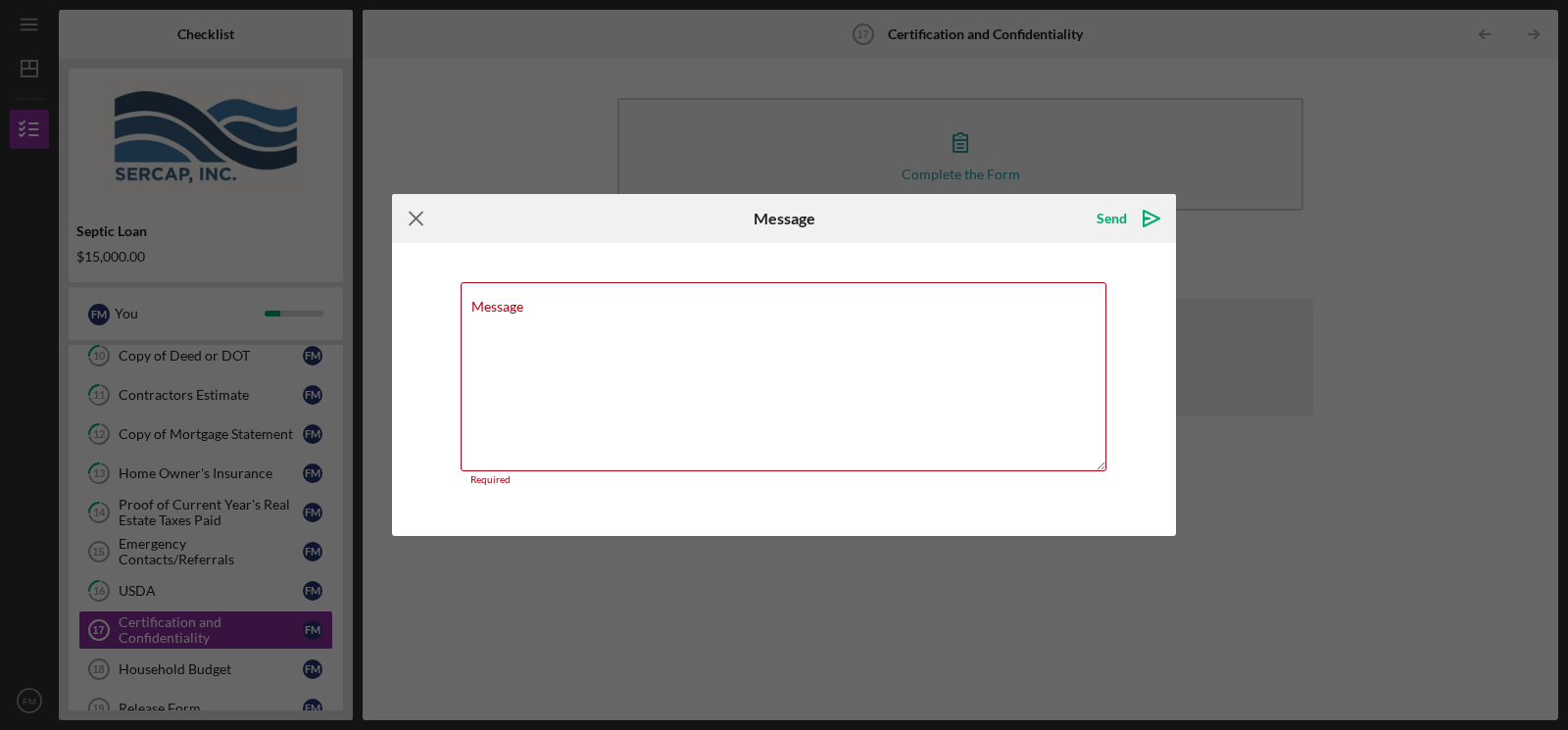
click at [417, 226] on icon "Icon/Menu Close" at bounding box center [417, 219] width 49 height 49
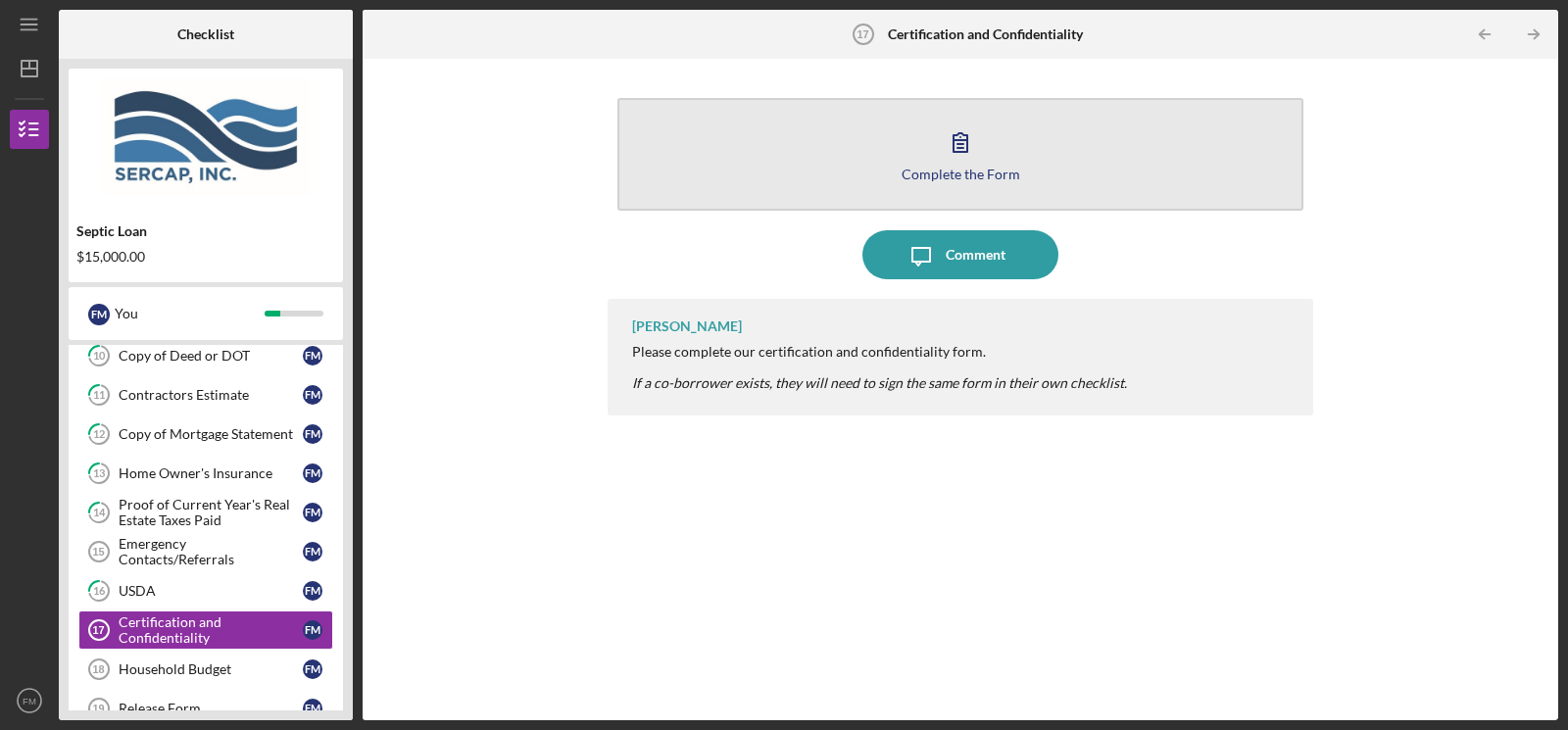
click at [958, 162] on icon "button" at bounding box center [960, 142] width 49 height 49
click at [953, 140] on icon "button" at bounding box center [960, 142] width 14 height 19
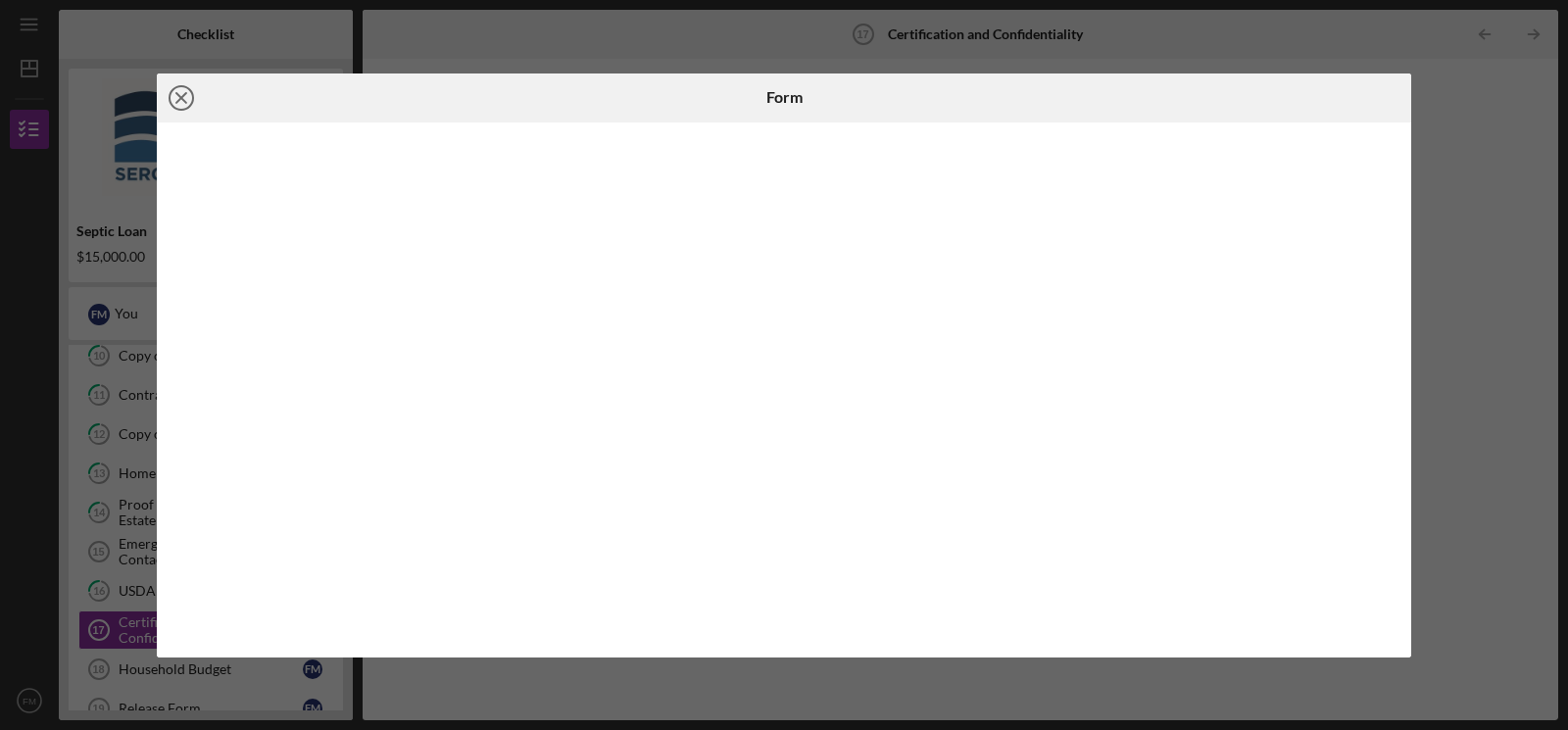
click at [177, 98] on icon "Icon/Close" at bounding box center [181, 99] width 49 height 49
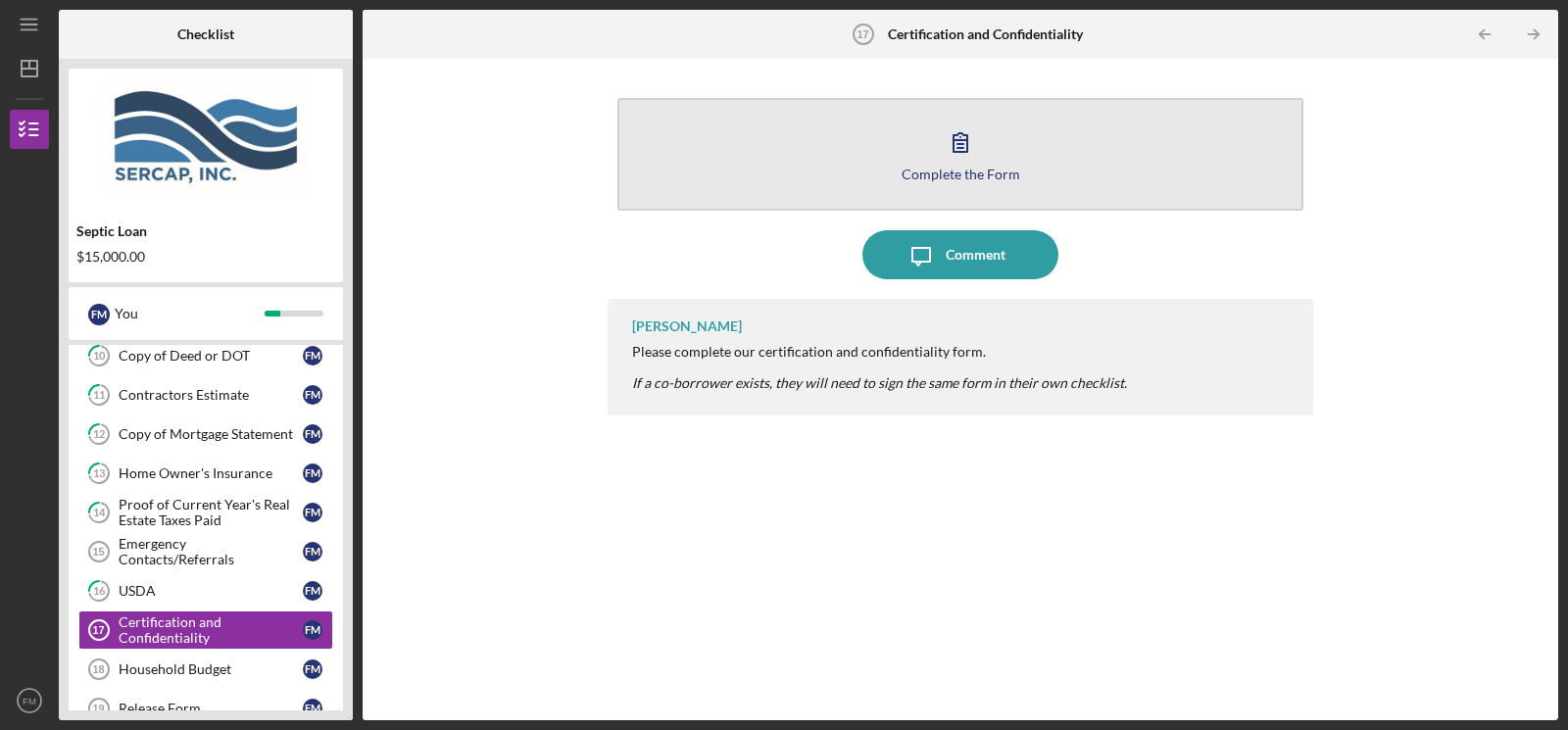
click at [926, 174] on div "Complete the Form" at bounding box center [960, 173] width 118 height 15
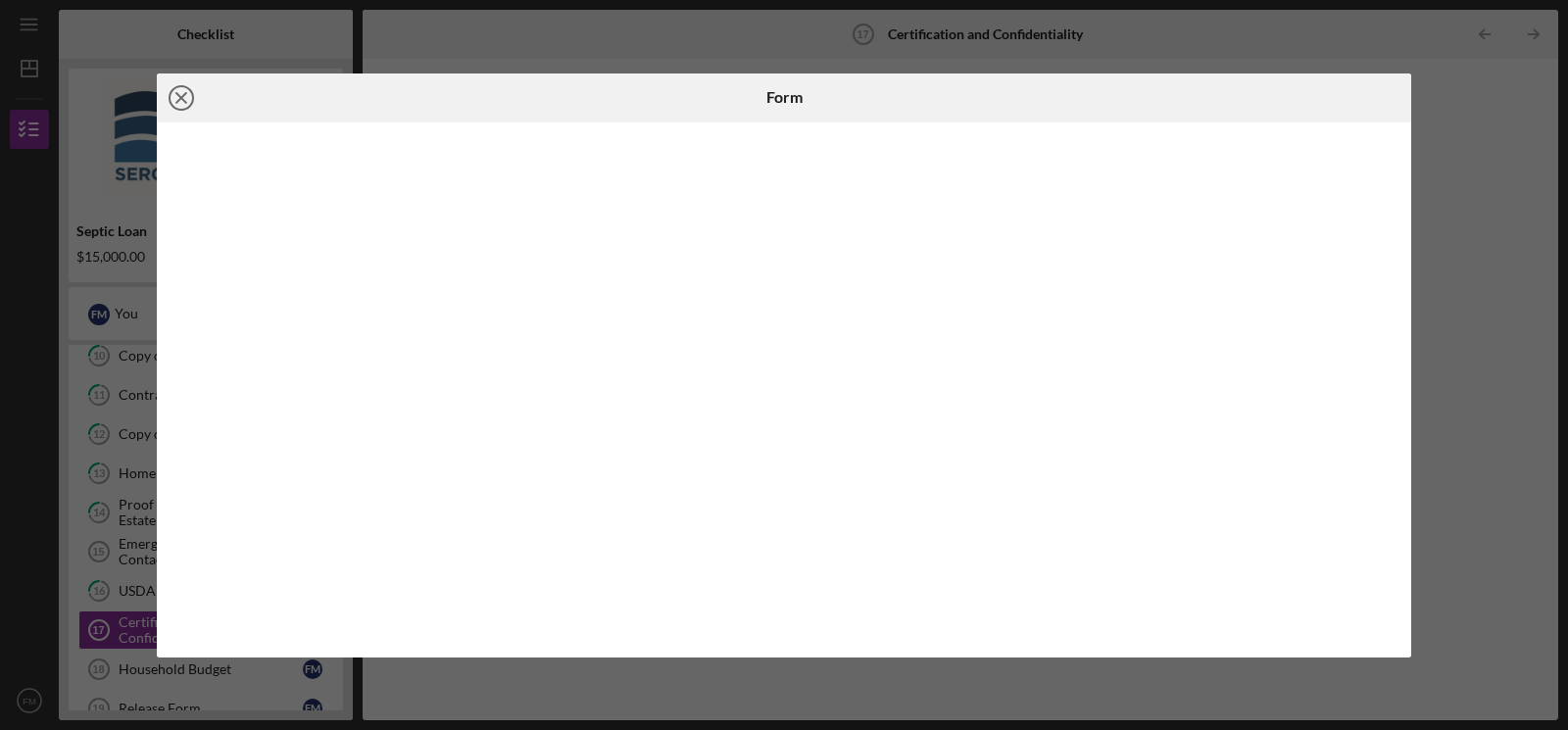
click at [182, 91] on icon "Icon/Close" at bounding box center [181, 99] width 49 height 49
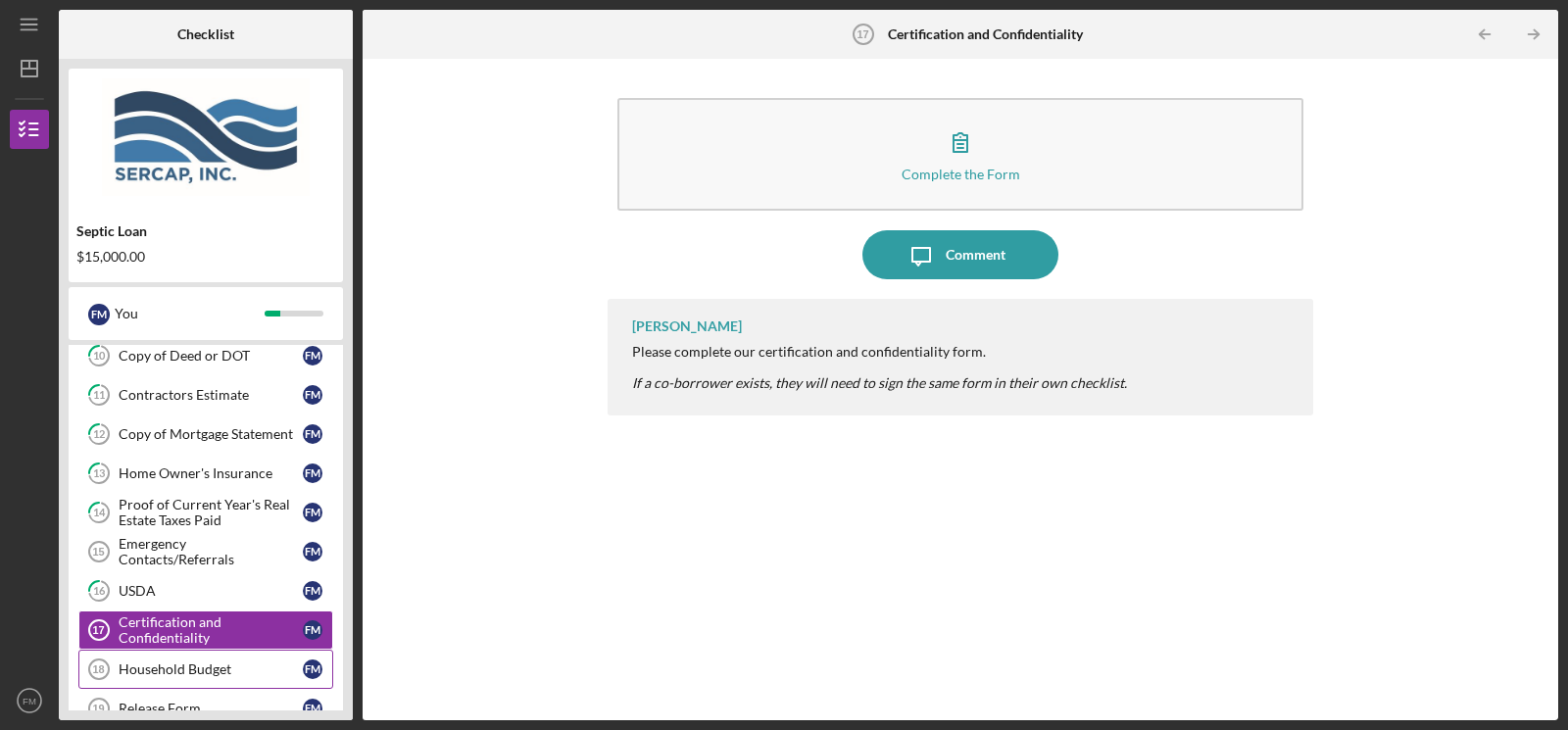
click at [158, 658] on div "Household Budget" at bounding box center [210, 670] width 184 height 16
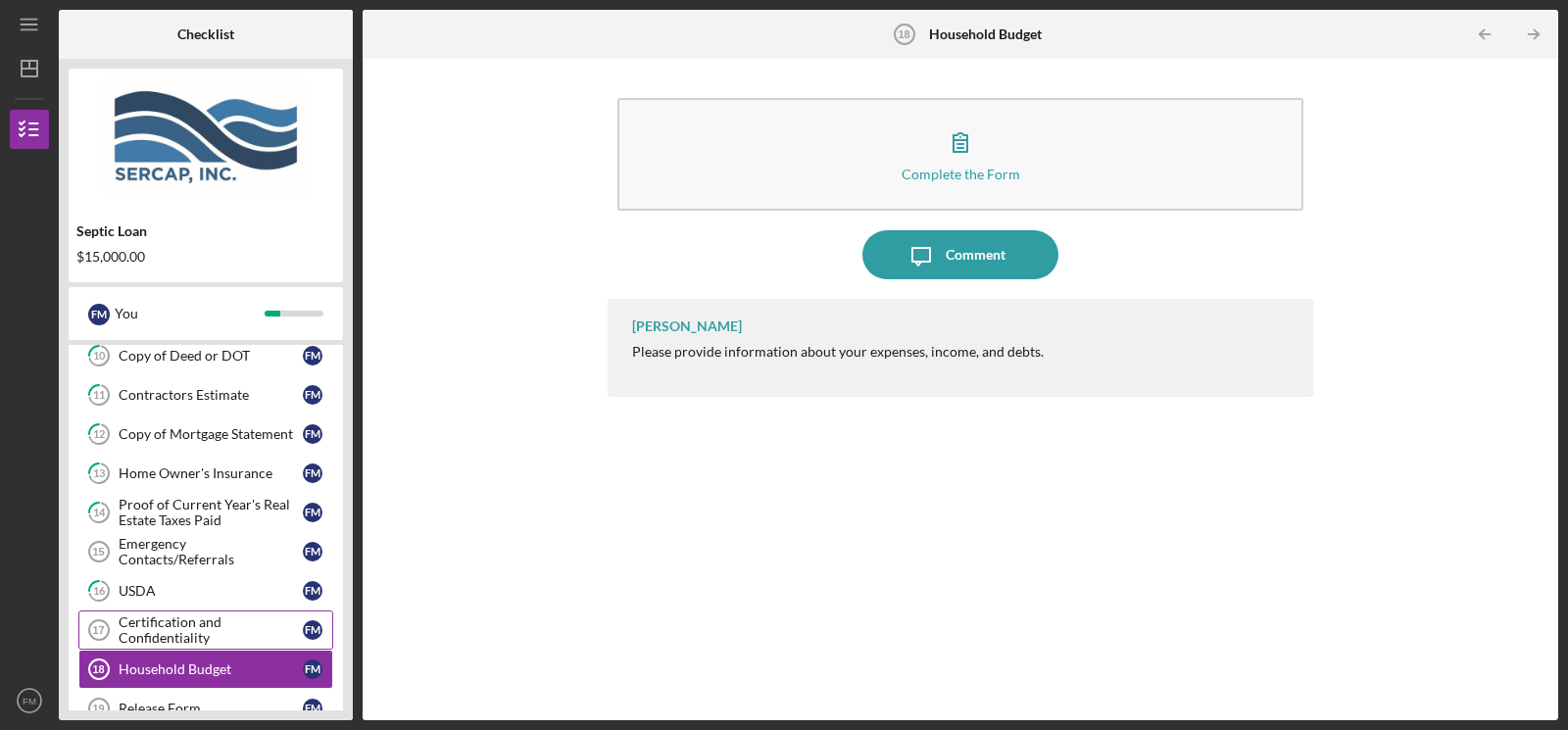
click at [159, 621] on div "Certification and Confidentiality" at bounding box center [210, 630] width 184 height 32
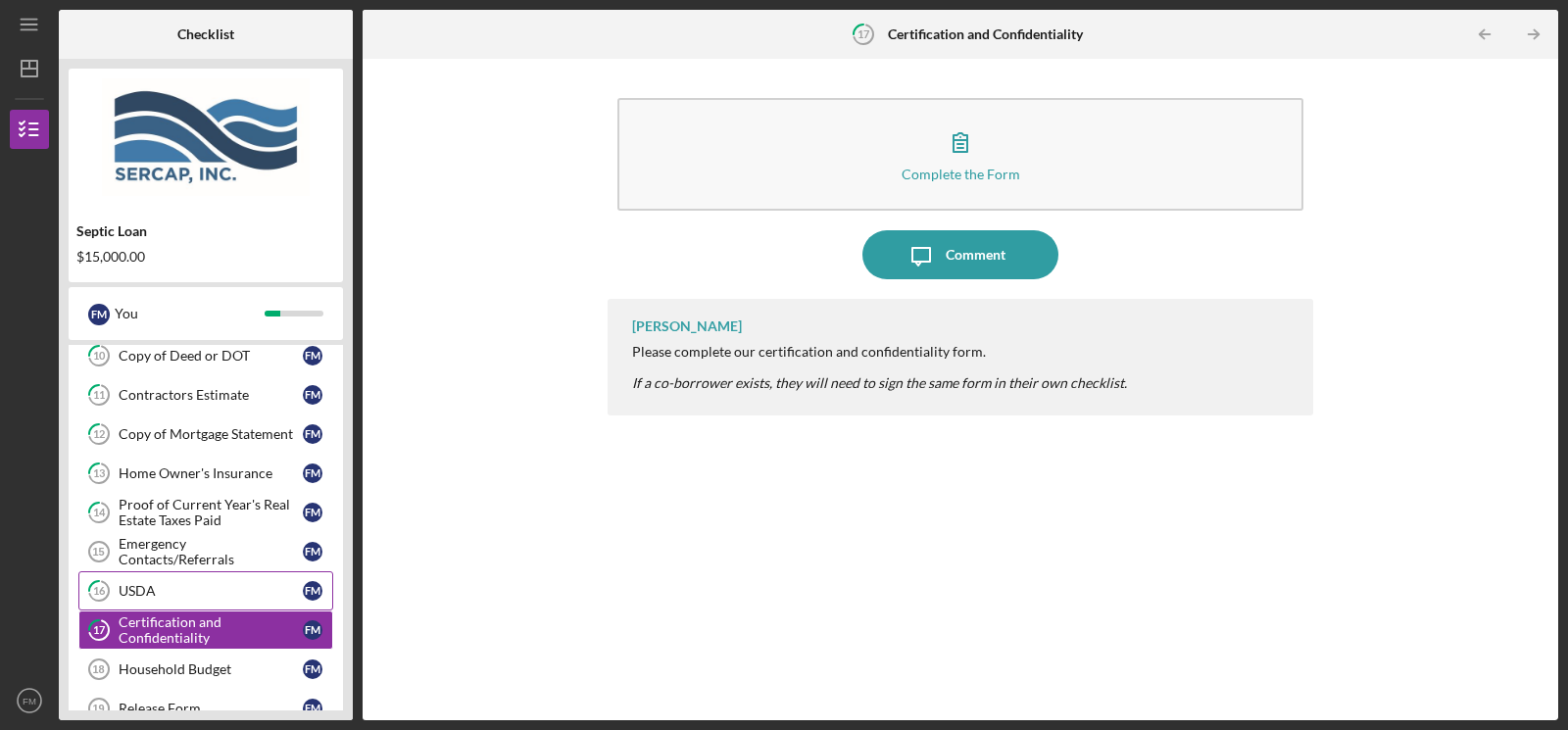
click at [161, 585] on div "USDA" at bounding box center [210, 591] width 184 height 16
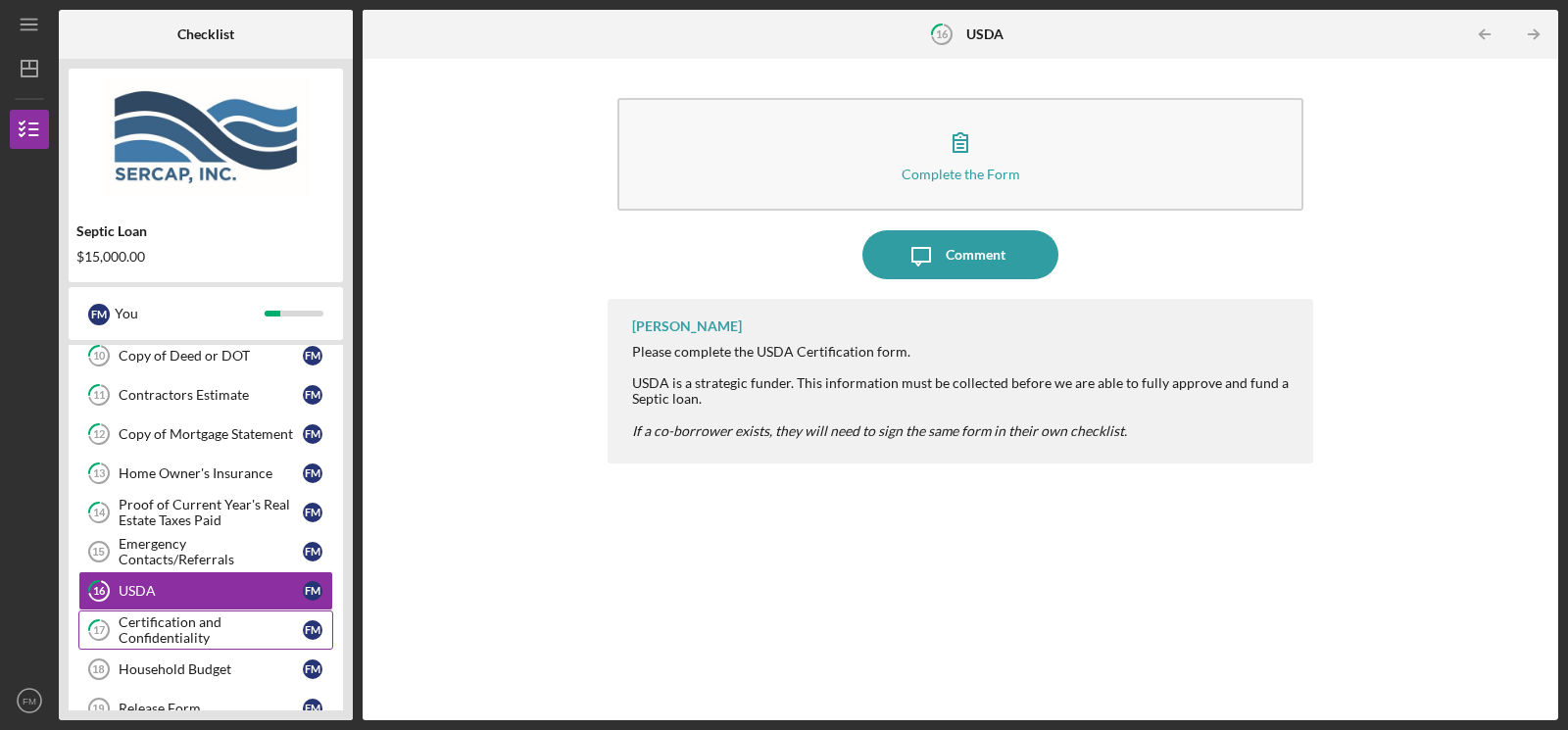
click at [157, 624] on div "Certification and Confidentiality" at bounding box center [210, 630] width 184 height 32
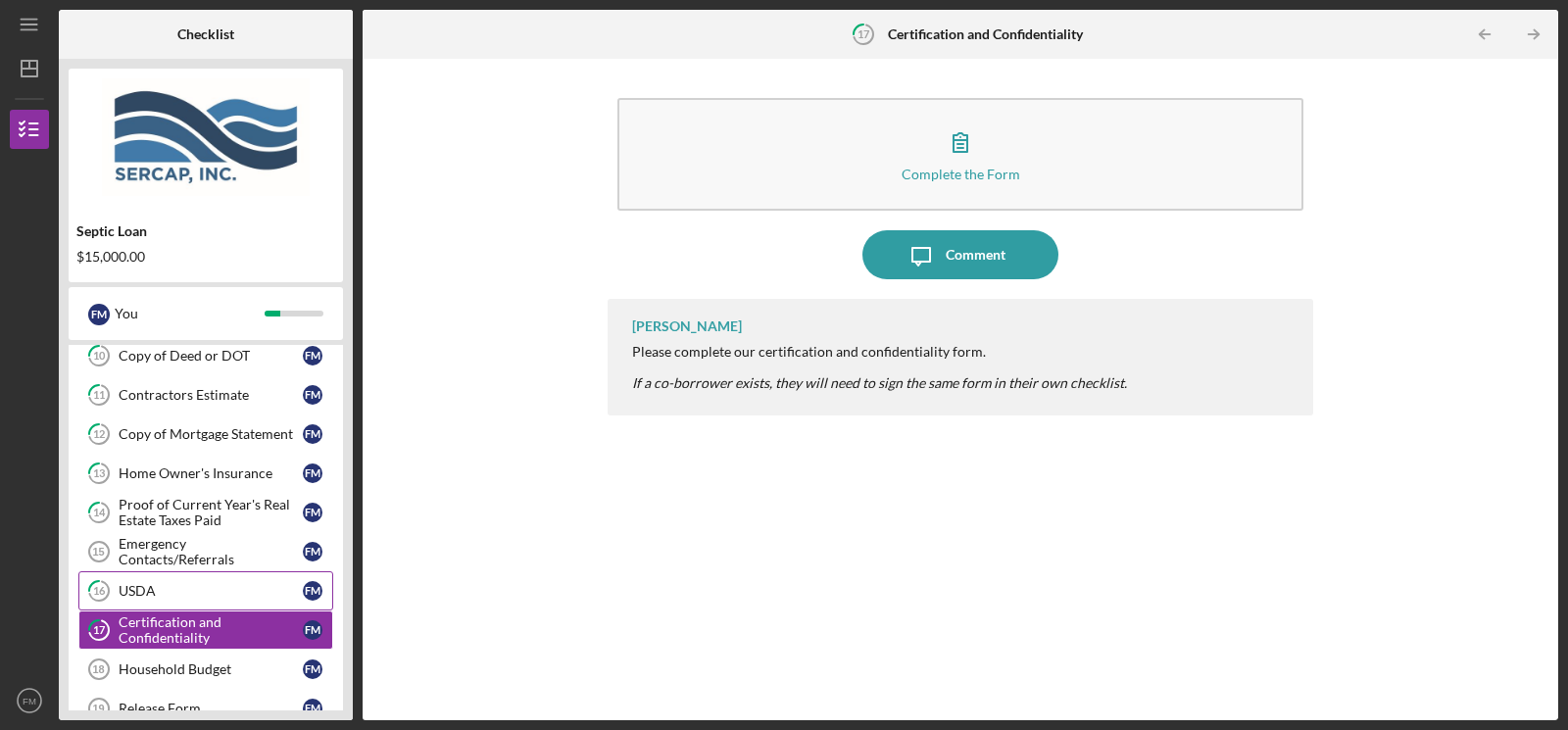
click at [173, 583] on div "USDA" at bounding box center [210, 591] width 184 height 16
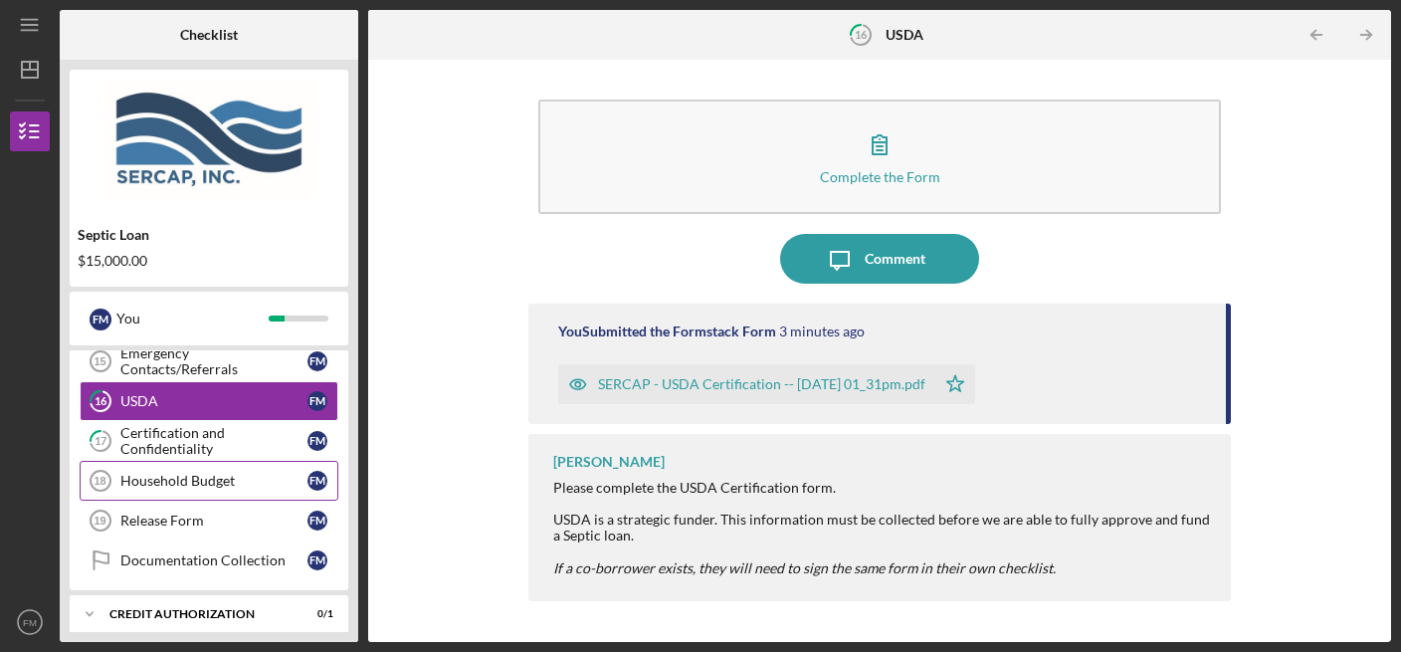
scroll to position [602, 0]
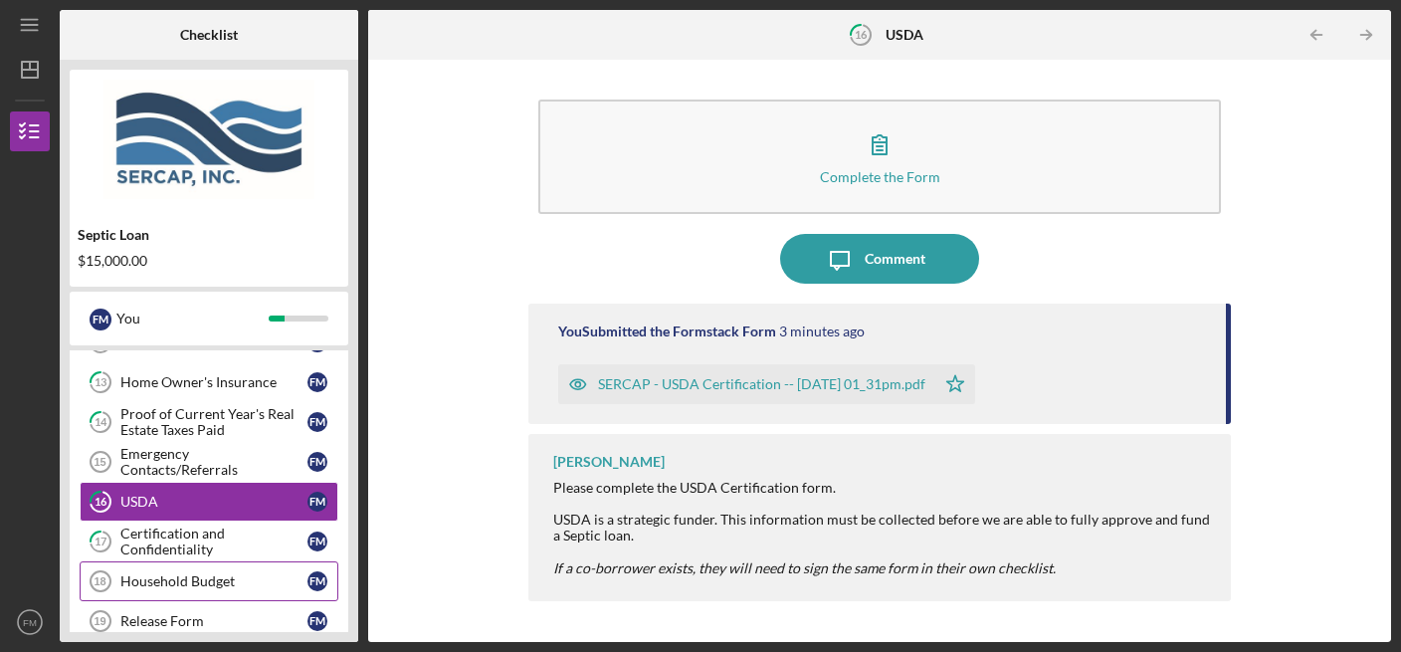
click at [231, 575] on div "Household Budget" at bounding box center [213, 581] width 187 height 16
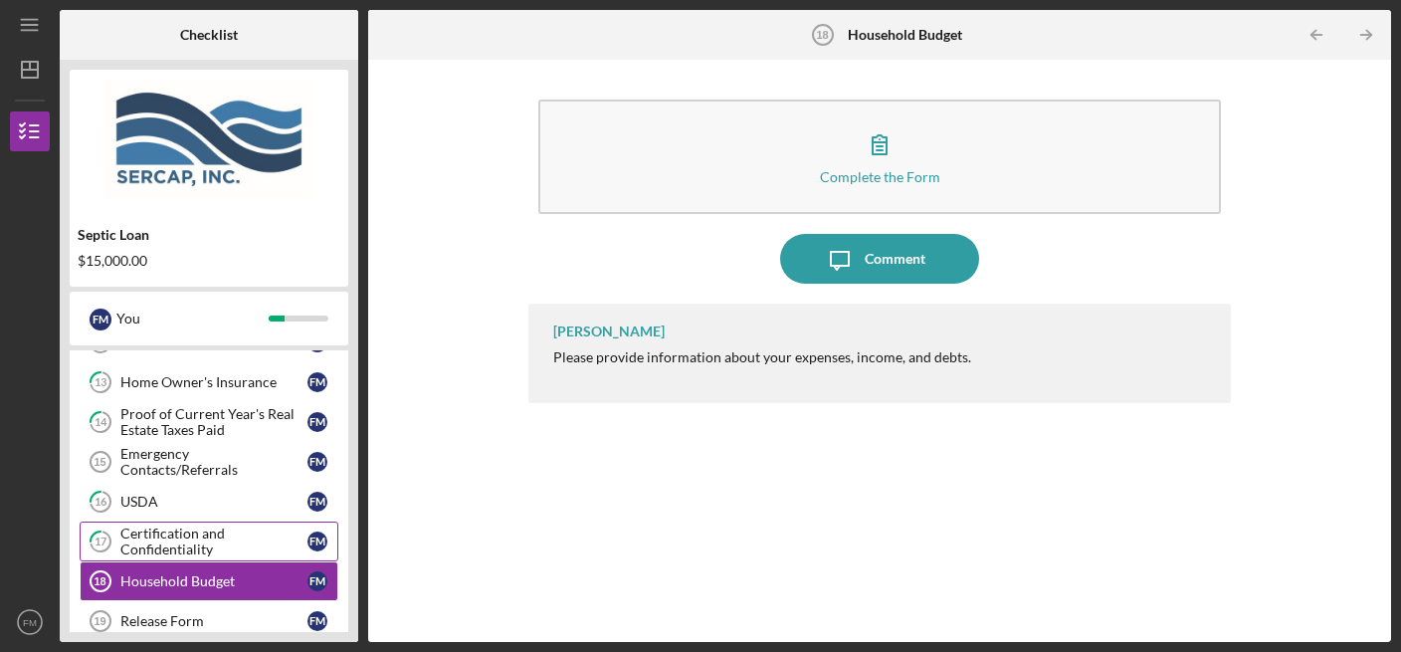
click at [226, 531] on div "Certification and Confidentiality" at bounding box center [213, 541] width 187 height 32
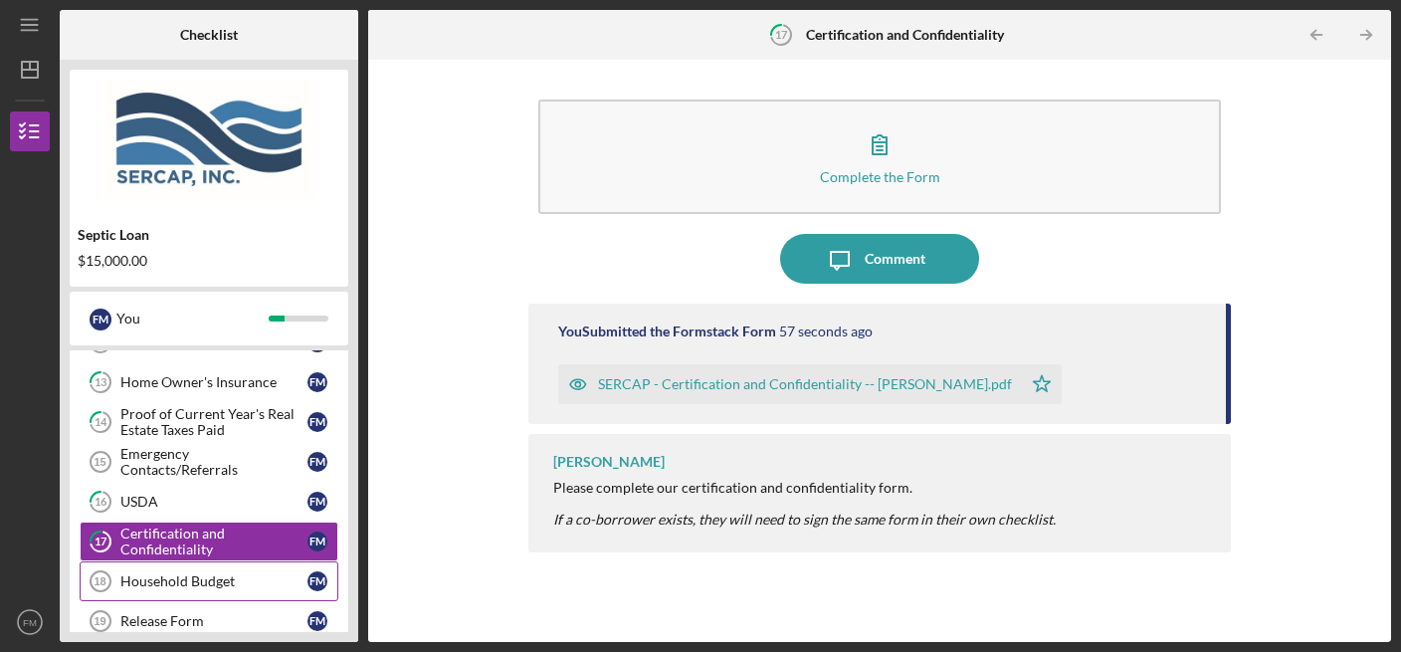
click at [229, 580] on link "Household Budget 18 Household Budget F M" at bounding box center [209, 581] width 259 height 40
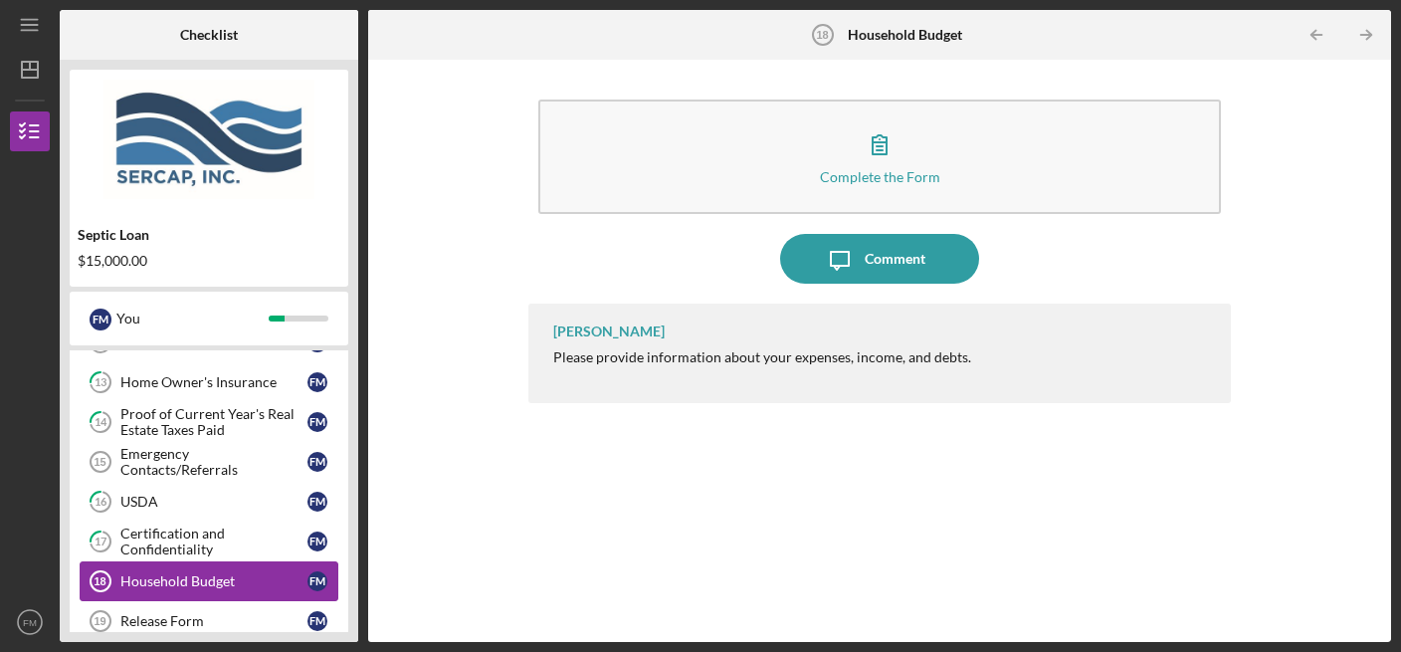
click at [183, 562] on link "Household Budget 18 Household Budget F M" at bounding box center [209, 581] width 259 height 40
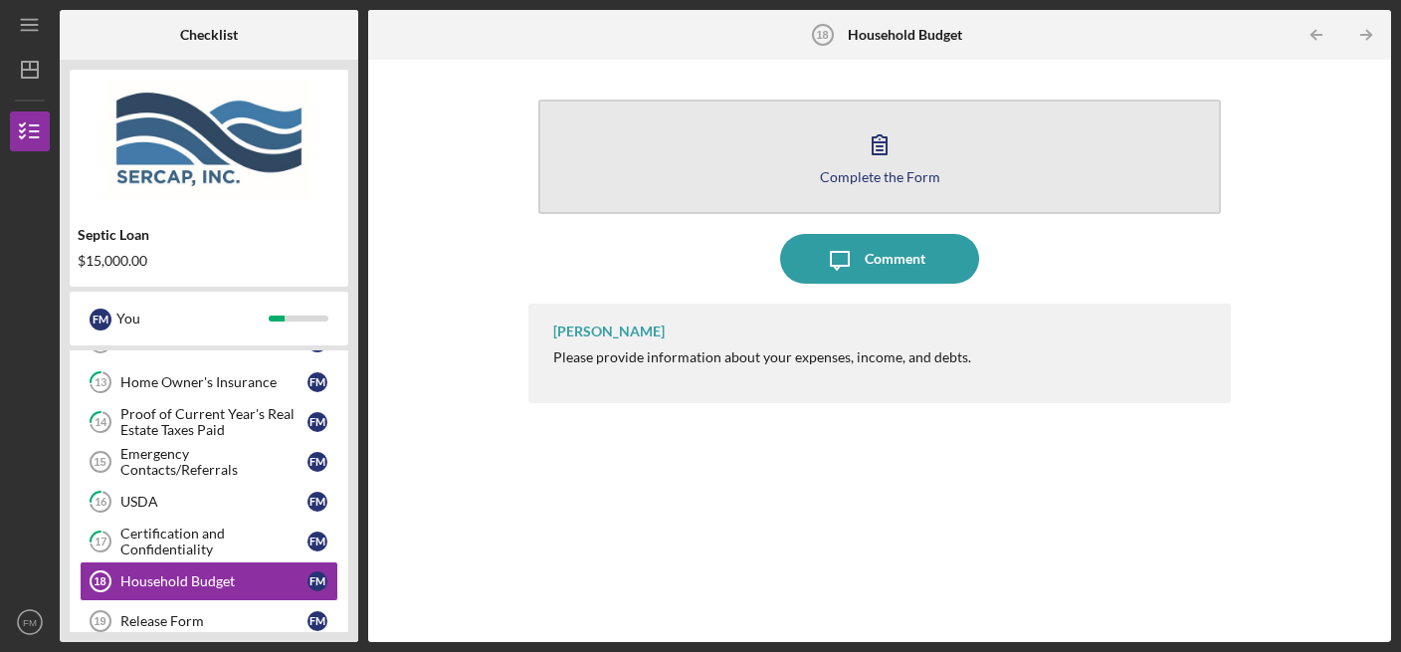
click at [890, 161] on icon "button" at bounding box center [880, 144] width 50 height 50
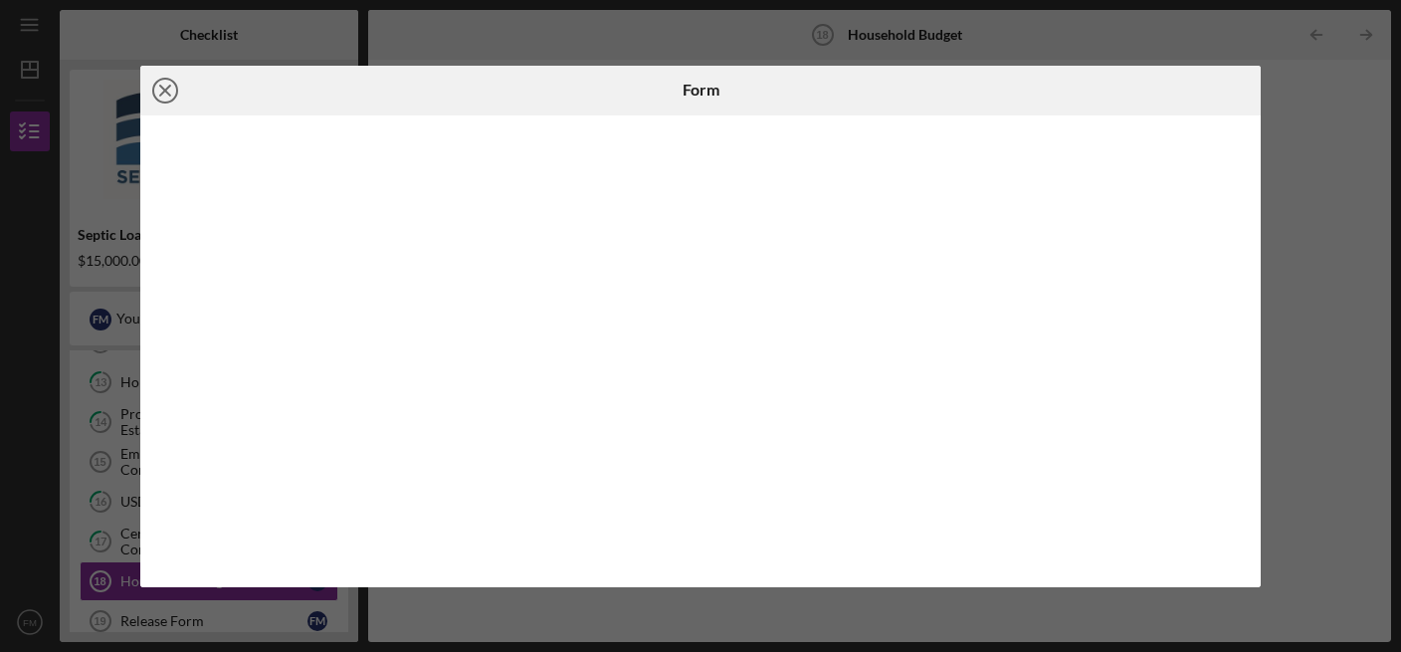
click at [166, 91] on icon "Icon/Close" at bounding box center [165, 91] width 50 height 50
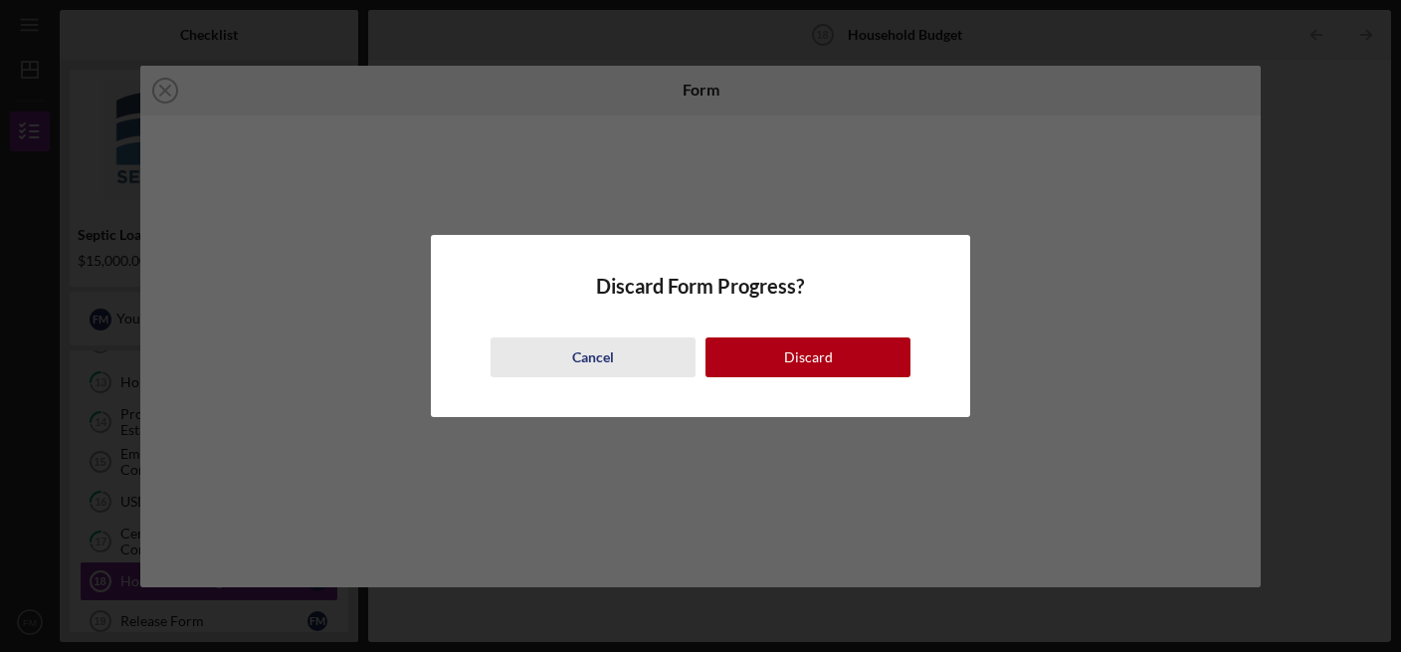
click at [590, 355] on div "Cancel" at bounding box center [593, 357] width 42 height 40
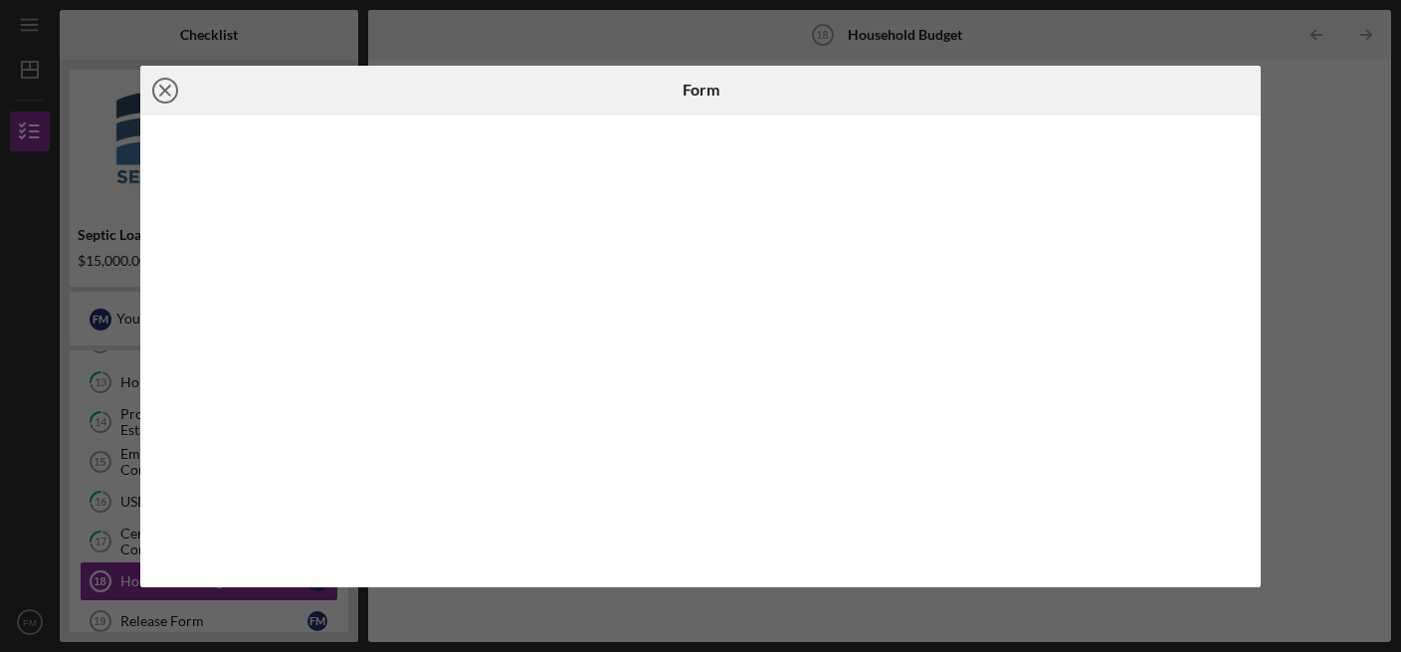
click at [158, 83] on icon "Icon/Close" at bounding box center [165, 91] width 50 height 50
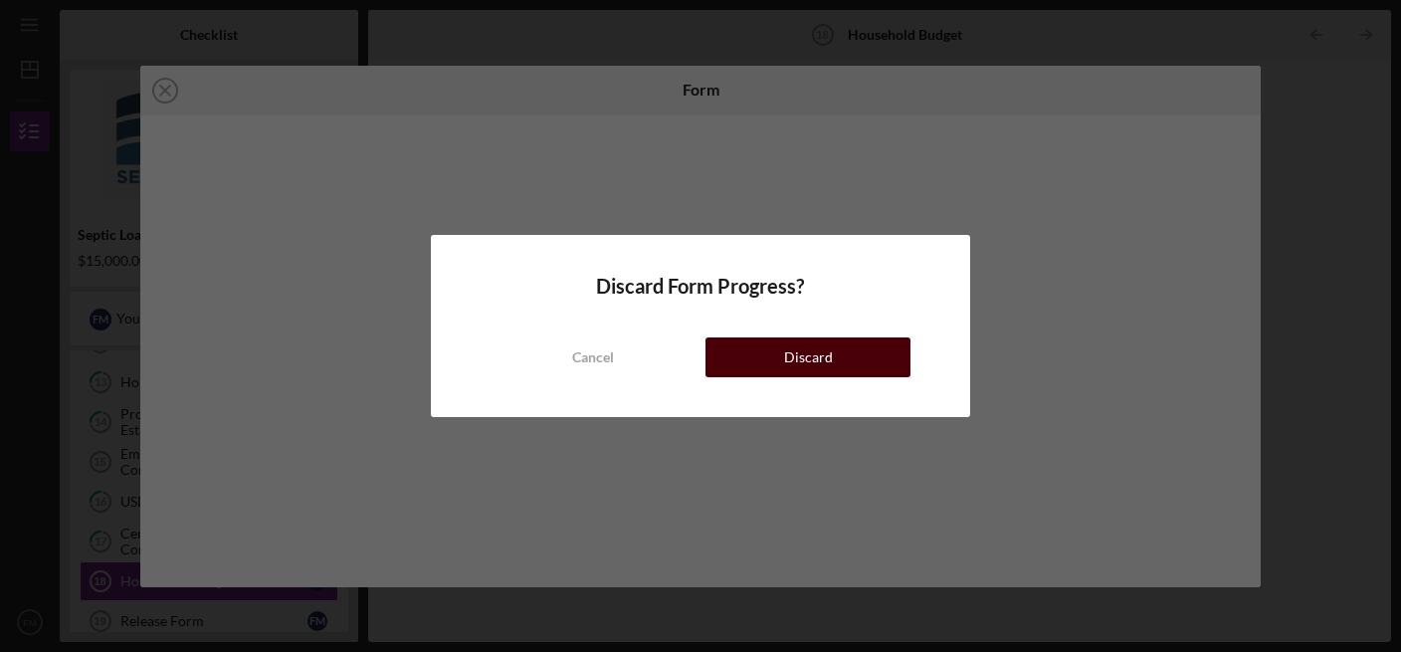
click at [795, 365] on div "Discard" at bounding box center [808, 357] width 49 height 40
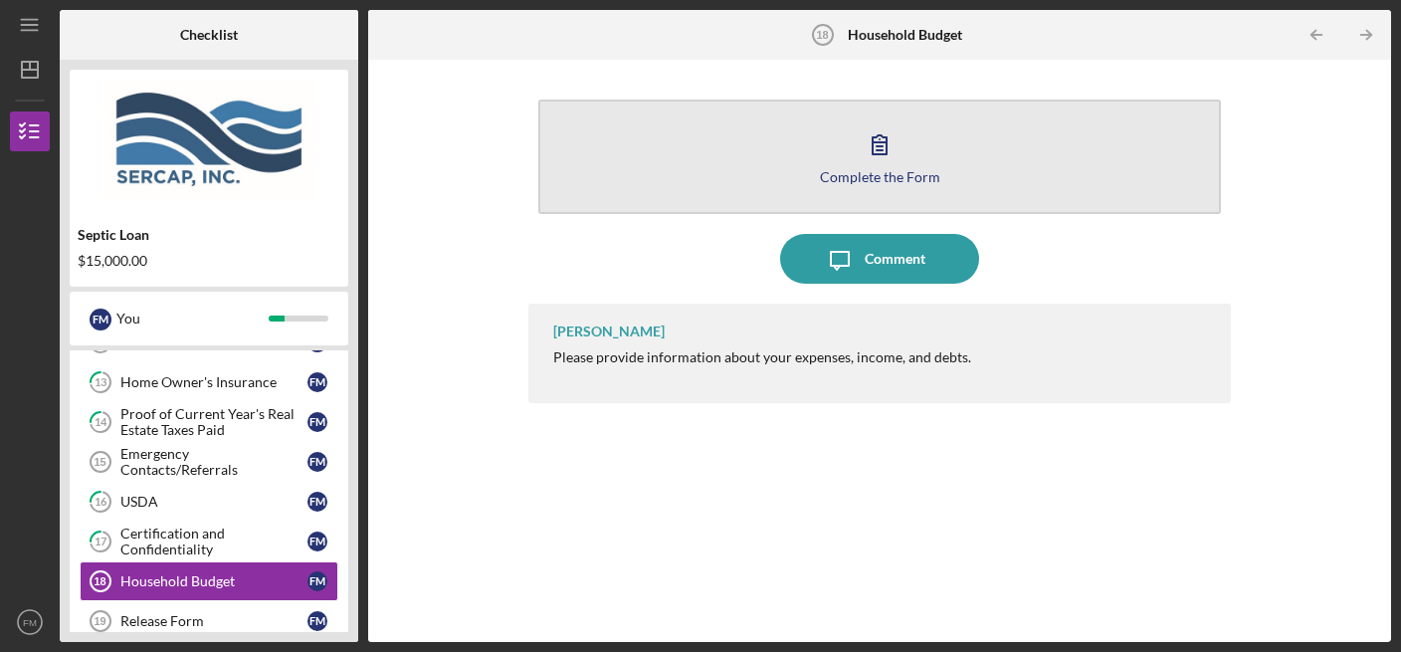
click at [877, 132] on icon "button" at bounding box center [880, 144] width 50 height 50
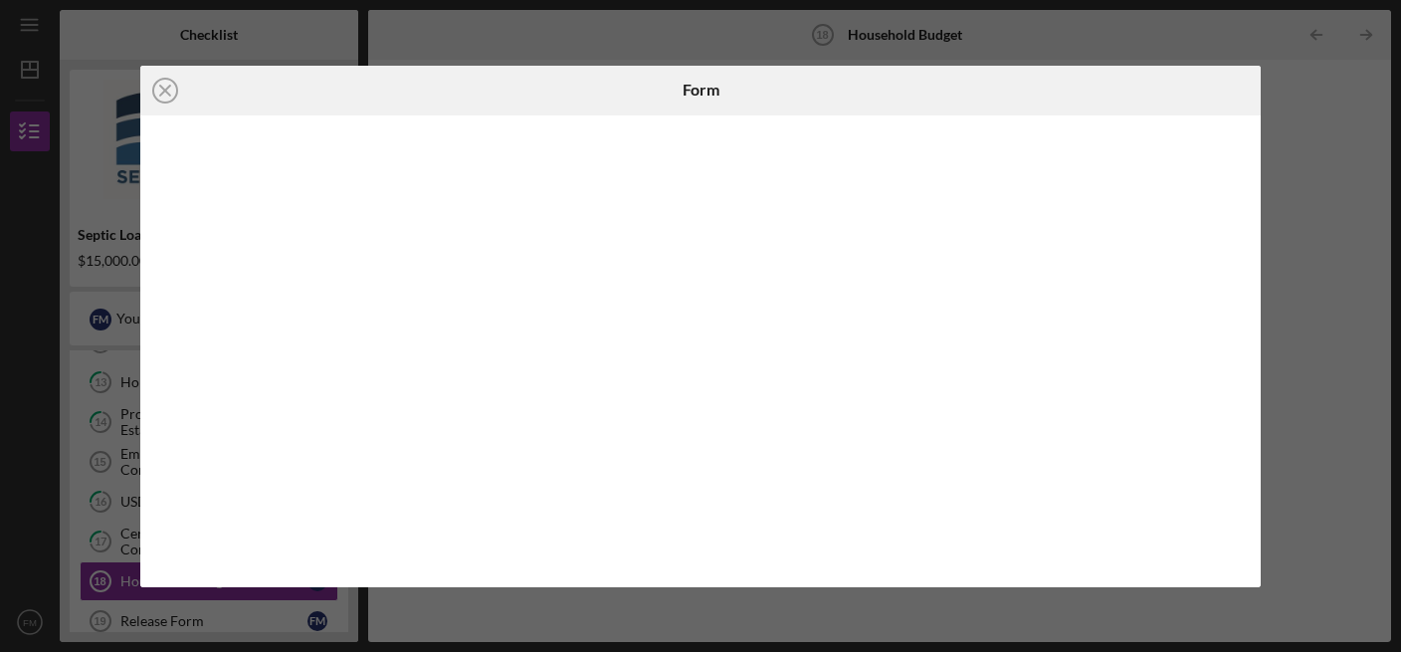
click at [829, 334] on iframe at bounding box center [701, 351] width 1083 height 432
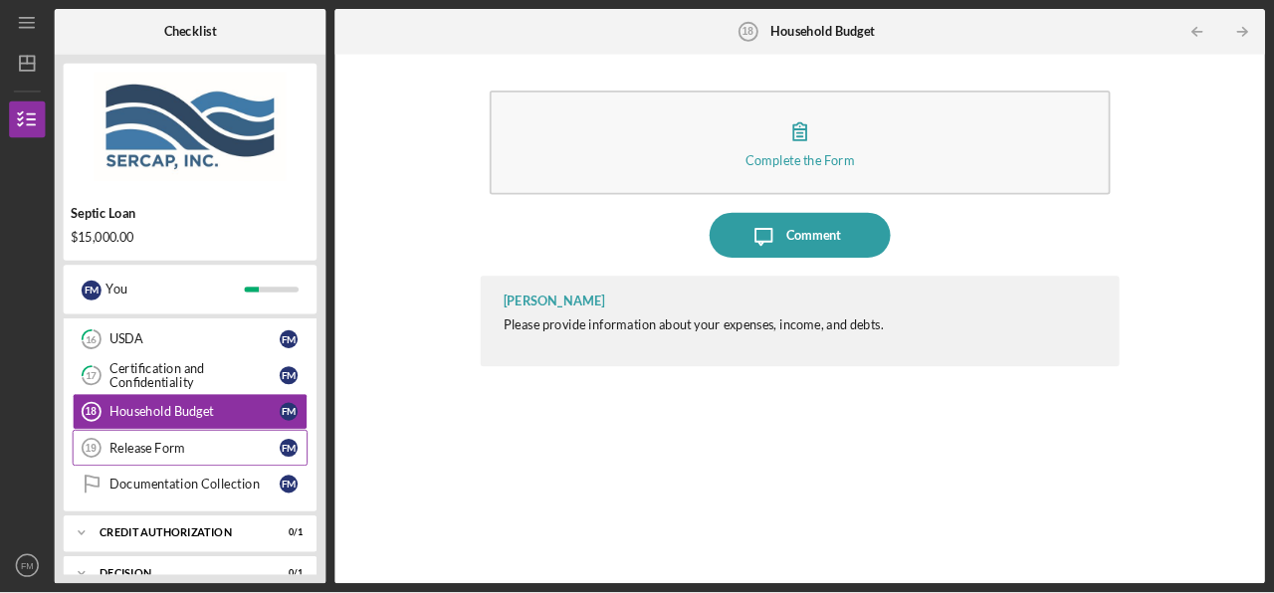
scroll to position [702, 0]
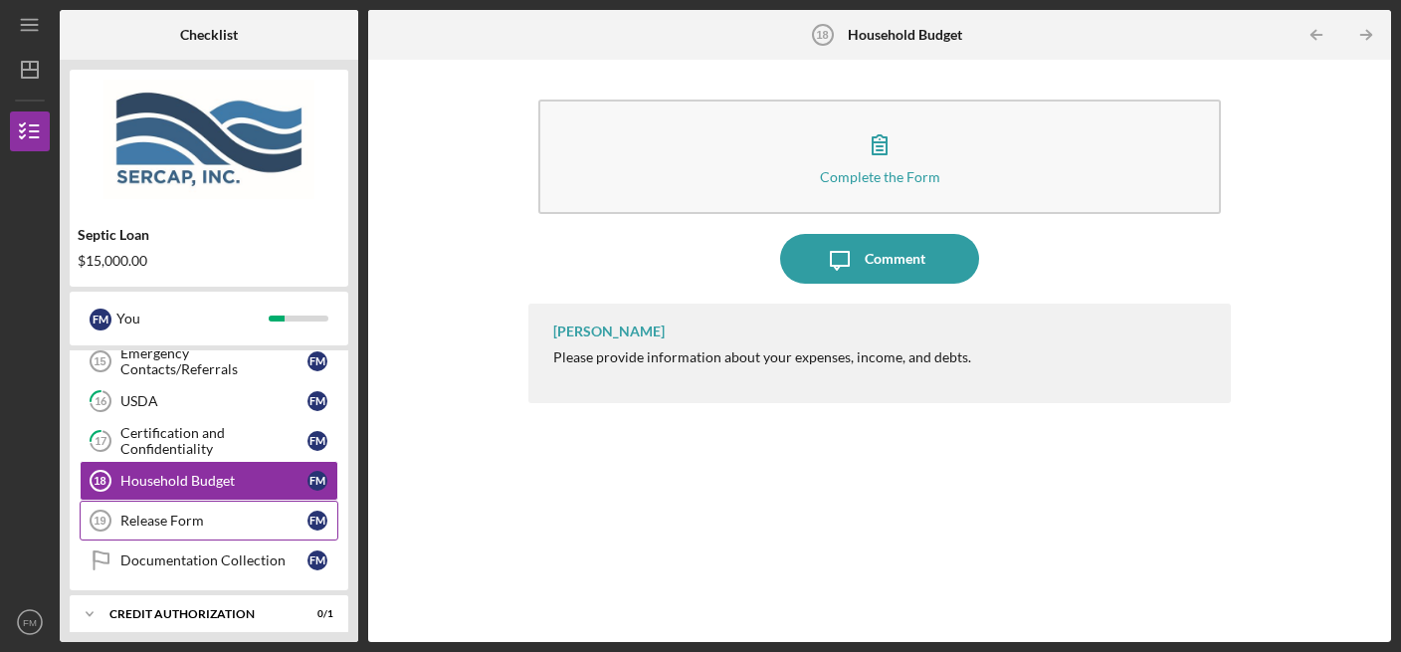
click at [239, 512] on div "Release Form" at bounding box center [213, 520] width 187 height 16
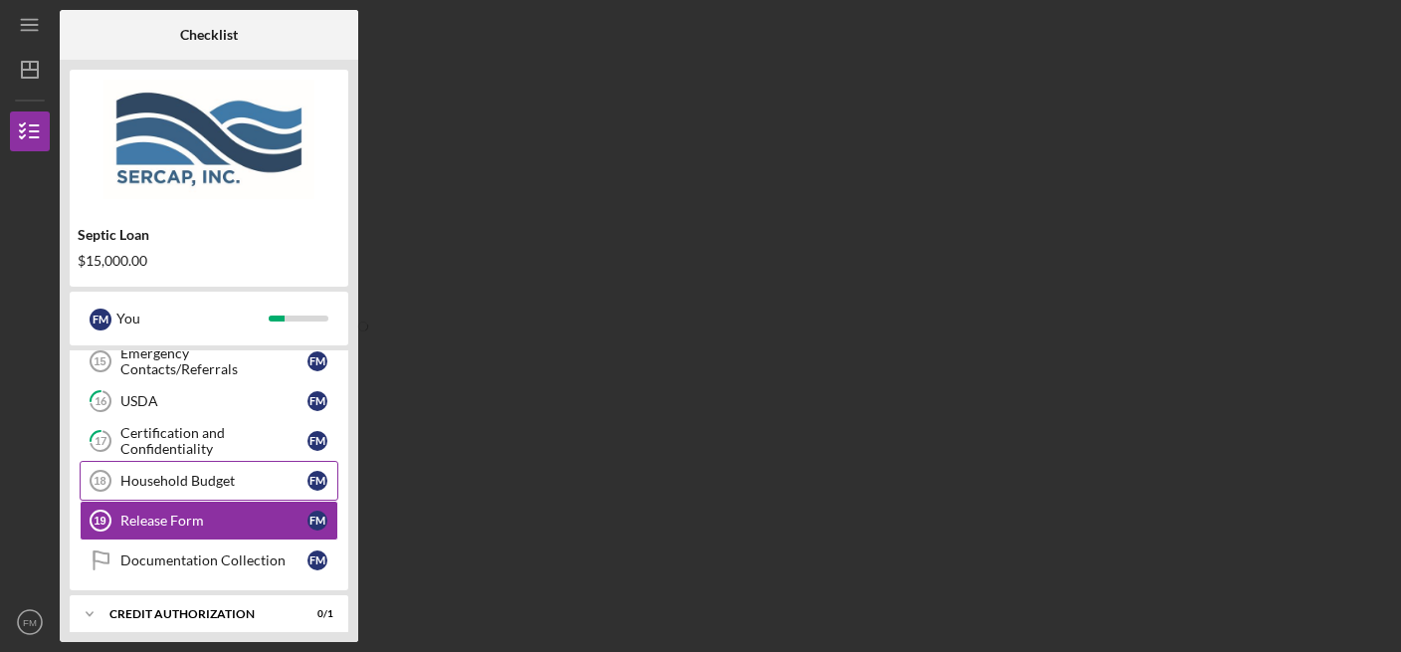
click at [231, 473] on div "Household Budget" at bounding box center [213, 481] width 187 height 16
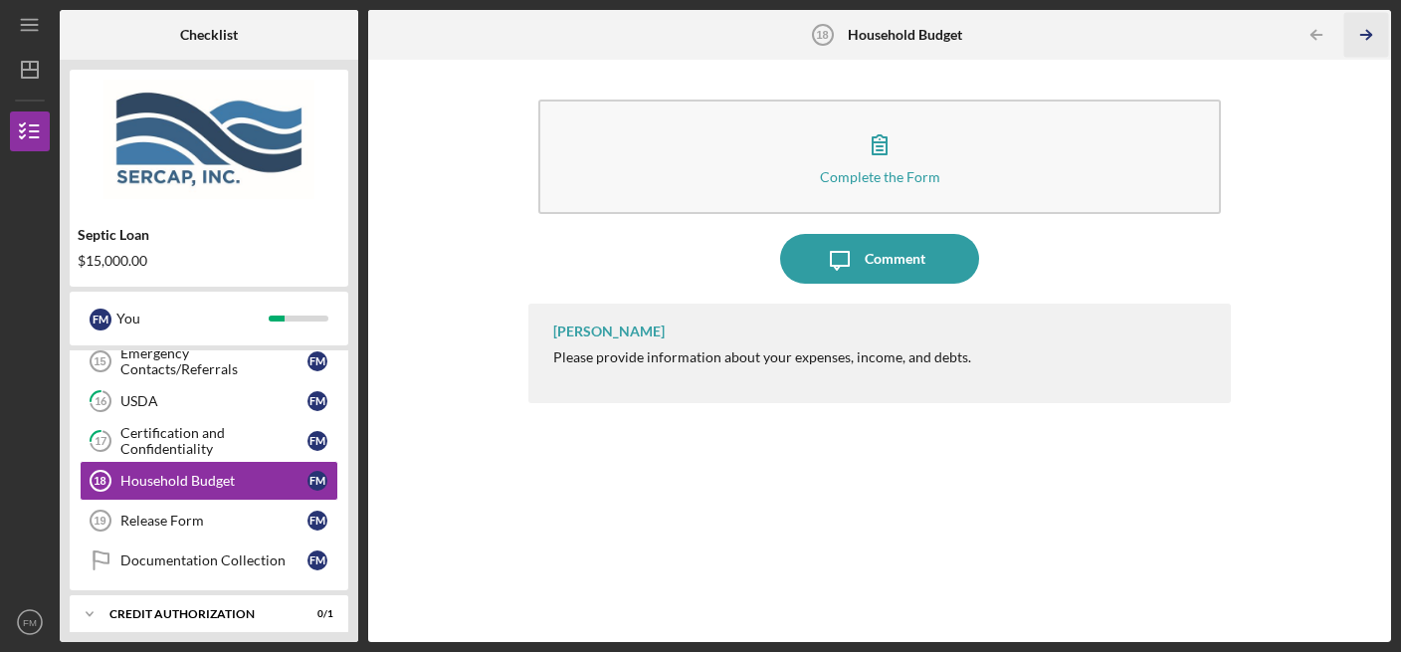
click at [973, 29] on icon "Icon/Table Pagination Arrow" at bounding box center [1366, 35] width 45 height 45
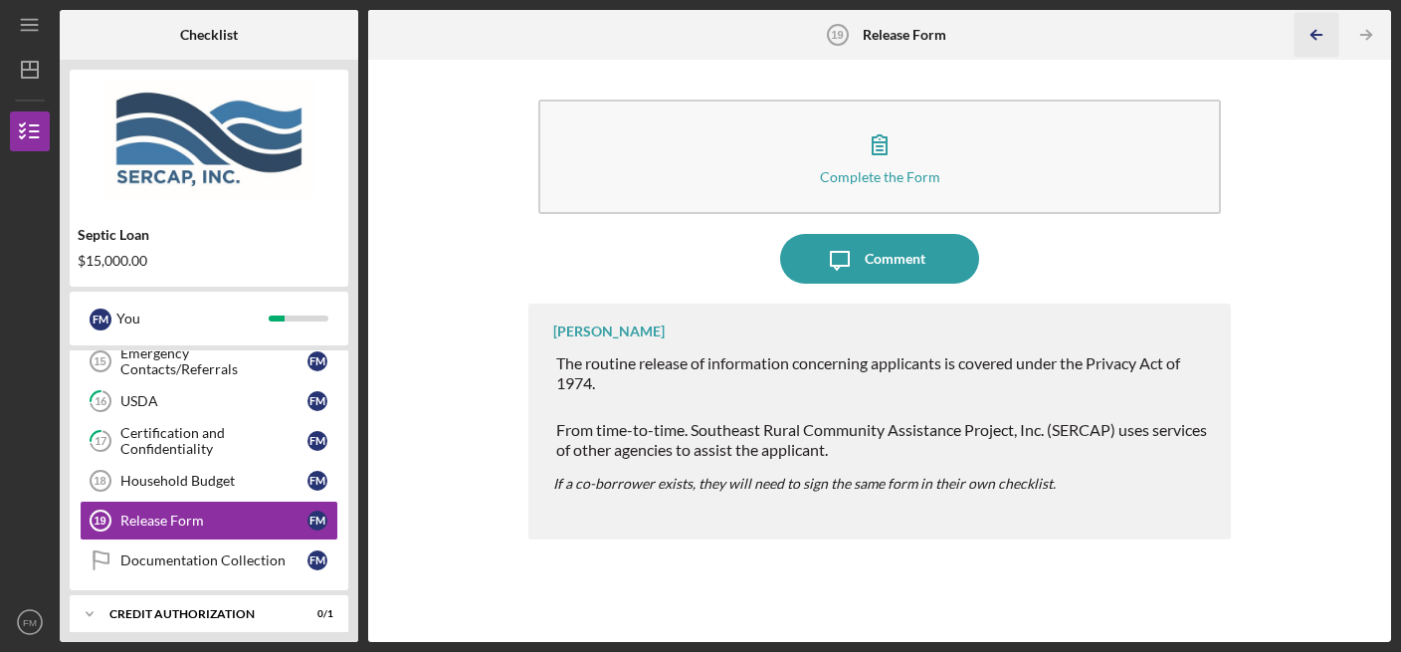
click at [973, 33] on icon "Icon/Table Pagination Arrow" at bounding box center [1316, 35] width 45 height 45
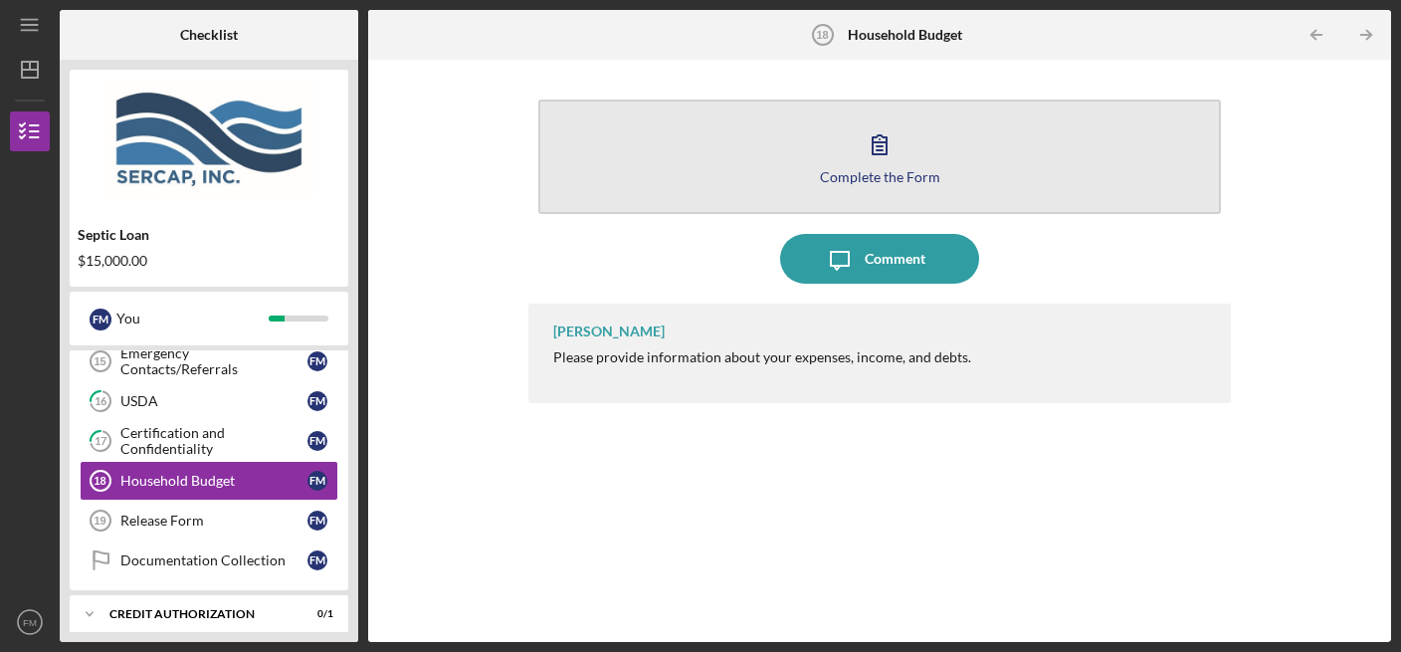
click at [873, 146] on icon "button" at bounding box center [880, 144] width 14 height 19
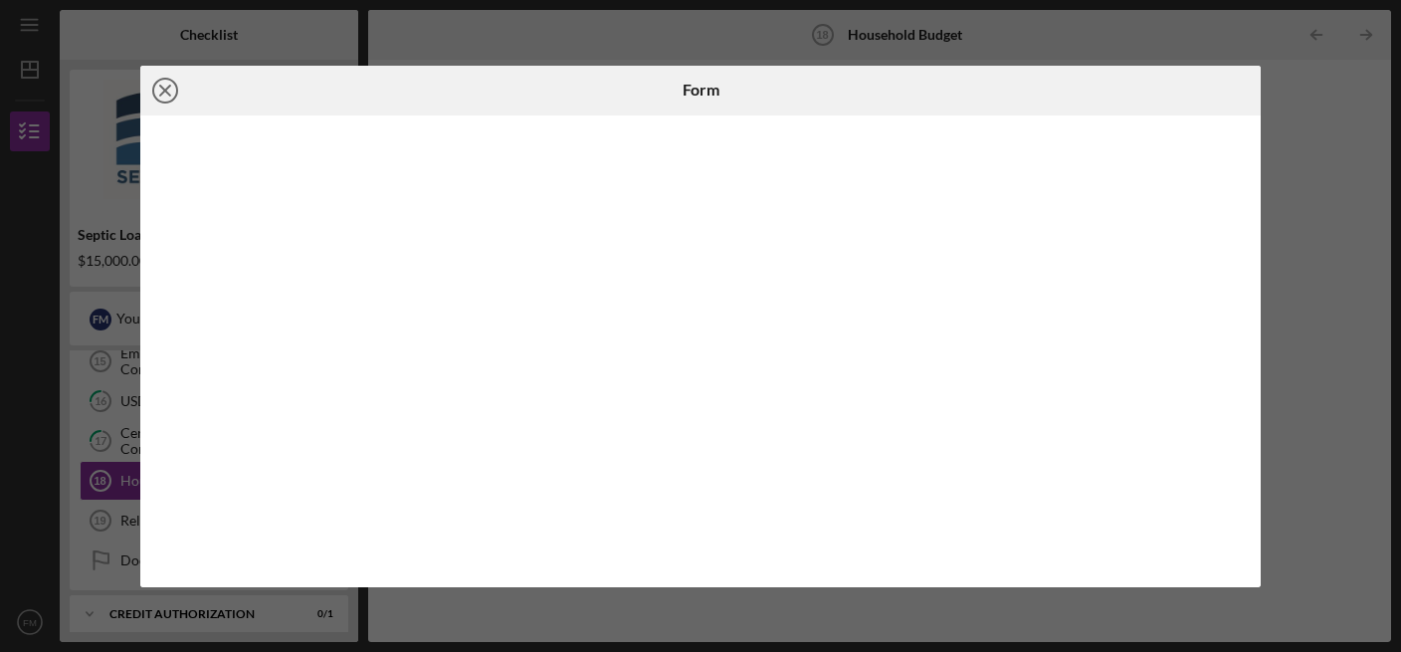
click at [154, 91] on icon "Icon/Close" at bounding box center [165, 91] width 50 height 50
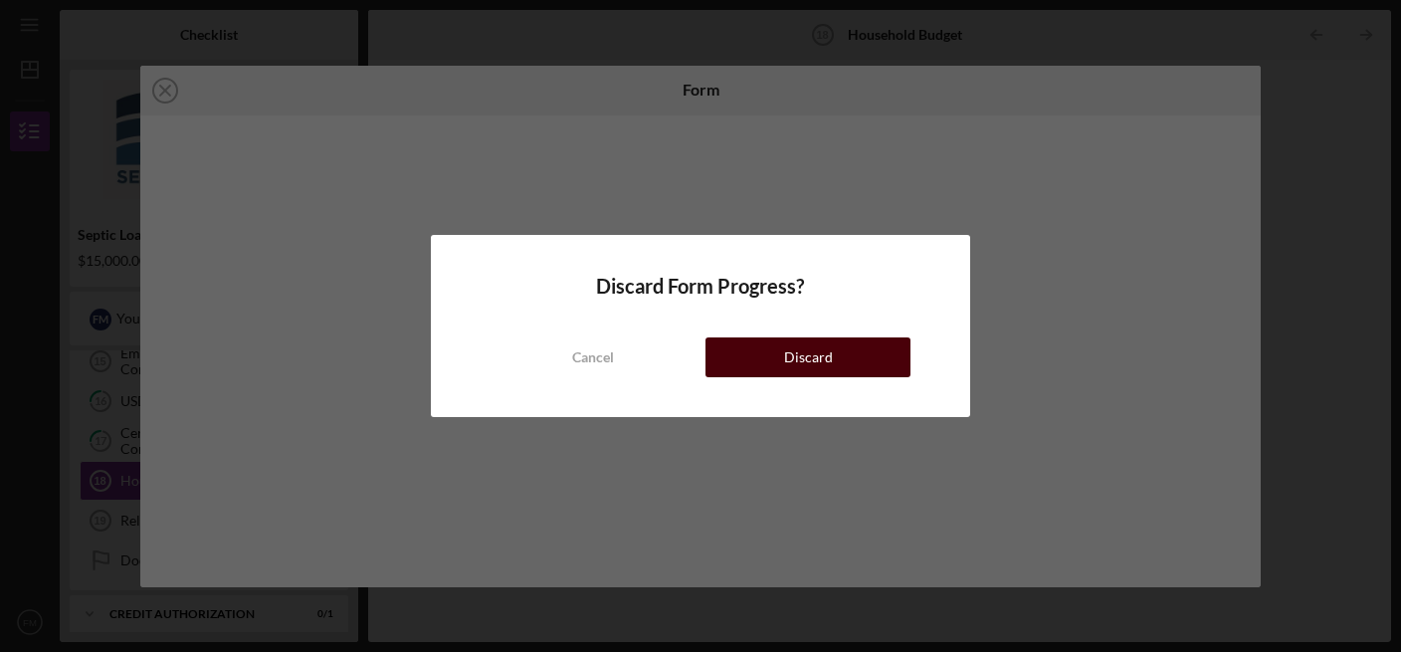
click at [729, 353] on button "Discard" at bounding box center [807, 357] width 205 height 40
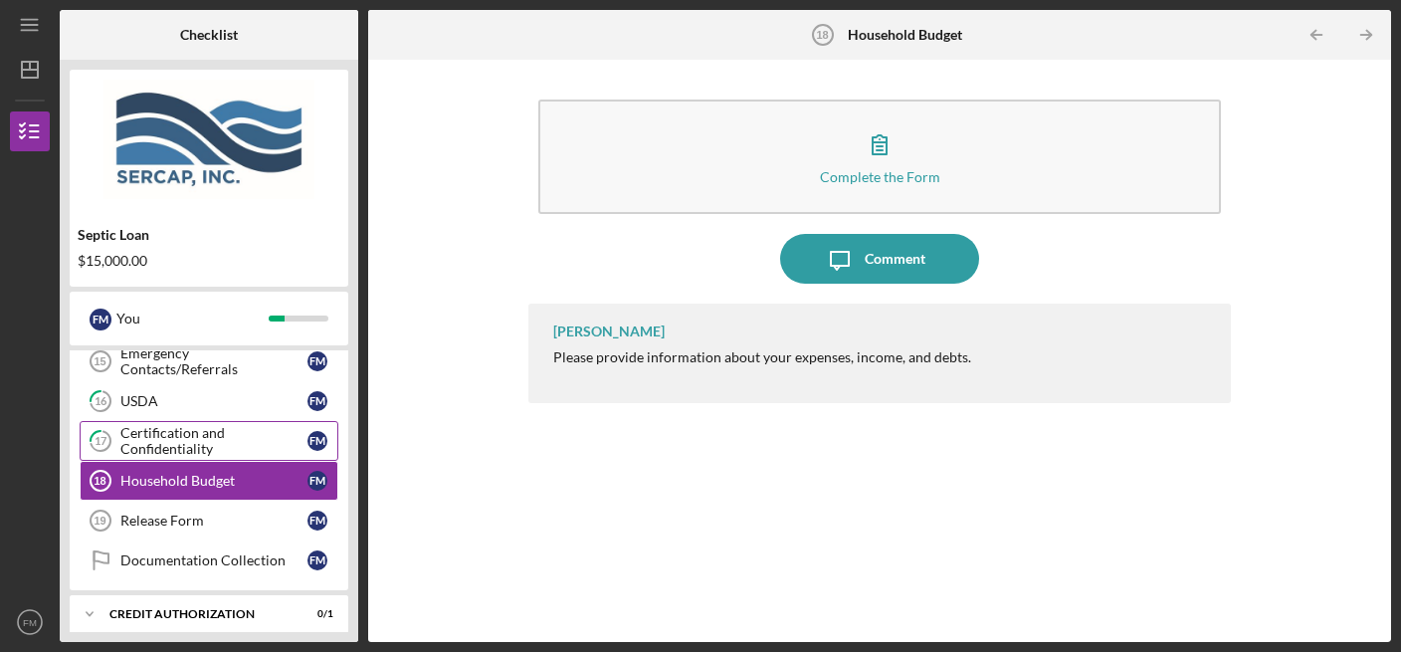
click at [244, 432] on div "Certification and Confidentiality" at bounding box center [213, 441] width 187 height 32
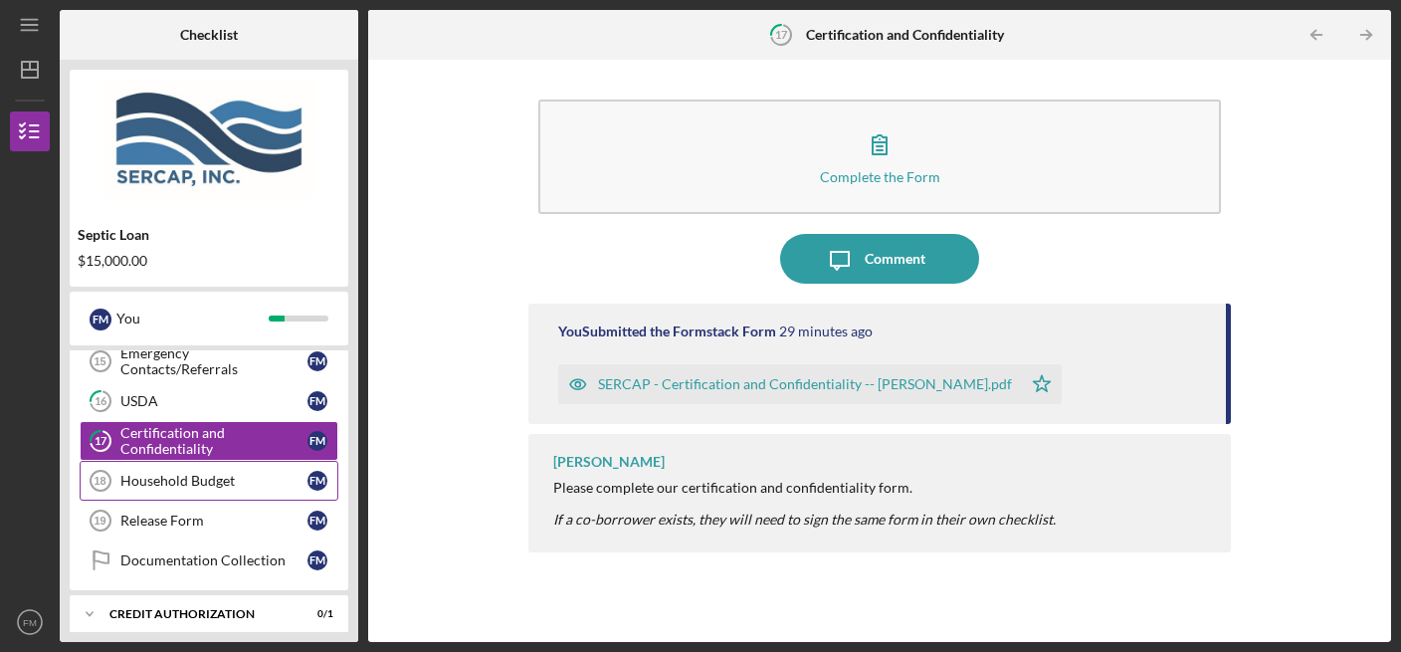
click at [216, 474] on div "Household Budget" at bounding box center [213, 481] width 187 height 16
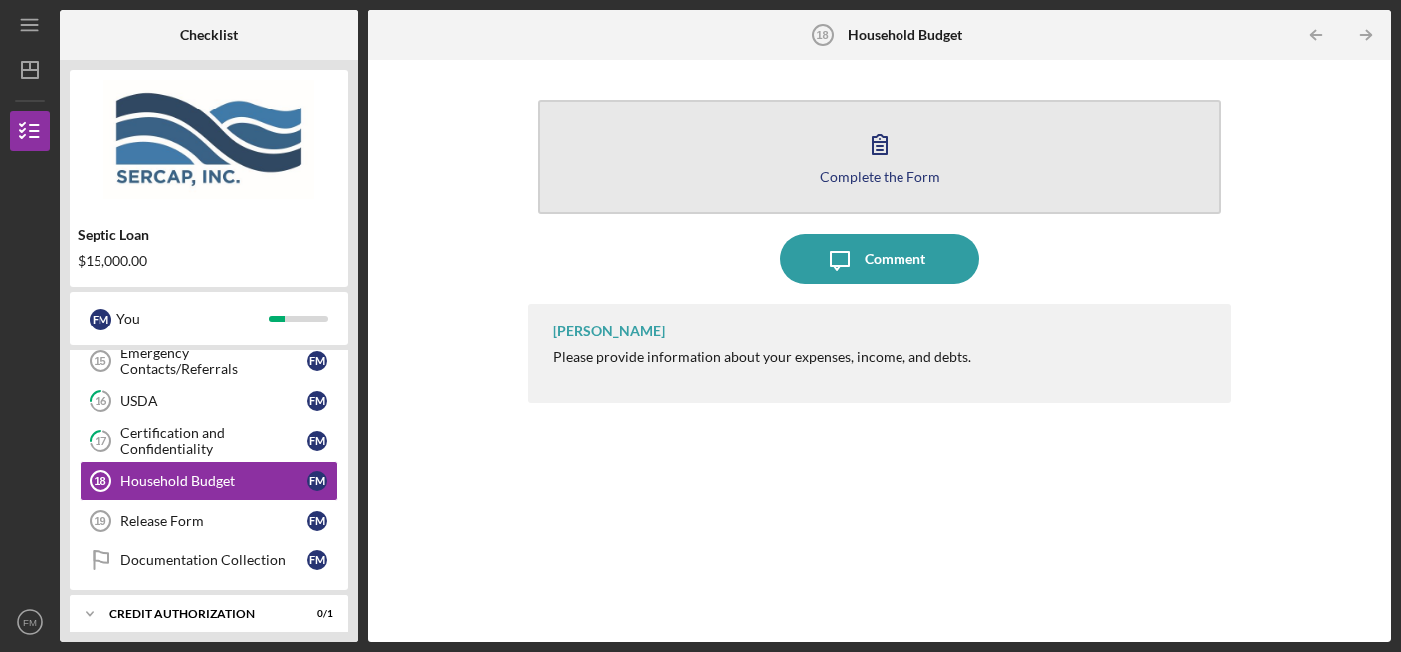
click at [887, 130] on icon "button" at bounding box center [880, 144] width 50 height 50
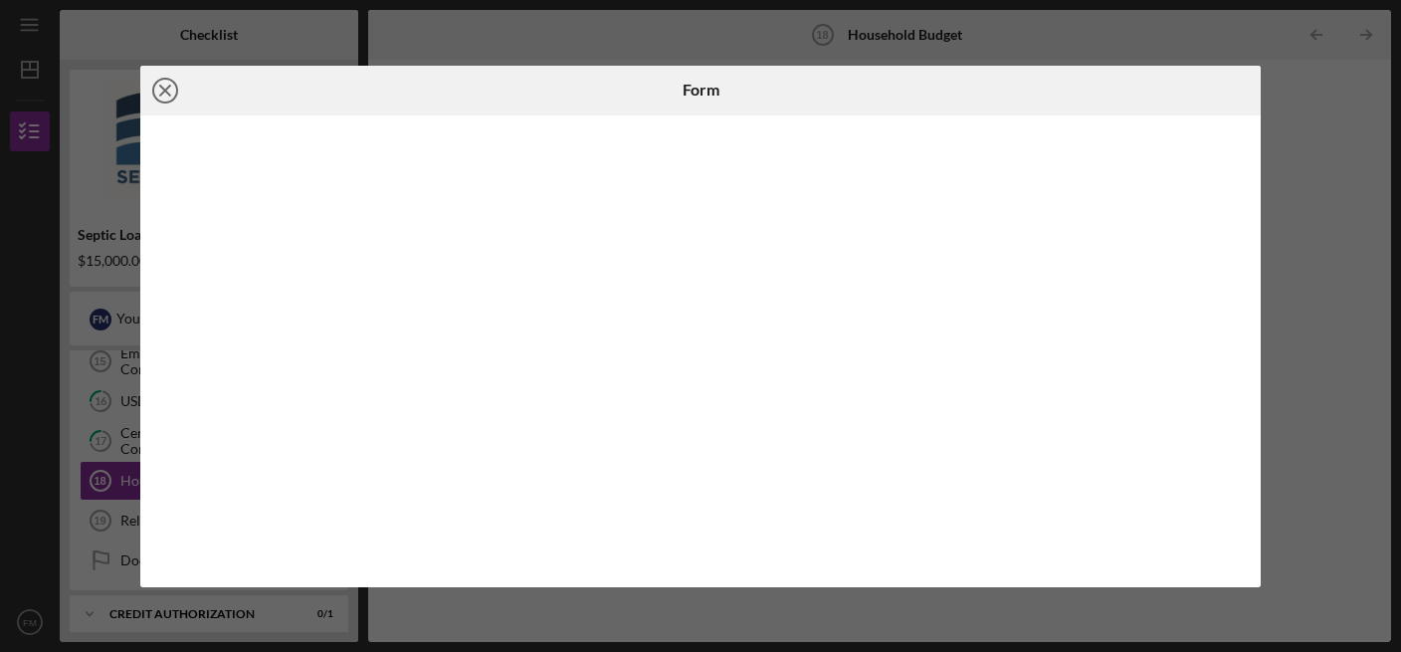
click at [170, 93] on icon "Icon/Close" at bounding box center [165, 91] width 50 height 50
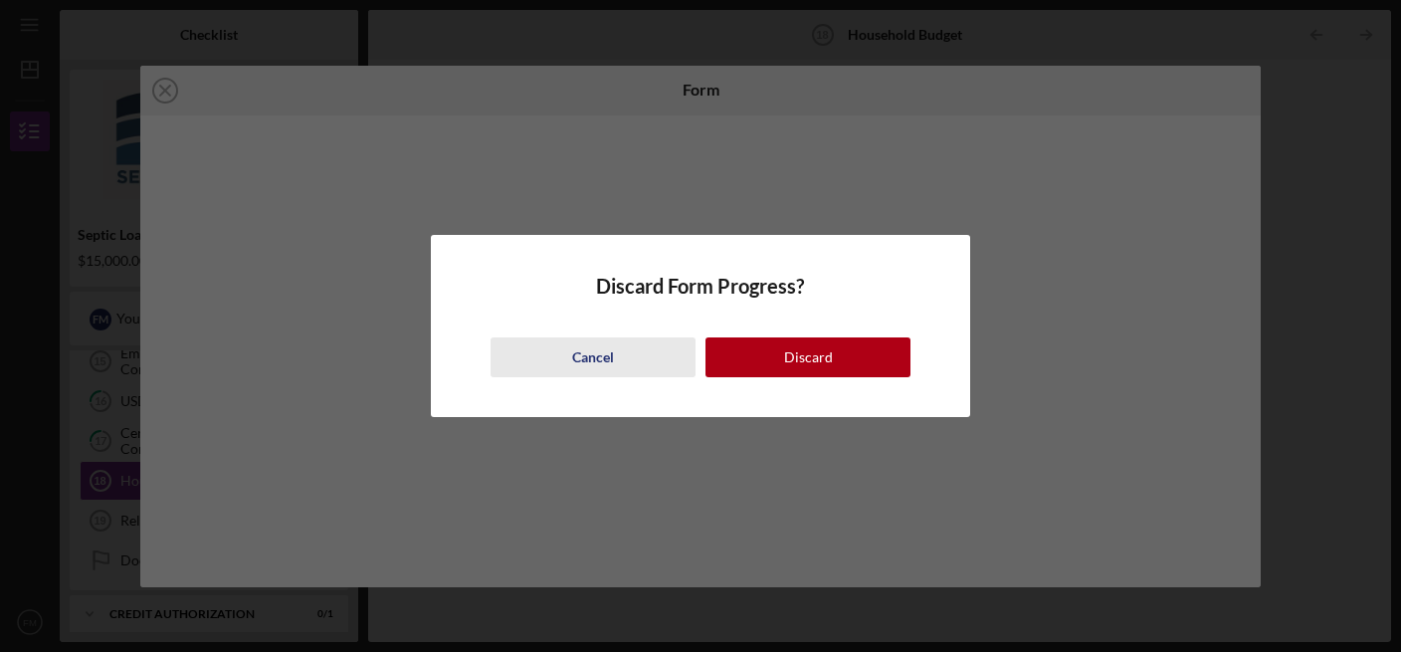
click at [605, 358] on div "Cancel" at bounding box center [593, 357] width 42 height 40
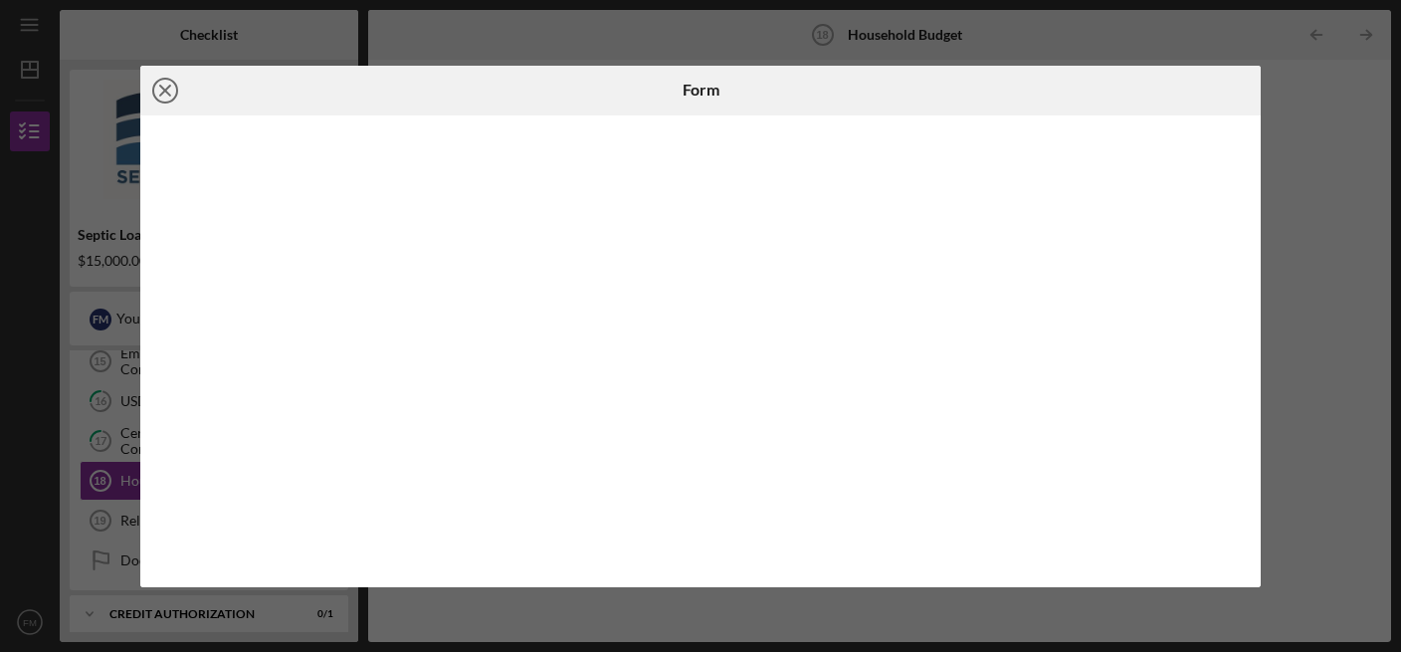
click at [160, 95] on line at bounding box center [165, 91] width 10 height 10
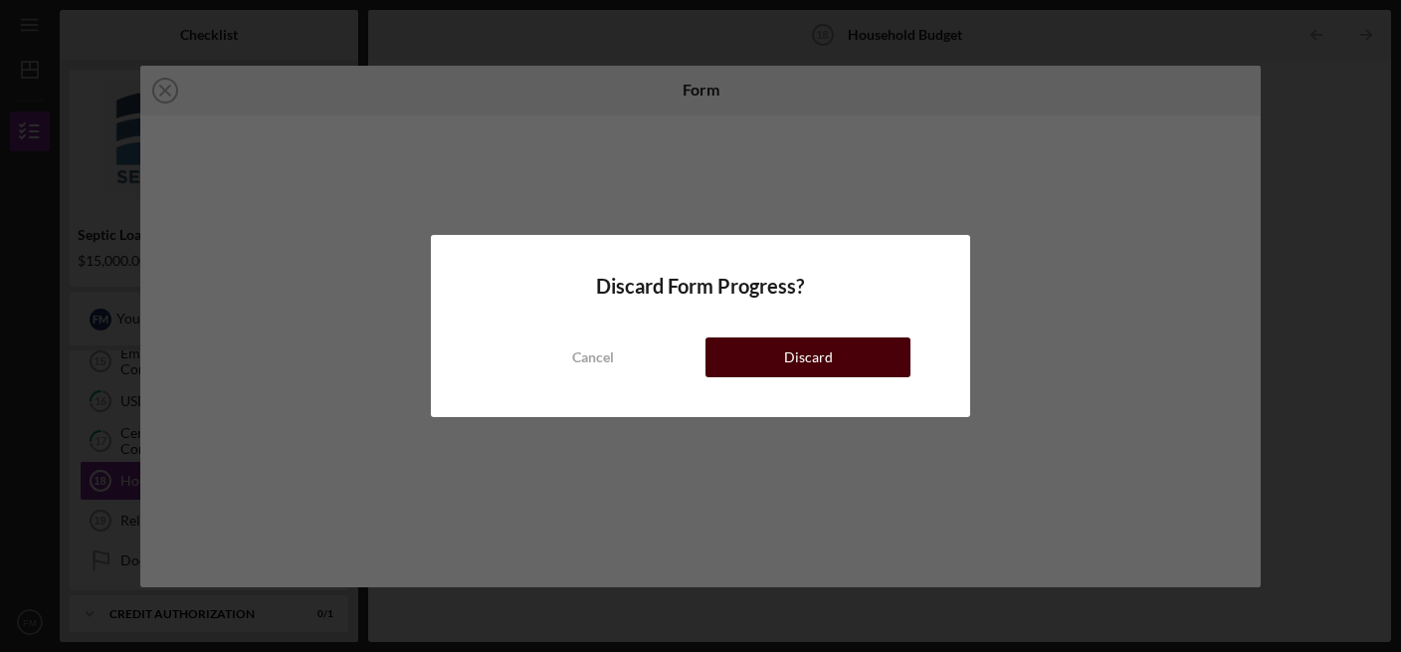
click at [769, 365] on button "Discard" at bounding box center [807, 357] width 205 height 40
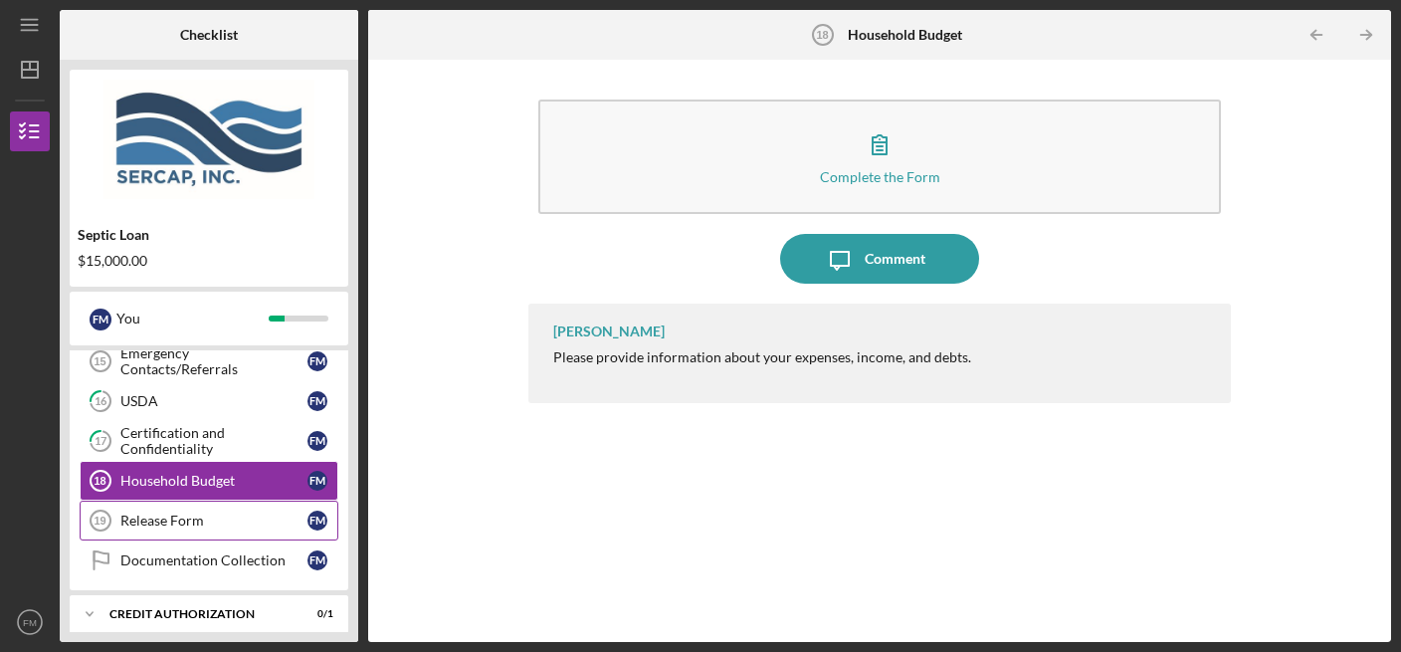
click at [142, 513] on div "Release Form" at bounding box center [213, 520] width 187 height 16
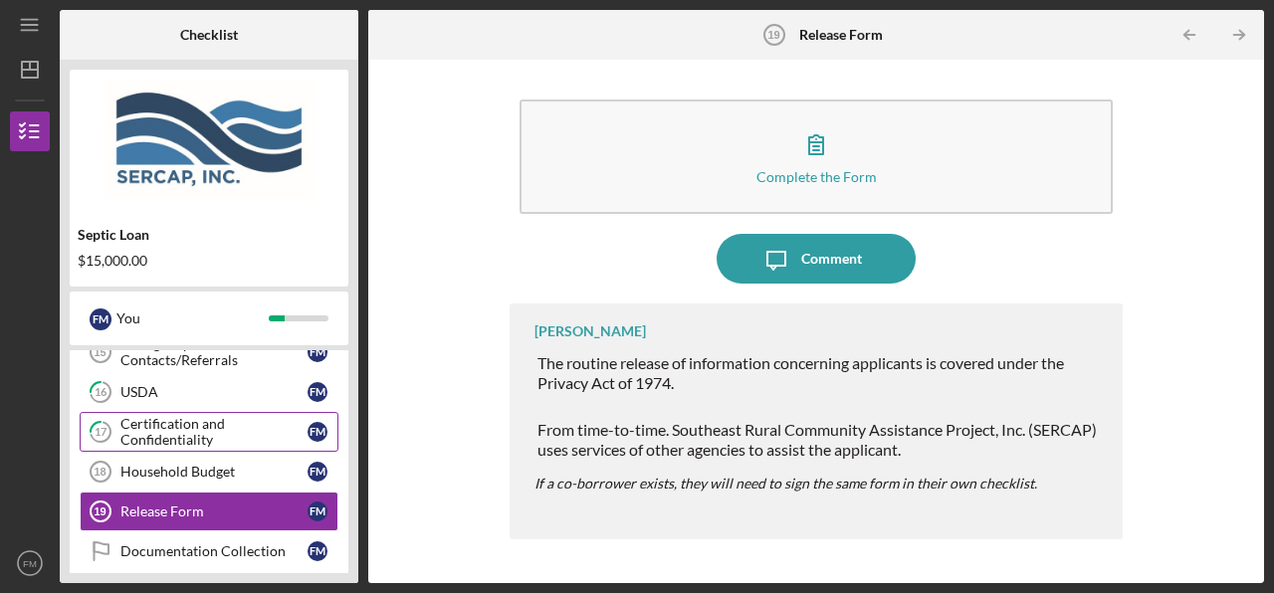
scroll to position [708, 0]
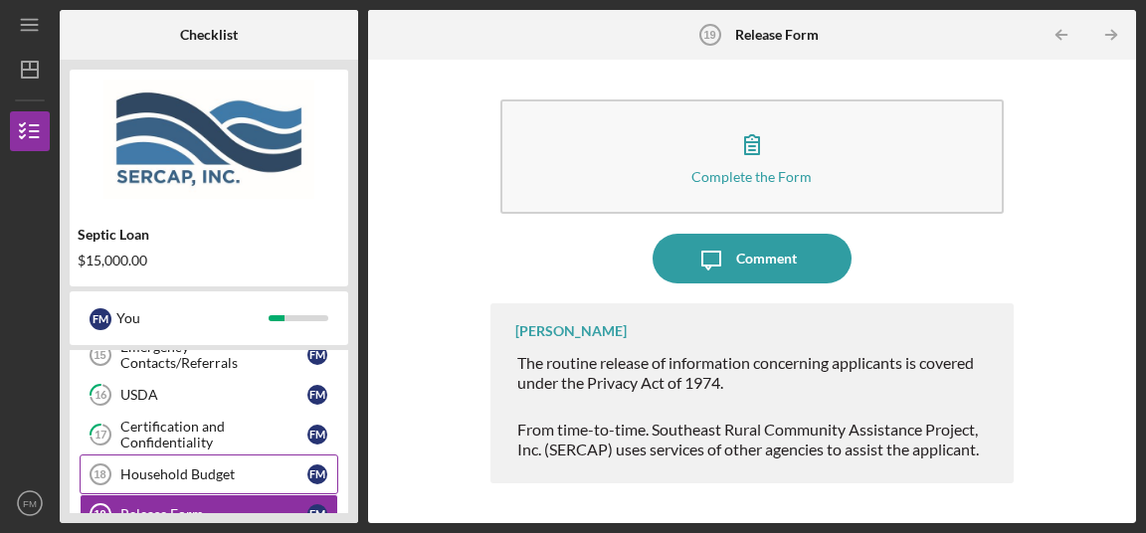
click at [156, 472] on div "Household Budget" at bounding box center [213, 475] width 187 height 16
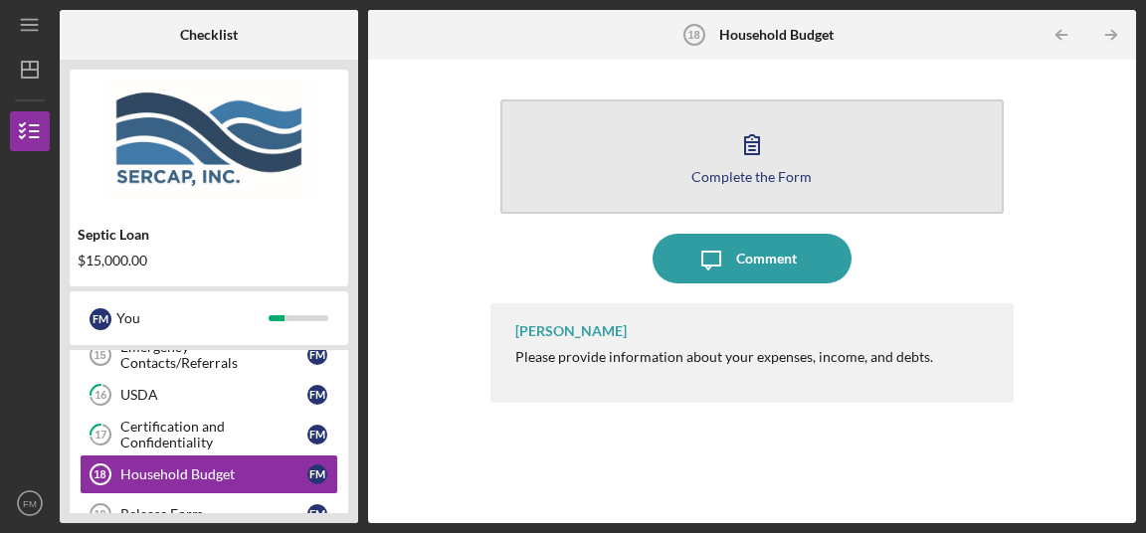
click at [749, 147] on icon "button" at bounding box center [752, 144] width 14 height 19
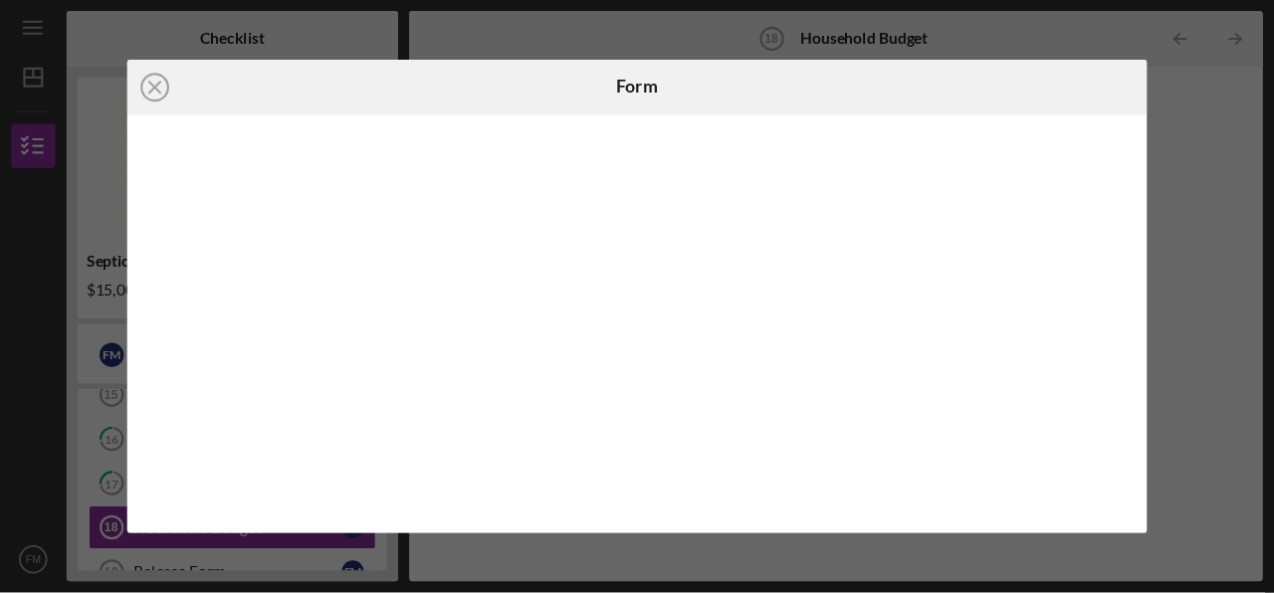
scroll to position [711, 0]
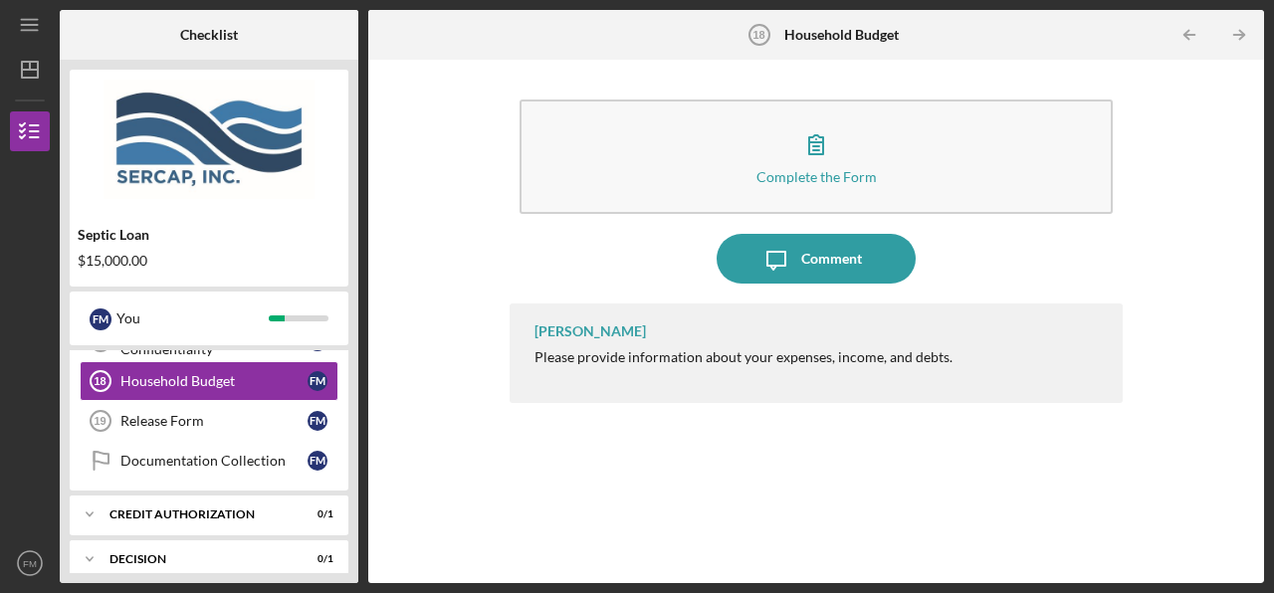
scroll to position [811, 0]
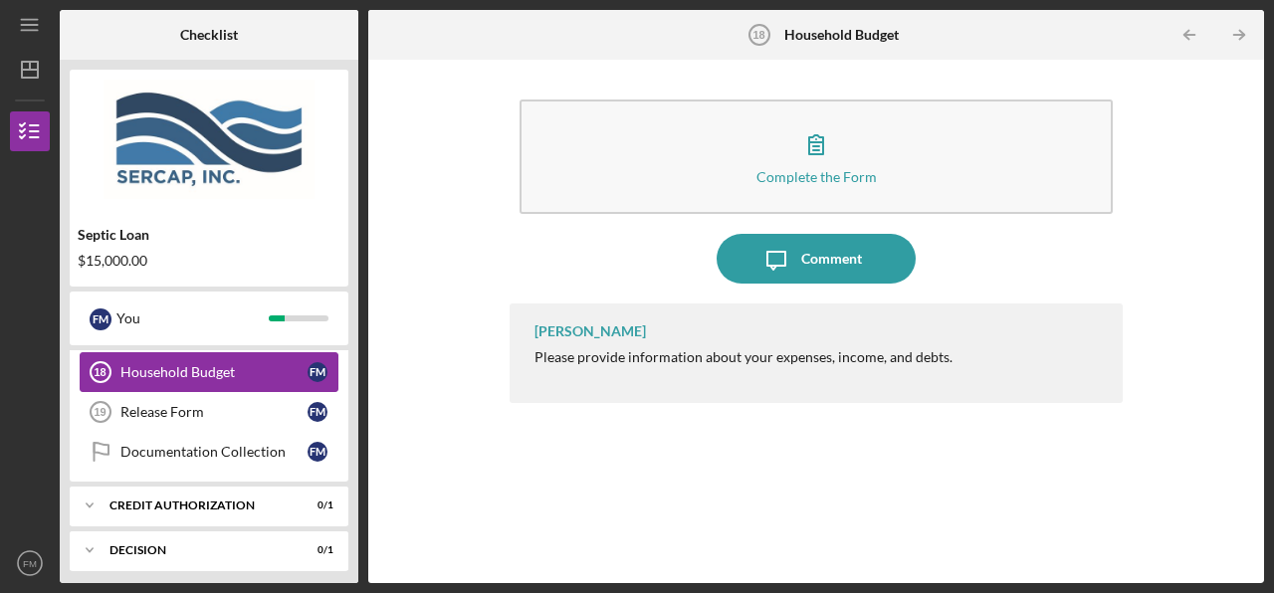
click at [254, 366] on div "Household Budget" at bounding box center [213, 372] width 187 height 16
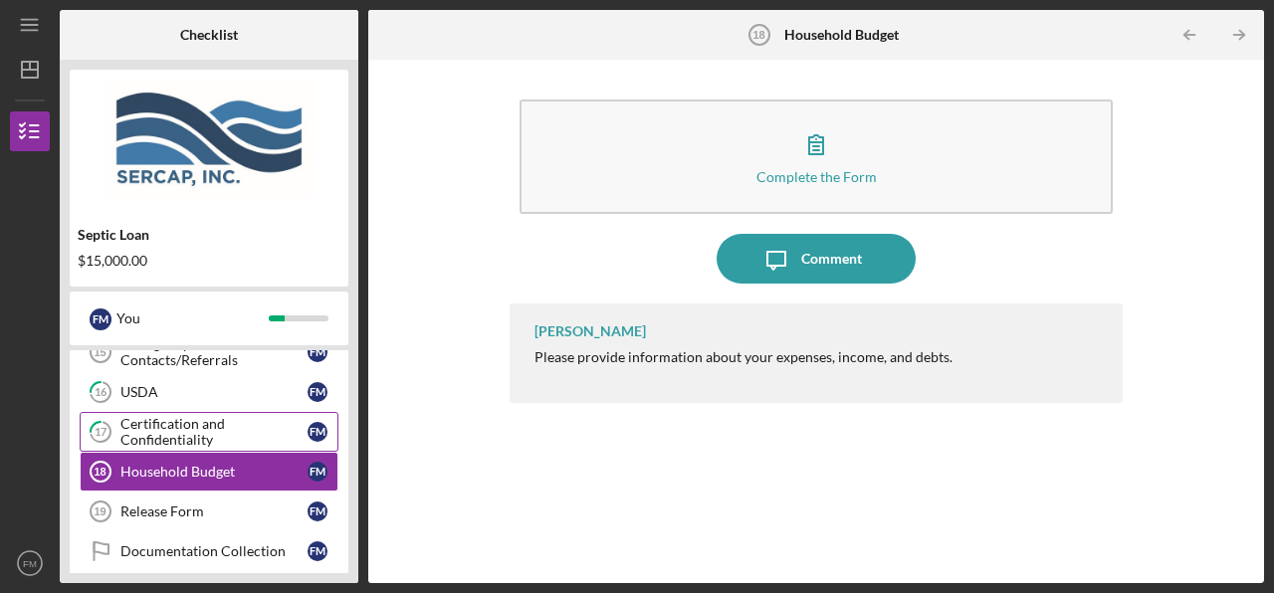
click at [273, 428] on div "Certification and Confidentiality" at bounding box center [213, 432] width 187 height 32
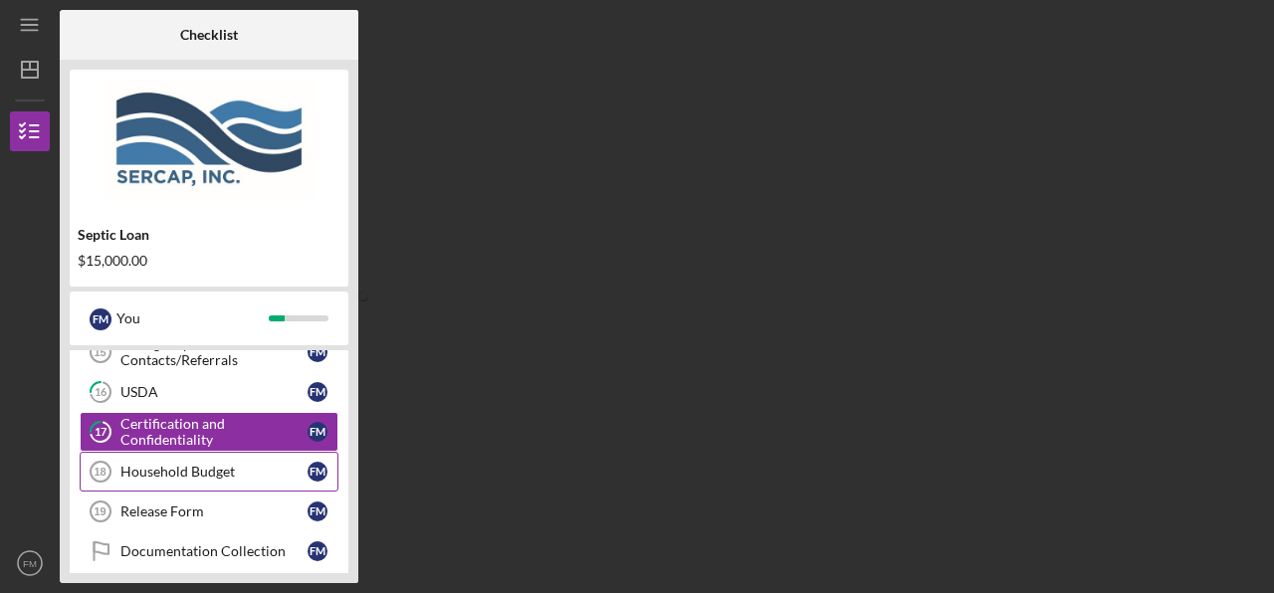
click at [264, 472] on div "Household Budget" at bounding box center [213, 472] width 187 height 16
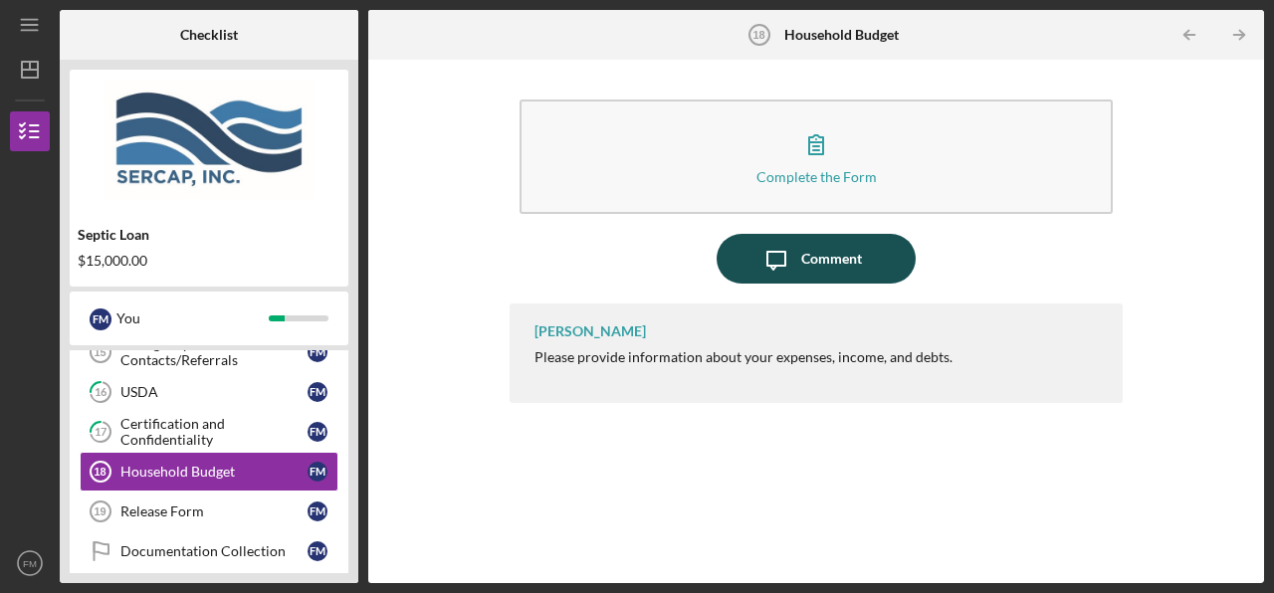
click at [862, 265] on button "Icon/Message Comment" at bounding box center [815, 259] width 199 height 50
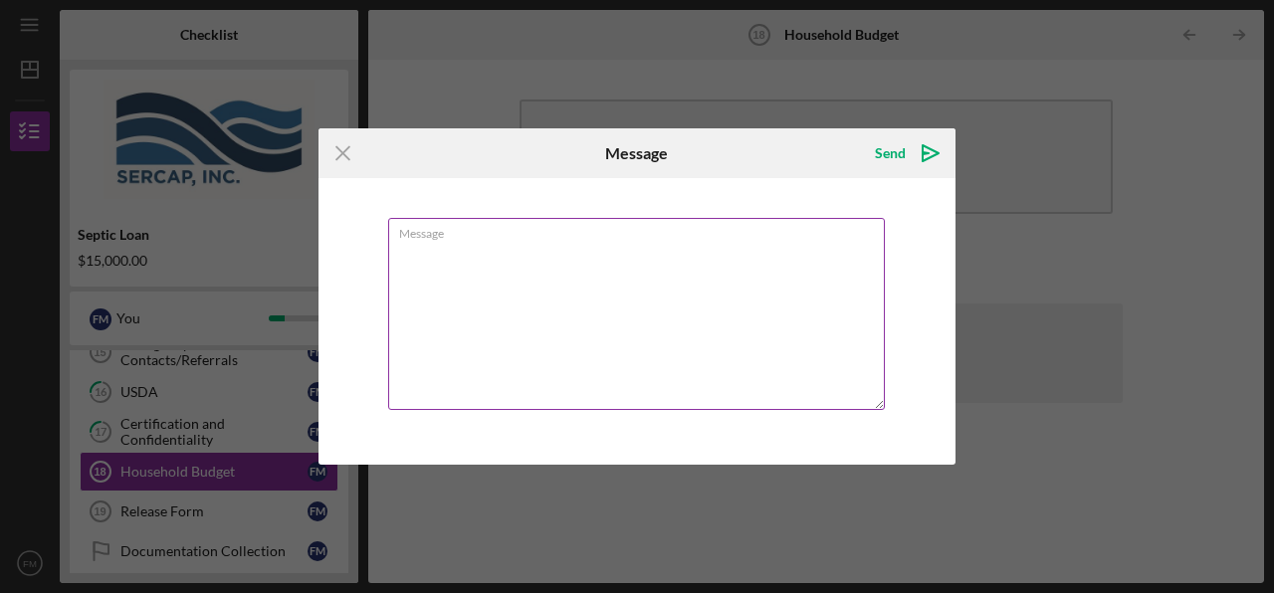
click at [712, 290] on textarea "Message" at bounding box center [636, 314] width 496 height 192
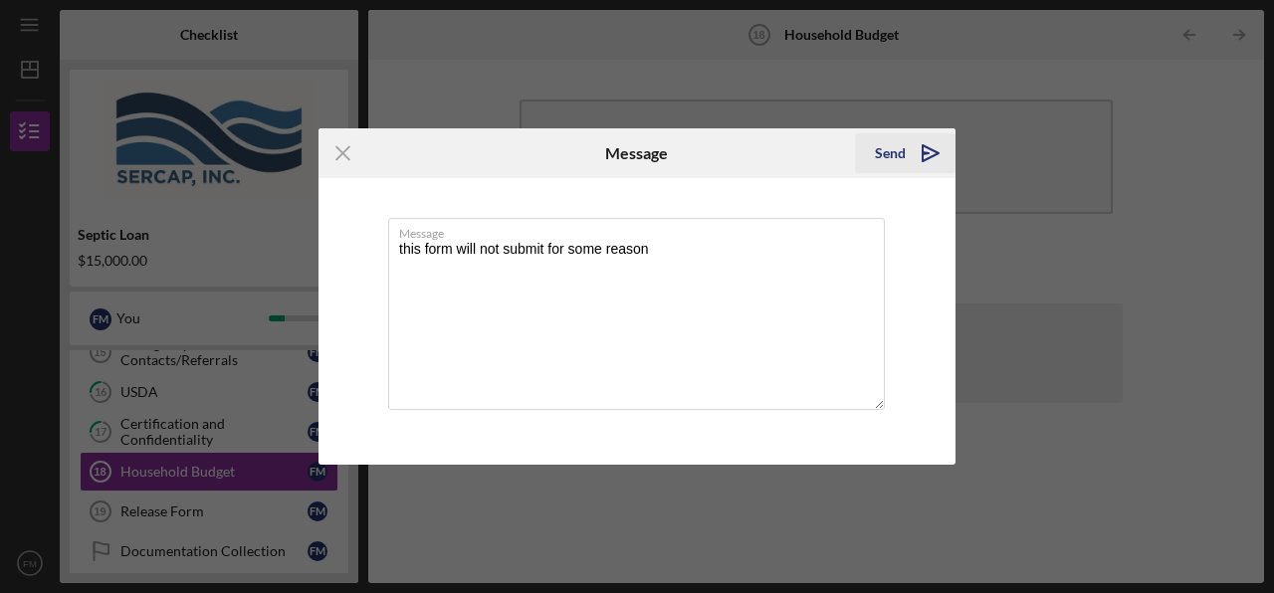
type textarea "this form will not submit for some reason"
click at [893, 157] on div "Send" at bounding box center [890, 153] width 31 height 40
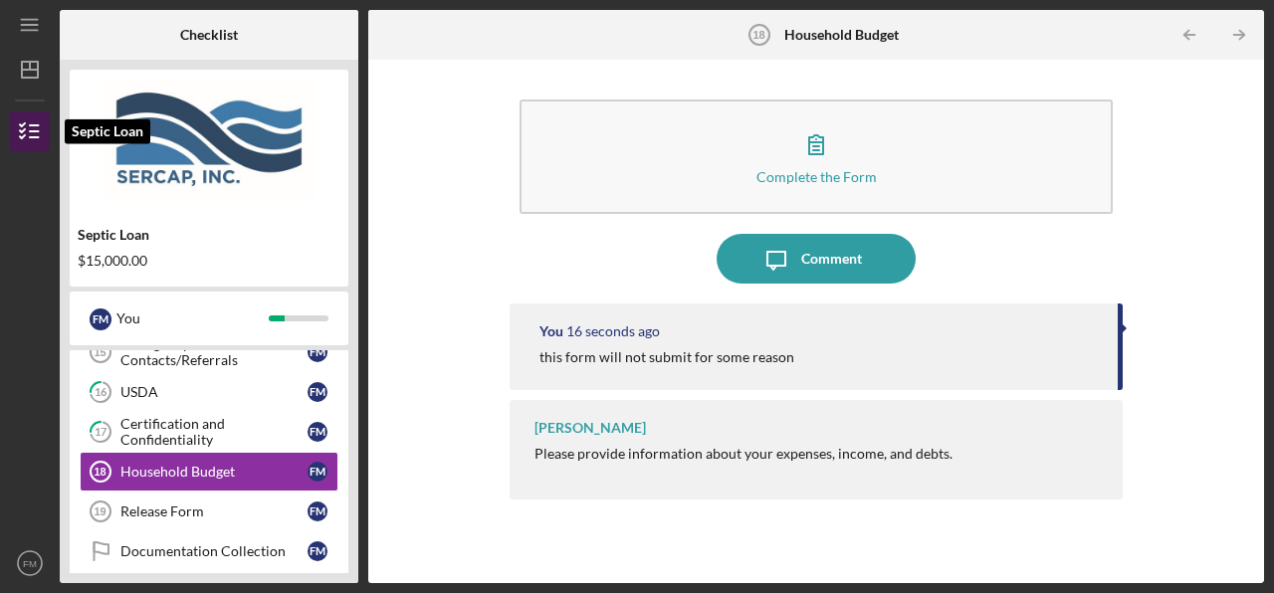
click at [38, 129] on icon "button" at bounding box center [30, 131] width 50 height 50
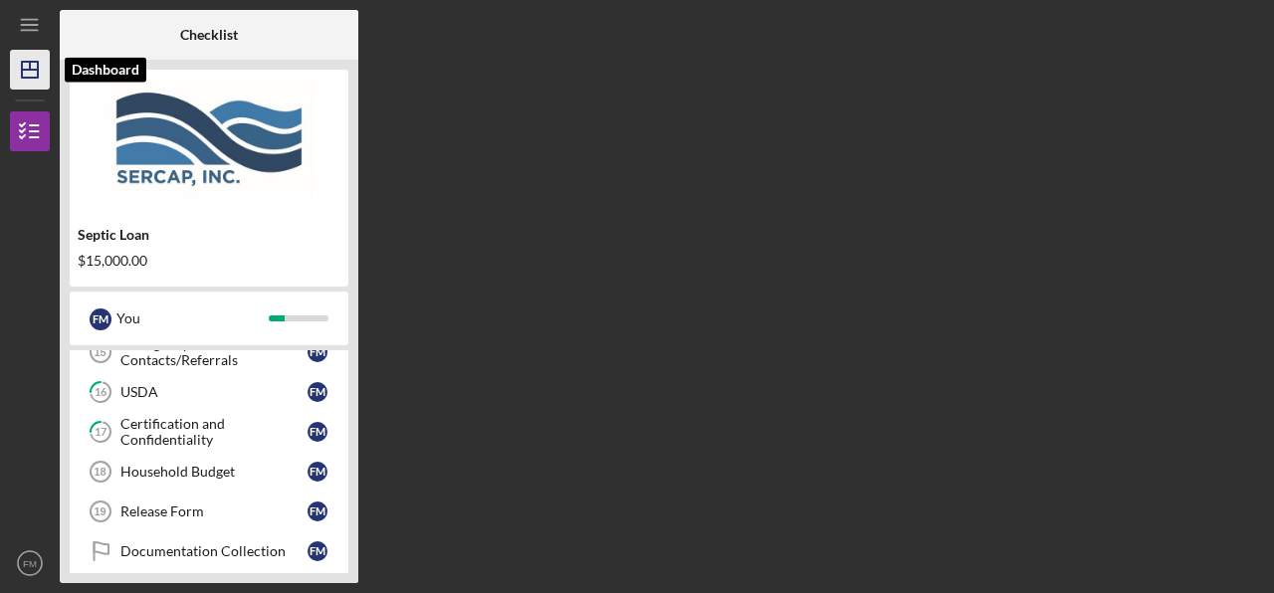
click at [29, 63] on icon "Icon/Dashboard" at bounding box center [30, 70] width 50 height 50
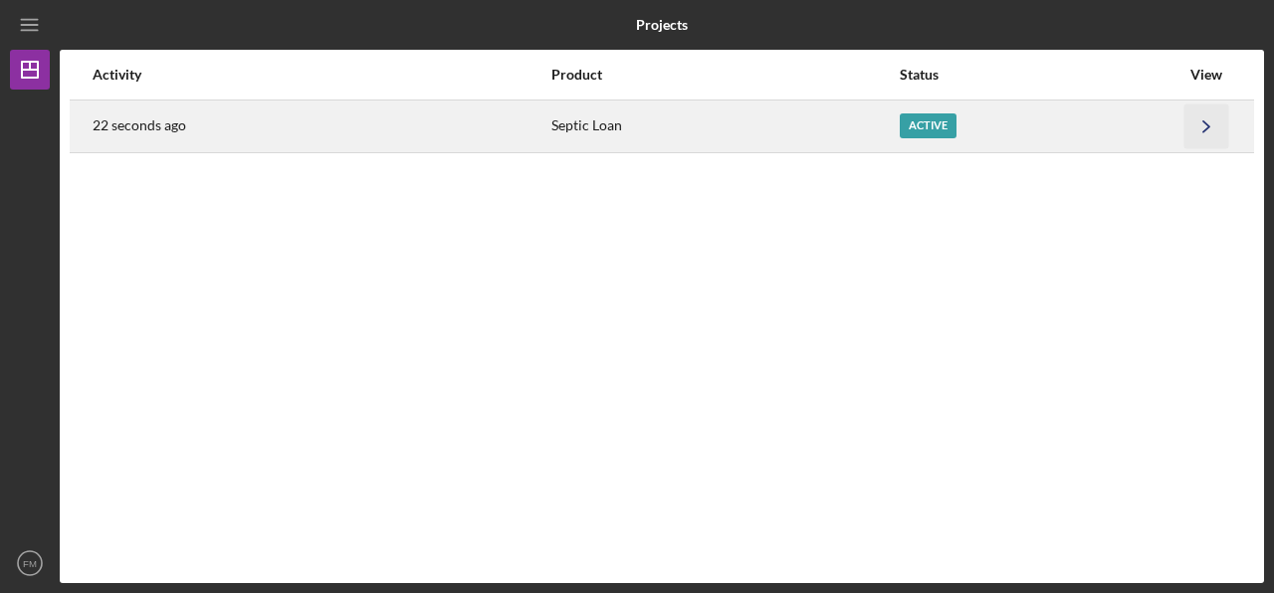
click at [973, 125] on icon "Icon/Navigate" at bounding box center [1206, 125] width 45 height 45
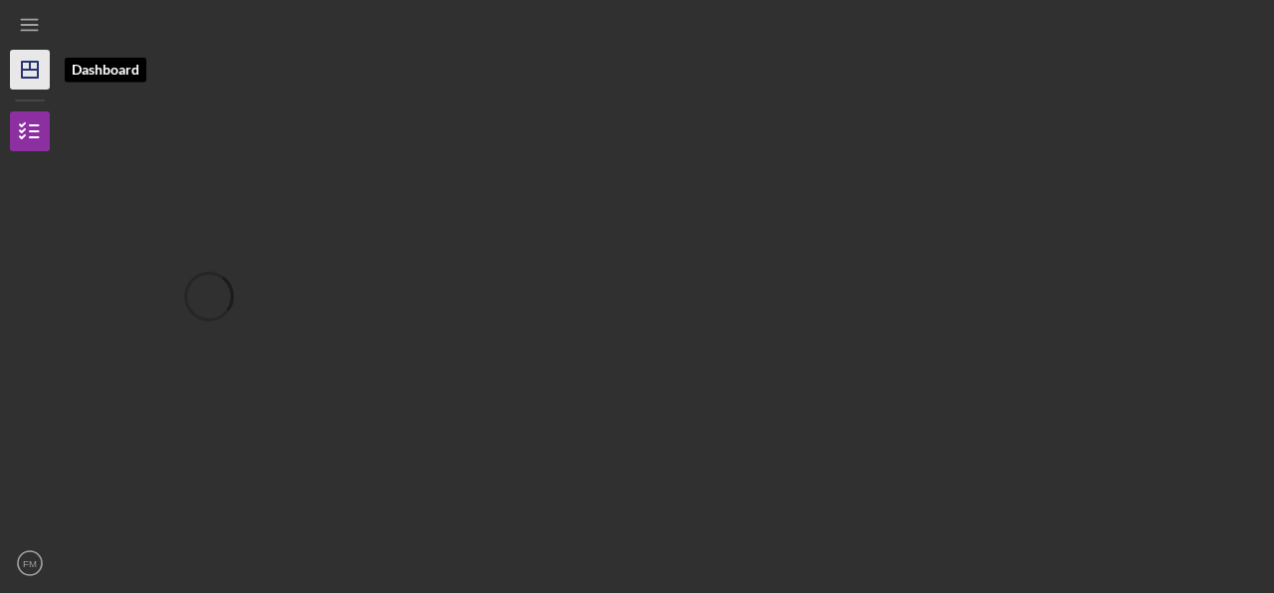
click at [30, 66] on line "button" at bounding box center [30, 66] width 0 height 8
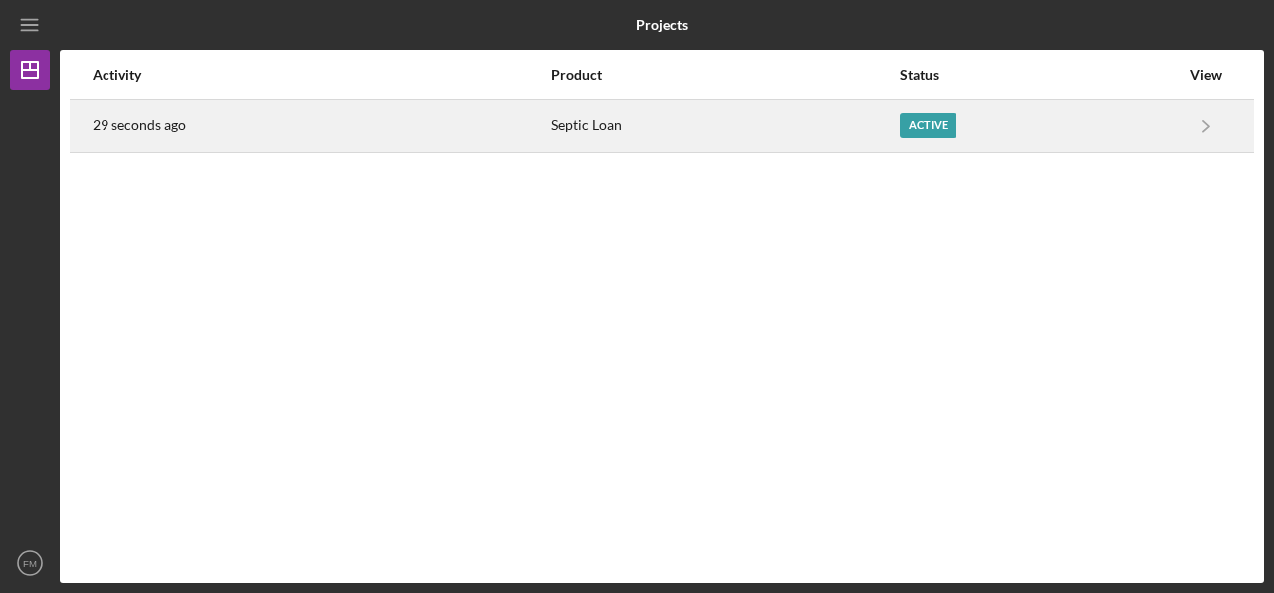
click at [909, 127] on div "Active" at bounding box center [927, 125] width 57 height 25
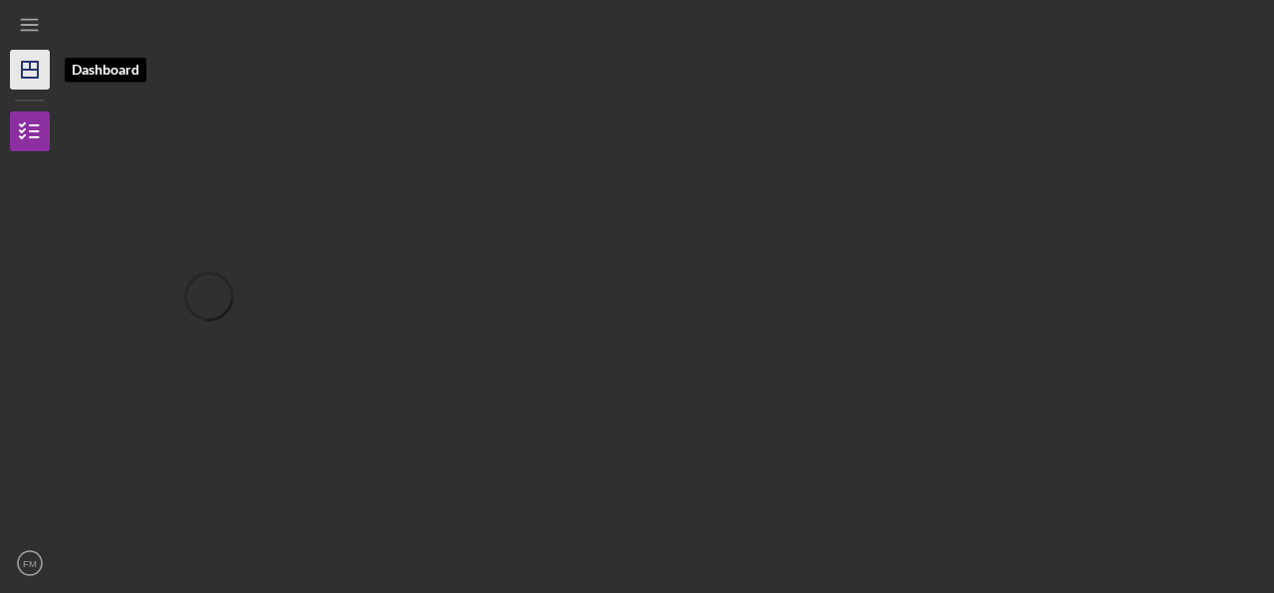
click at [32, 64] on icon "Icon/Dashboard" at bounding box center [30, 70] width 50 height 50
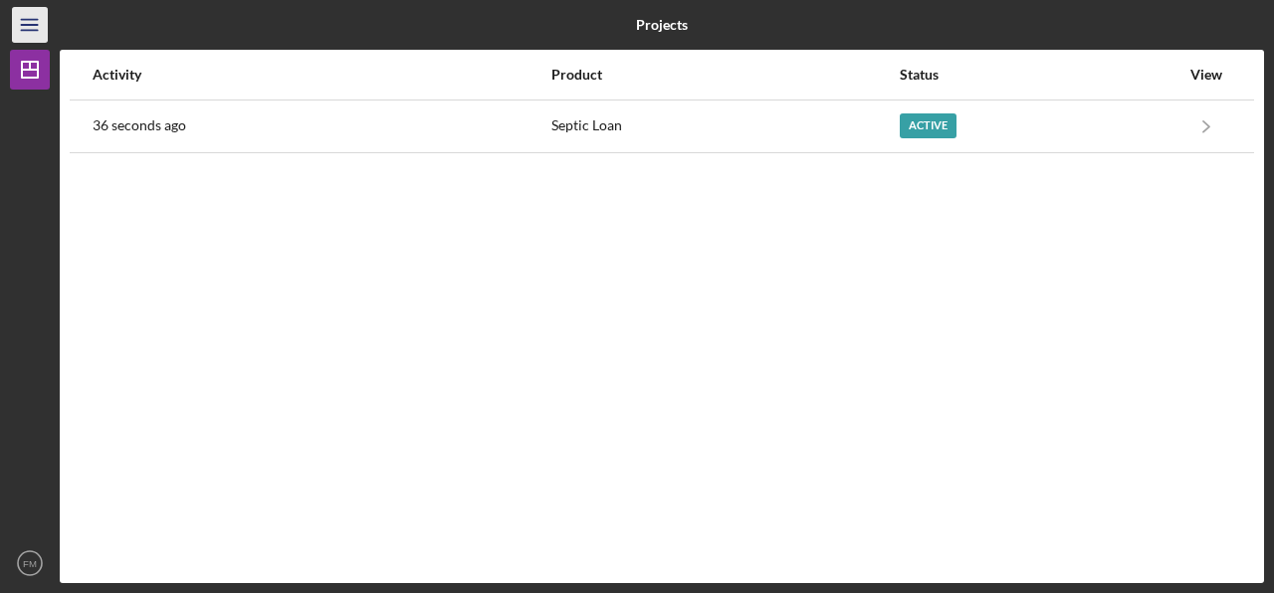
click at [32, 26] on icon "Icon/Menu" at bounding box center [30, 25] width 45 height 45
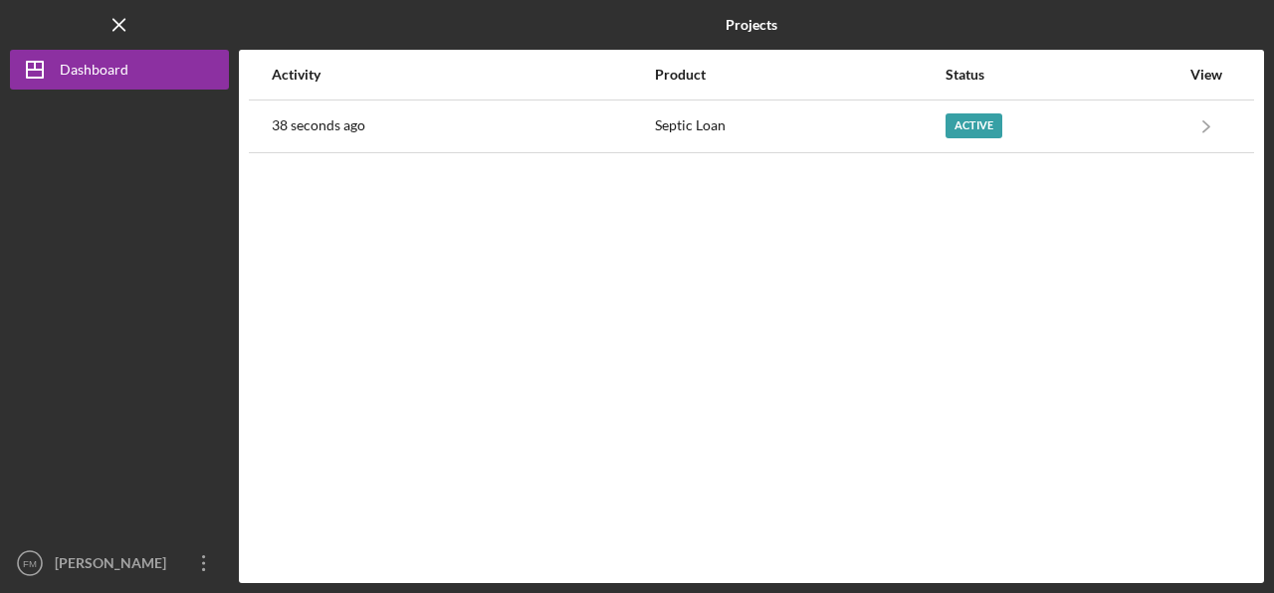
click at [32, 26] on div "Logo-Reversed Created with Sketch. Icon/Menu Close" at bounding box center [119, 25] width 219 height 50
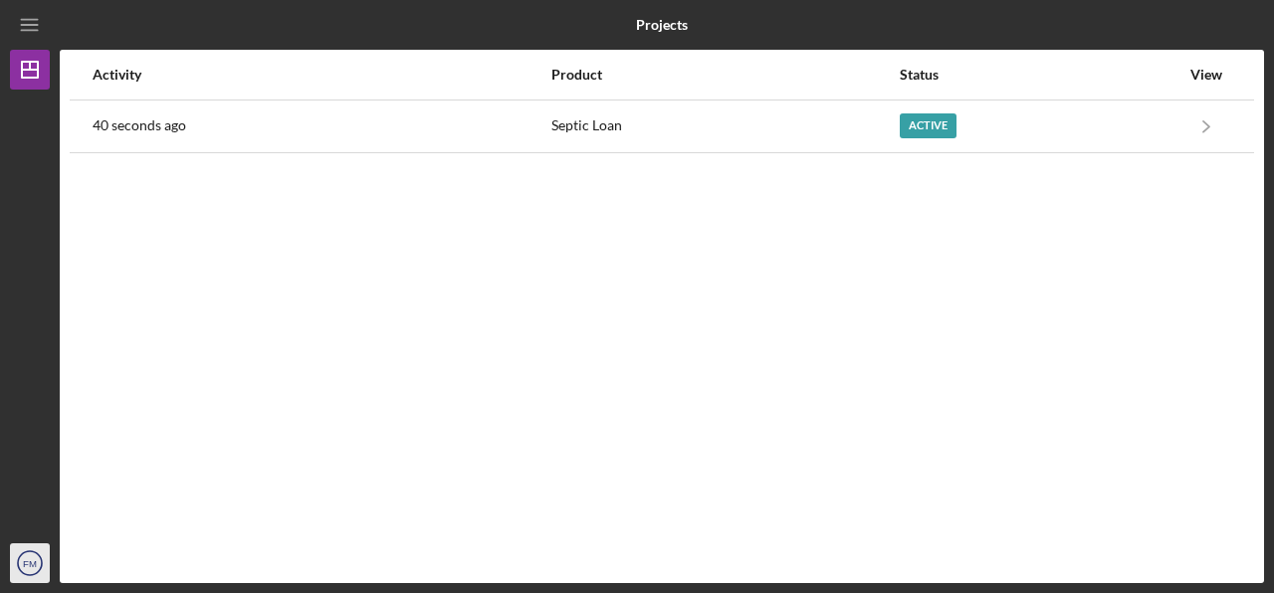
click at [23, 569] on icon "FM" at bounding box center [30, 563] width 40 height 50
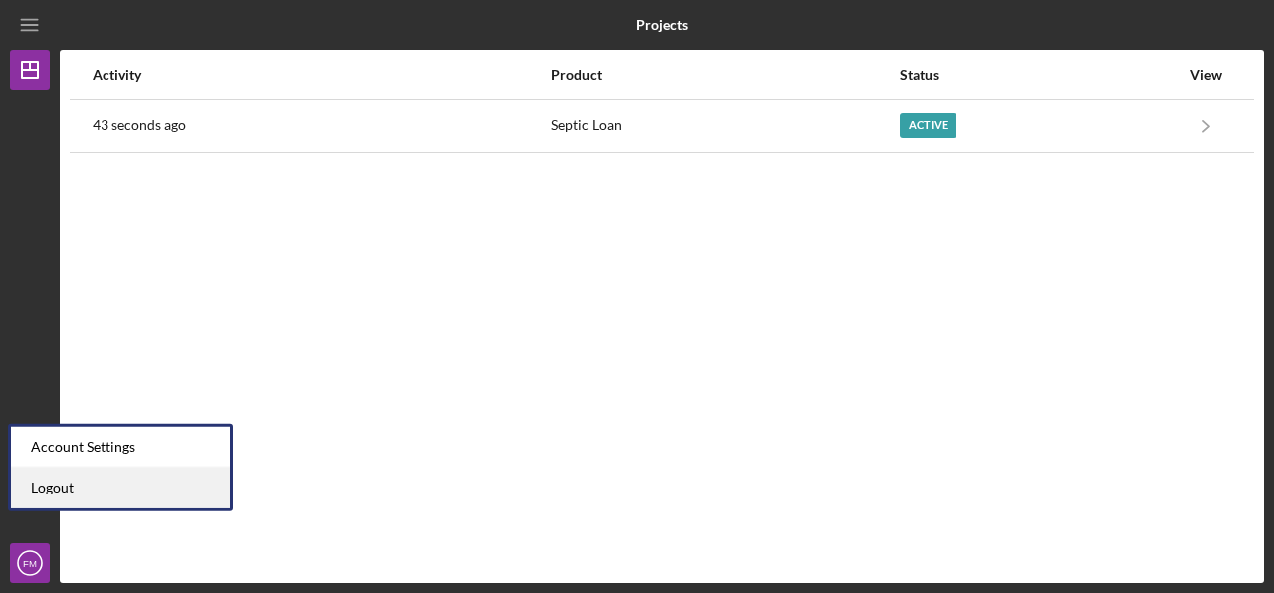
click at [60, 487] on link "Logout" at bounding box center [120, 488] width 219 height 41
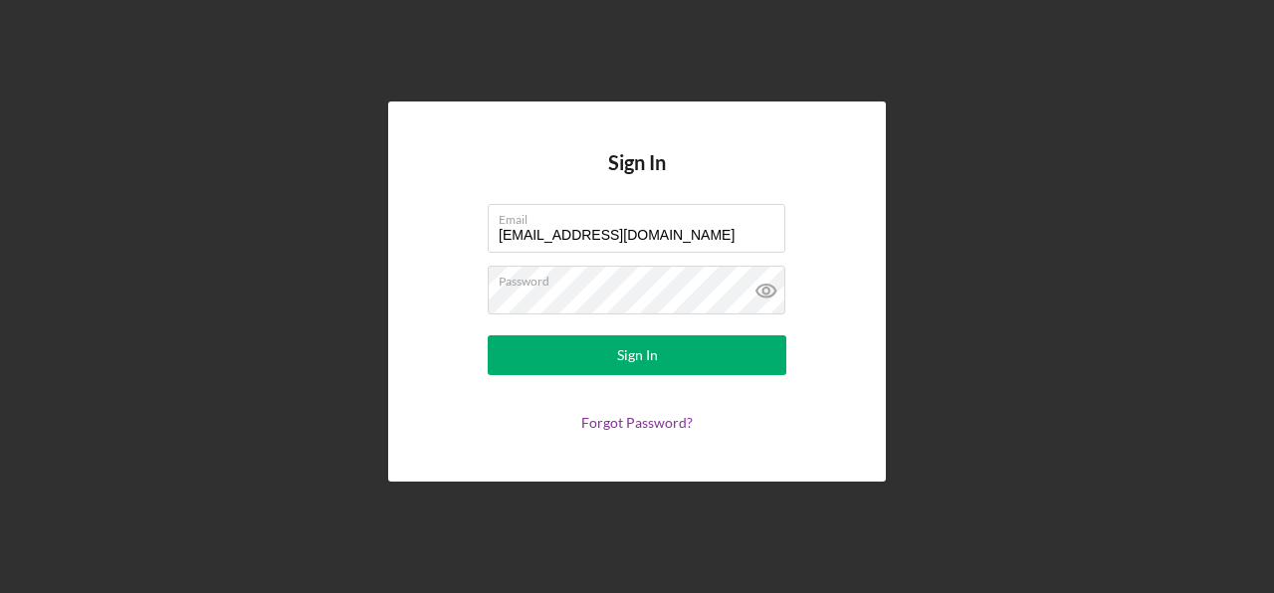
click at [488, 335] on button "Sign In" at bounding box center [637, 355] width 298 height 40
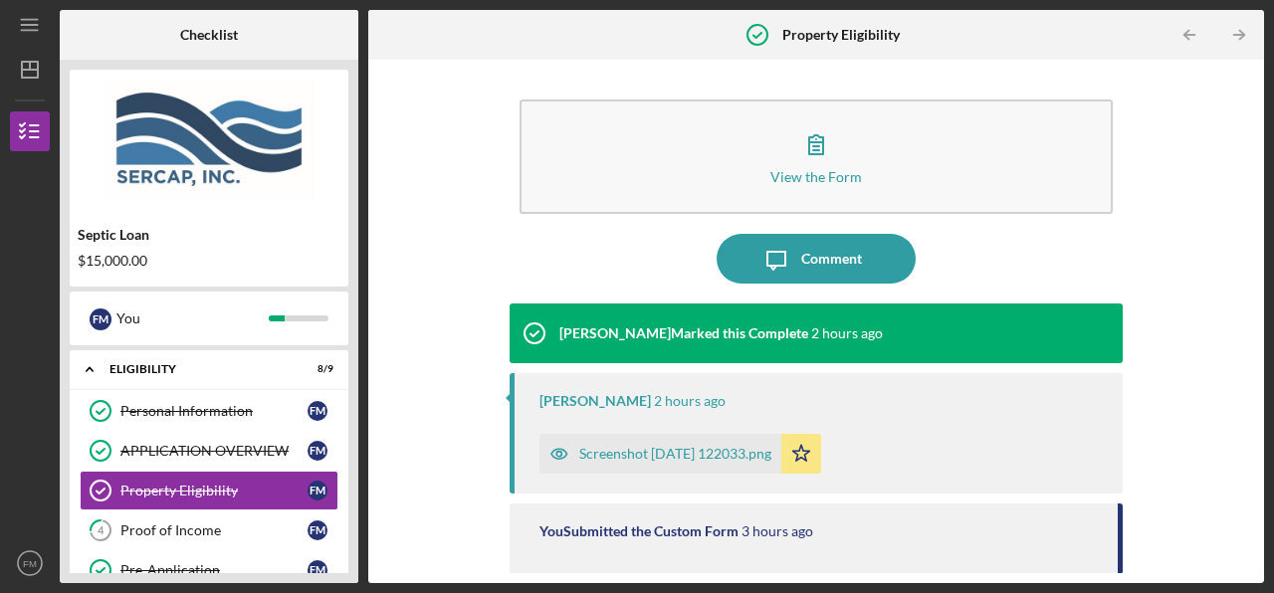
click at [672, 457] on div "Screenshot 2025-10-07 122033.png" at bounding box center [675, 454] width 192 height 16
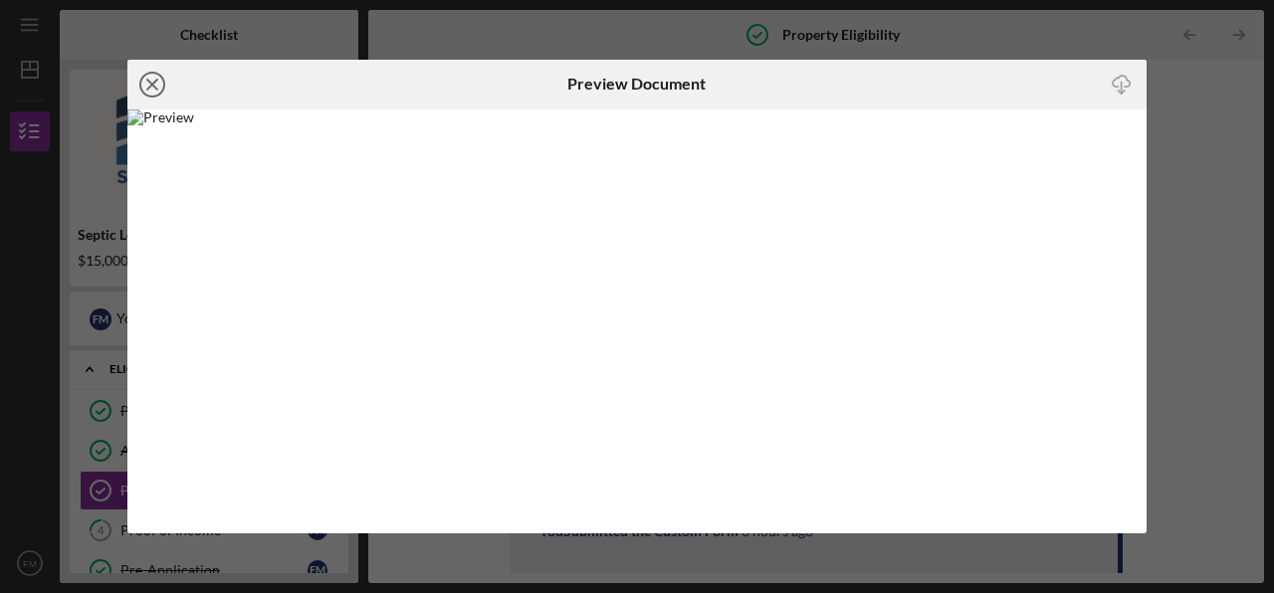
click at [157, 81] on icon "Icon/Close" at bounding box center [152, 85] width 50 height 50
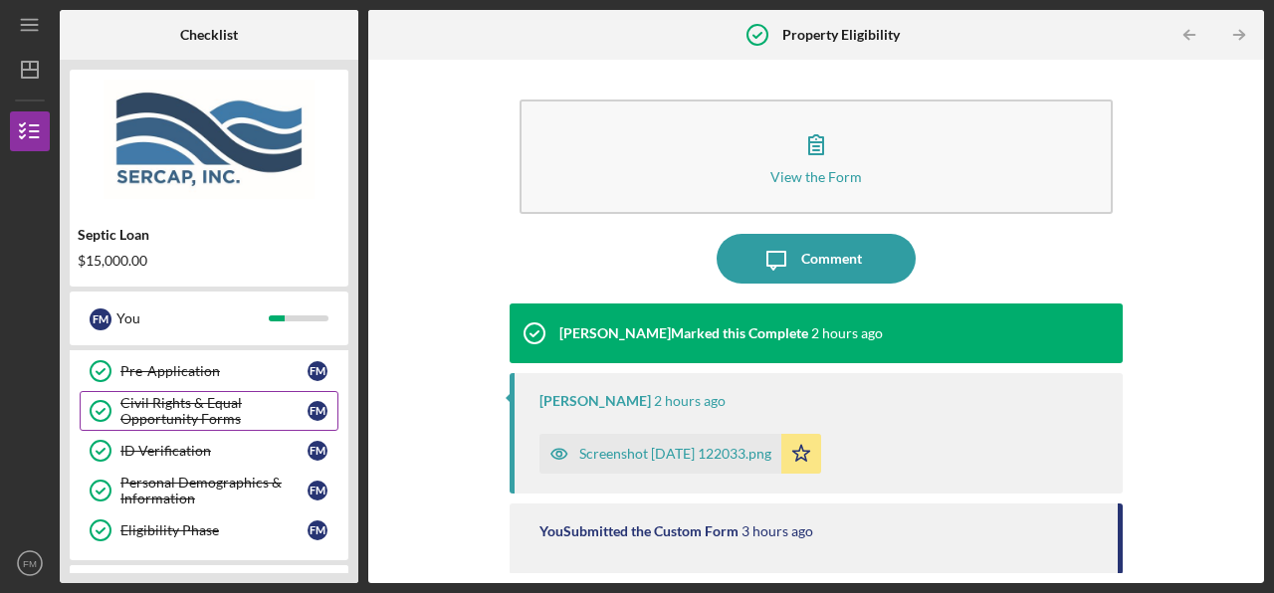
scroll to position [99, 0]
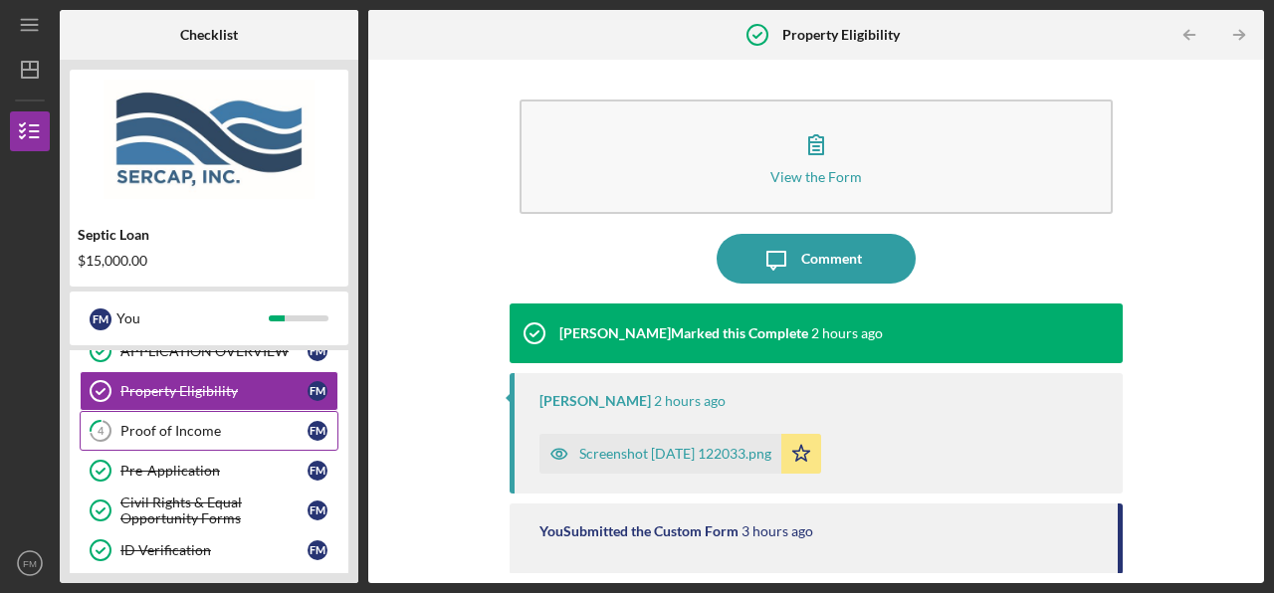
click at [181, 435] on div "Proof of Income" at bounding box center [213, 431] width 187 height 16
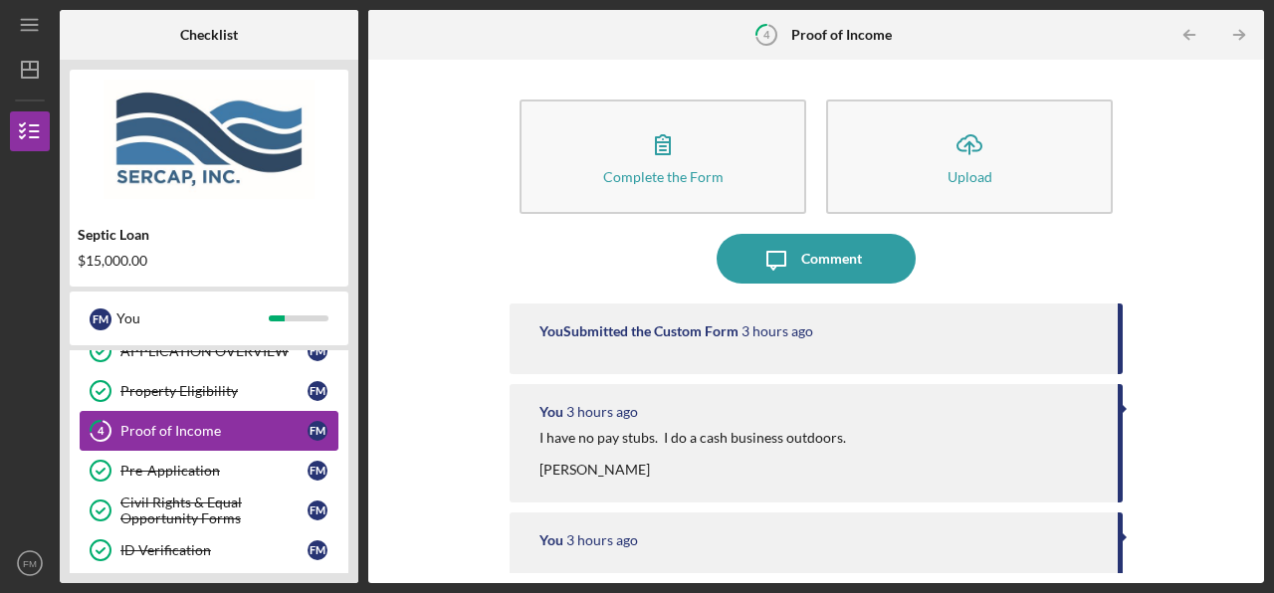
click at [178, 434] on div "Proof of Income" at bounding box center [213, 431] width 187 height 16
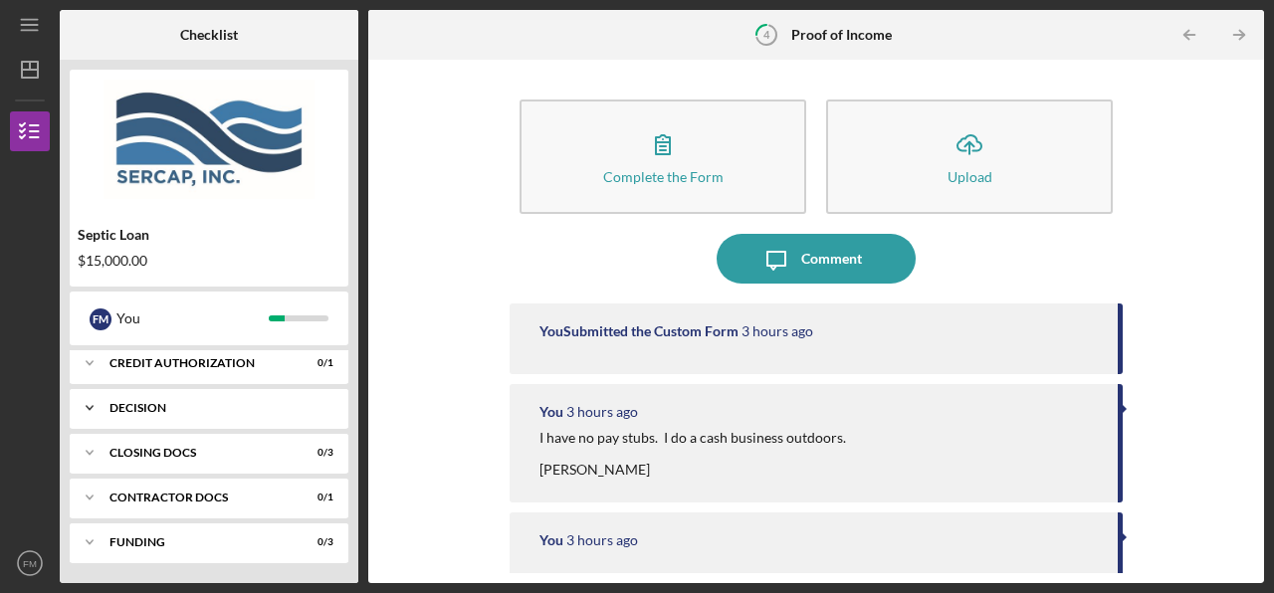
scroll to position [365, 0]
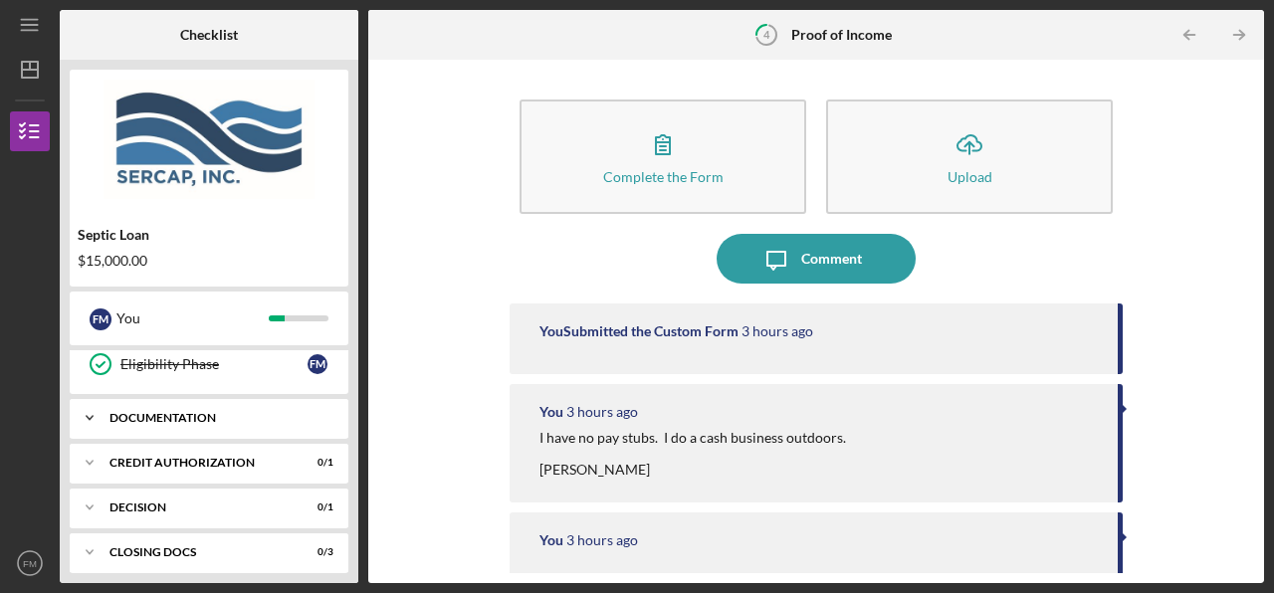
click at [248, 424] on div "Icon/Expander Documentation 0 / 12" at bounding box center [209, 418] width 279 height 40
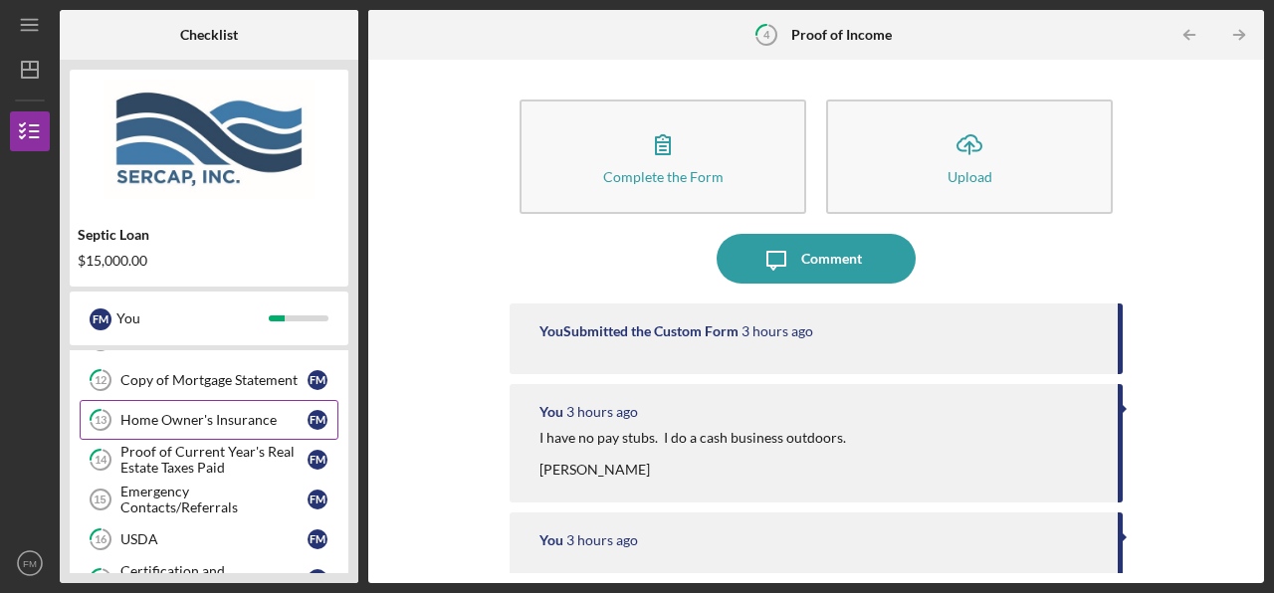
scroll to position [664, 0]
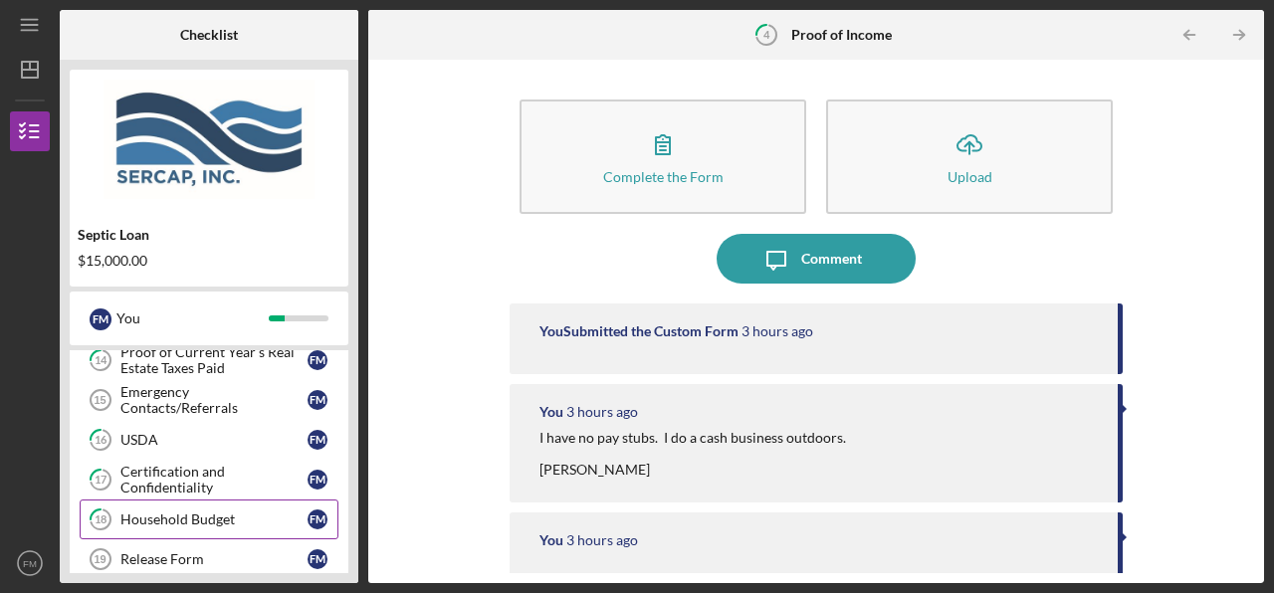
click at [183, 516] on div "Household Budget" at bounding box center [213, 519] width 187 height 16
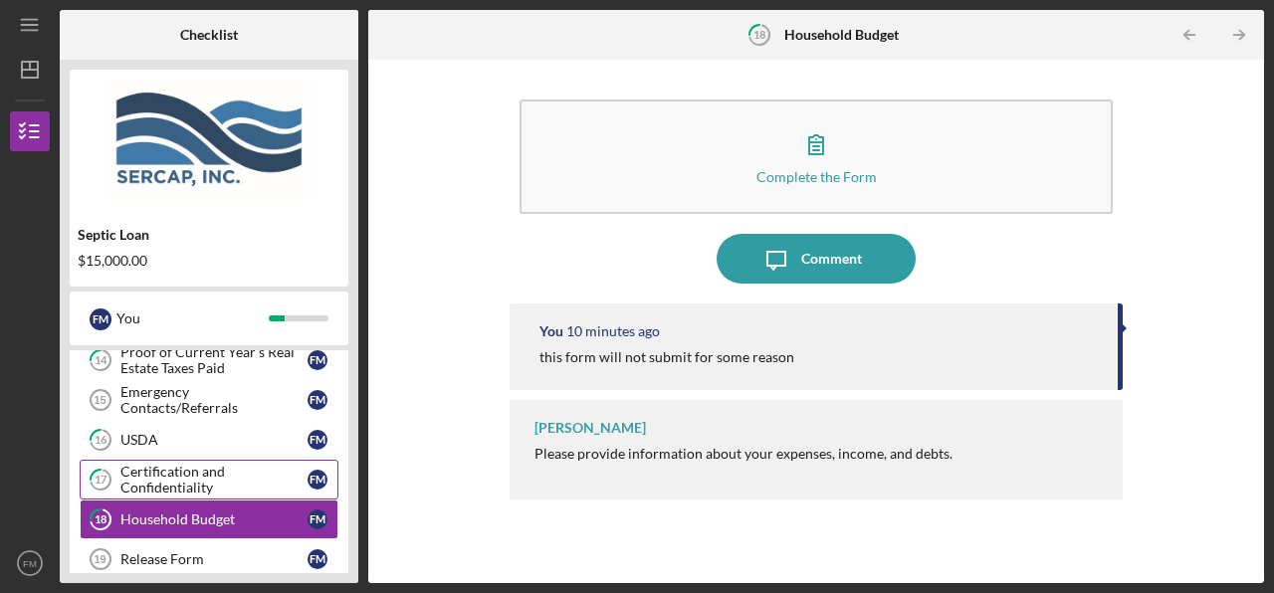
click at [180, 463] on link "17 Certification and Confidentiality F M" at bounding box center [209, 480] width 259 height 40
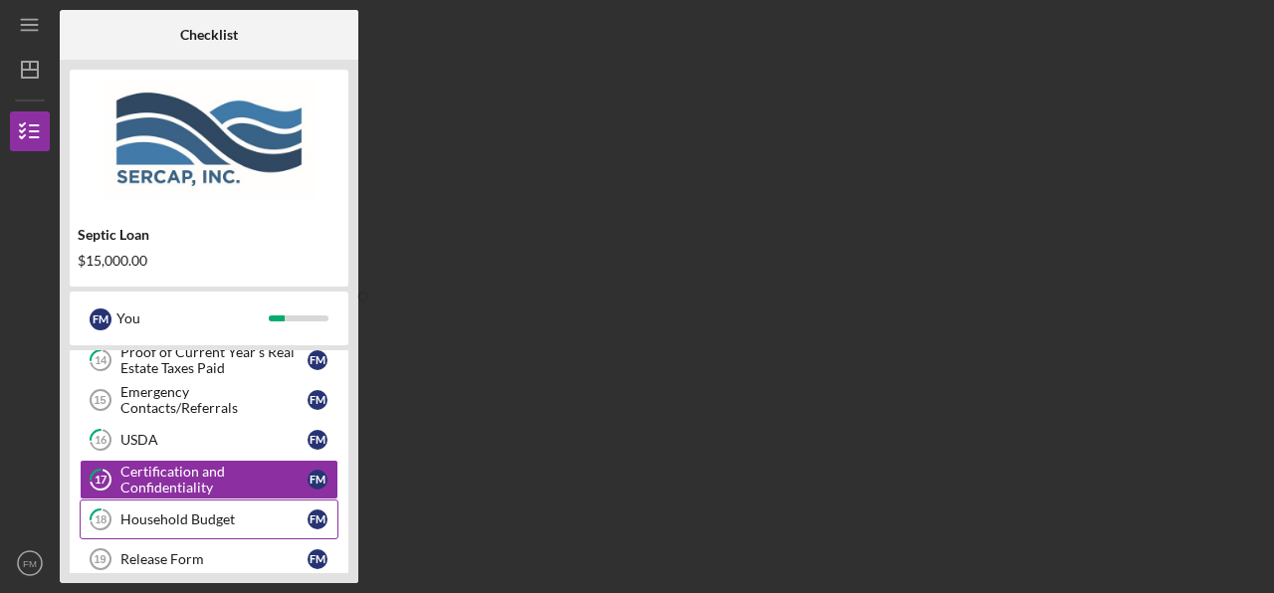
click at [165, 516] on div "Household Budget" at bounding box center [213, 519] width 187 height 16
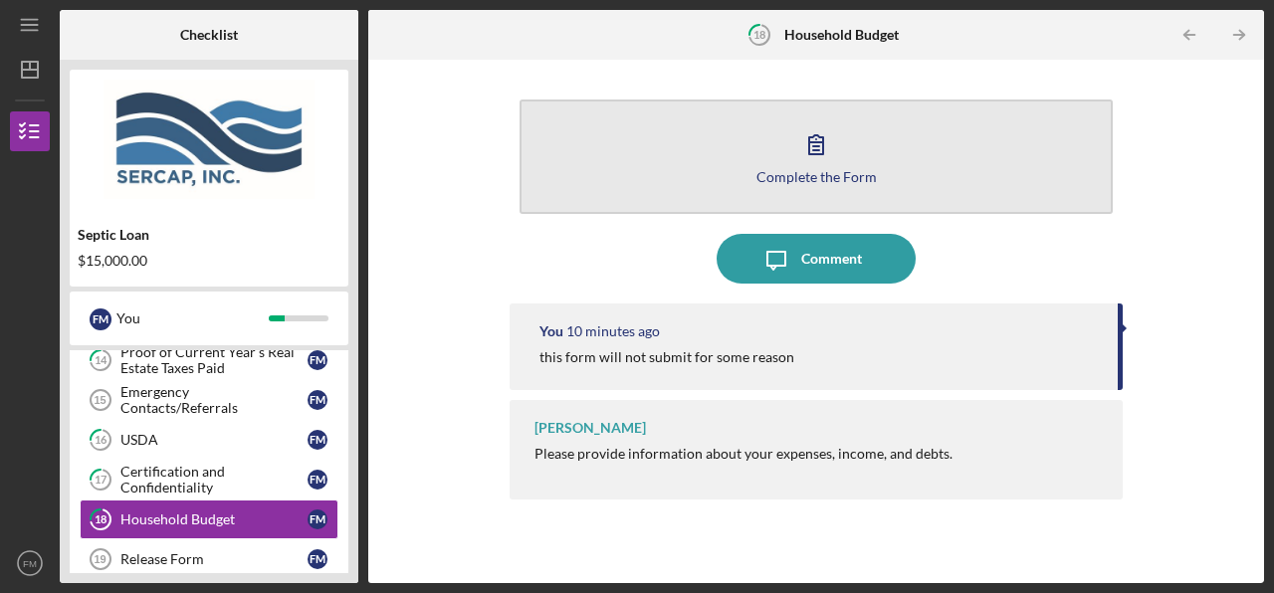
click at [811, 158] on icon "button" at bounding box center [816, 144] width 50 height 50
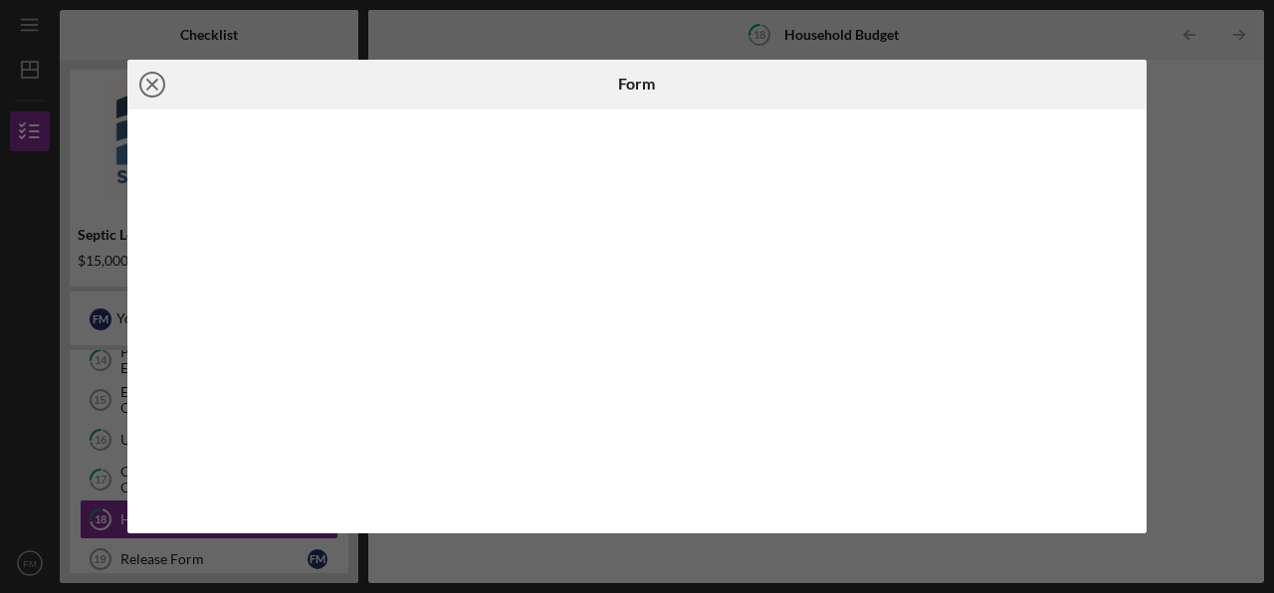
click at [154, 85] on line at bounding box center [152, 85] width 10 height 10
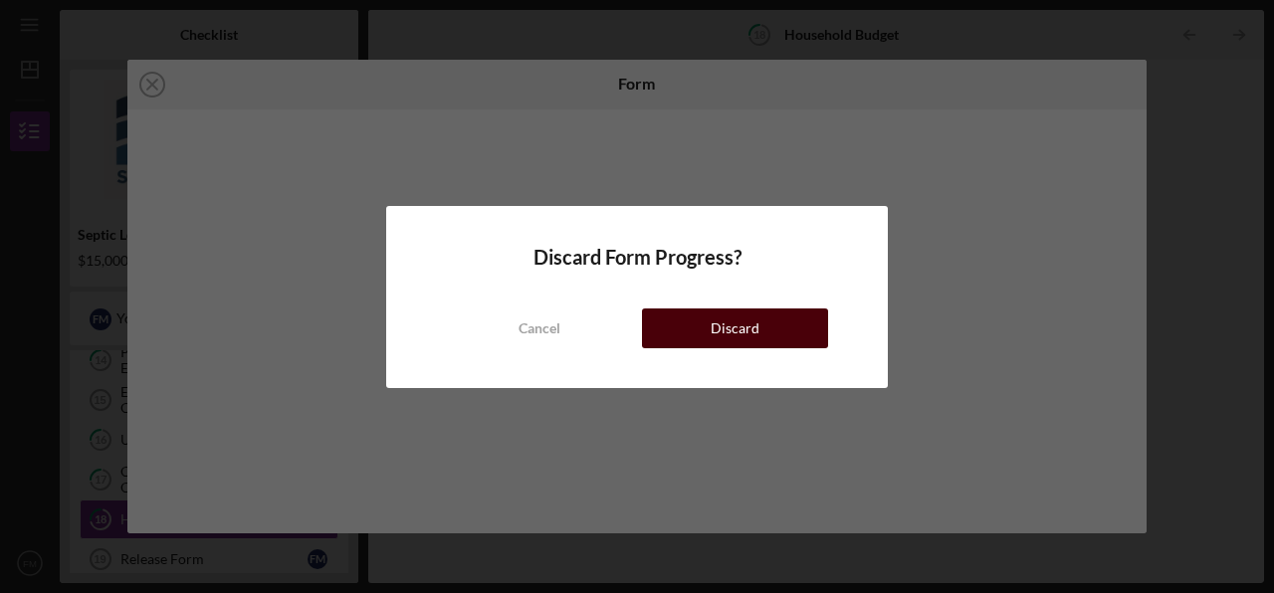
click at [716, 326] on div "Discard" at bounding box center [734, 328] width 49 height 40
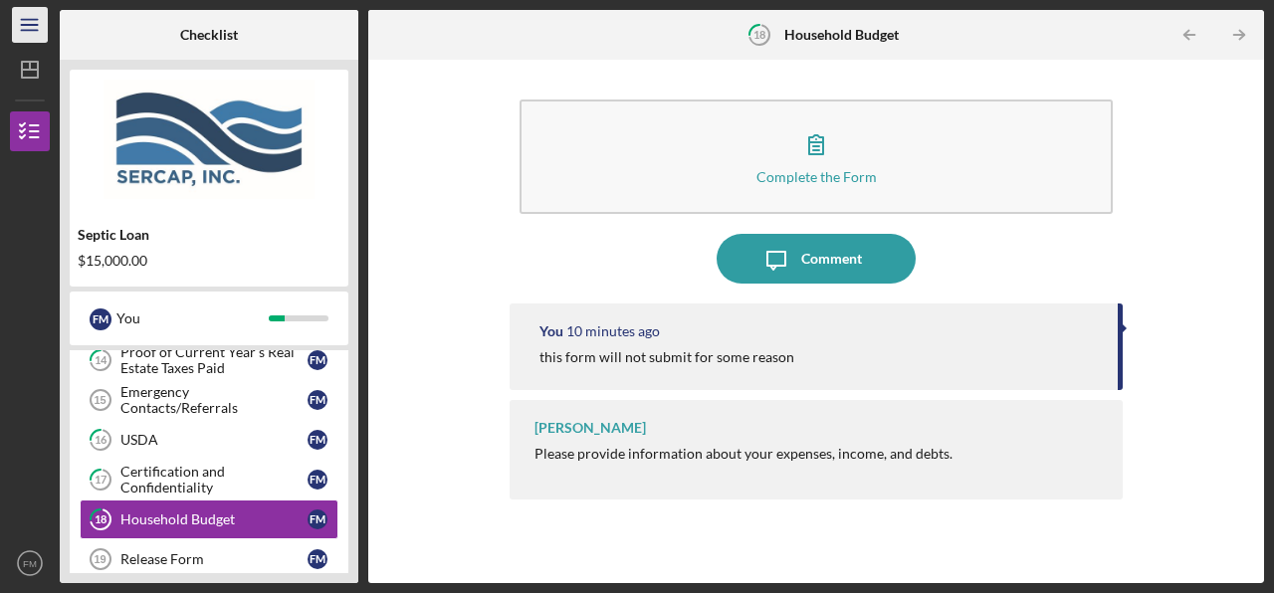
click at [27, 25] on line "button" at bounding box center [29, 25] width 16 height 0
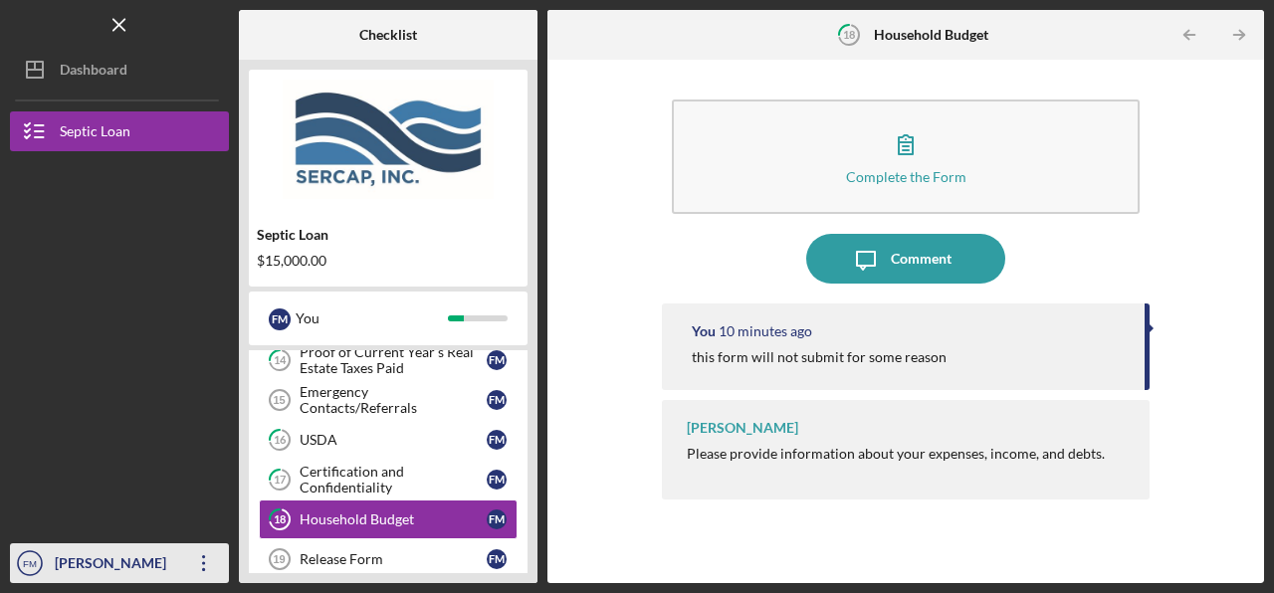
click at [76, 569] on div "[PERSON_NAME]" at bounding box center [114, 565] width 129 height 45
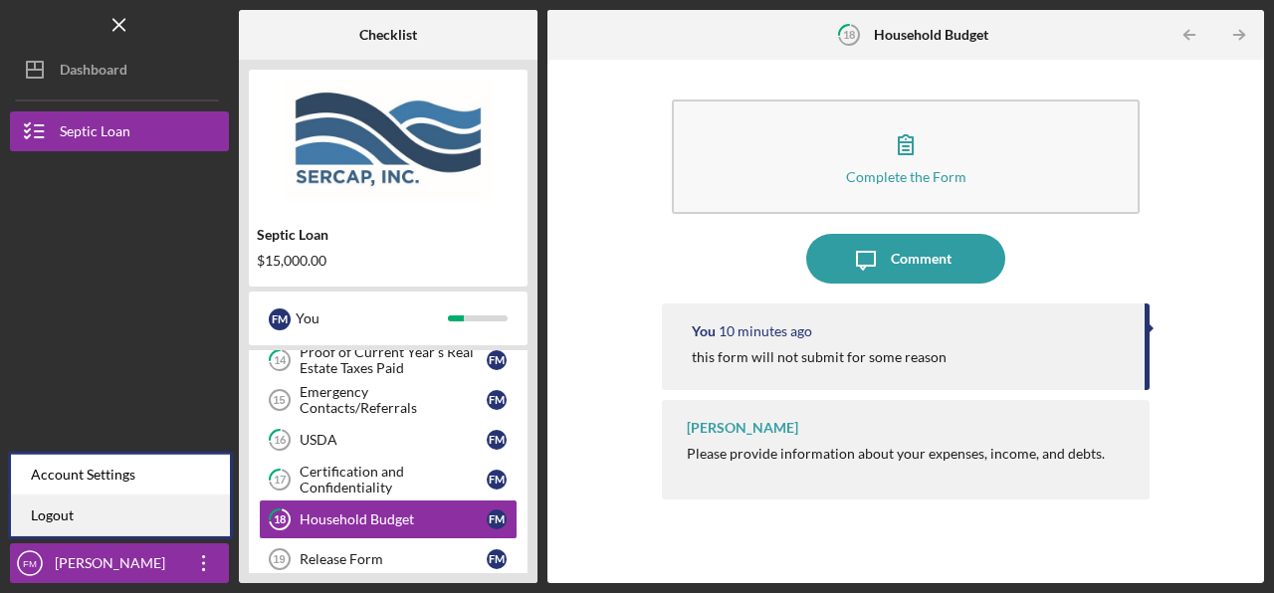
click at [93, 520] on link "Logout" at bounding box center [120, 515] width 219 height 41
